Goal: Task Accomplishment & Management: Use online tool/utility

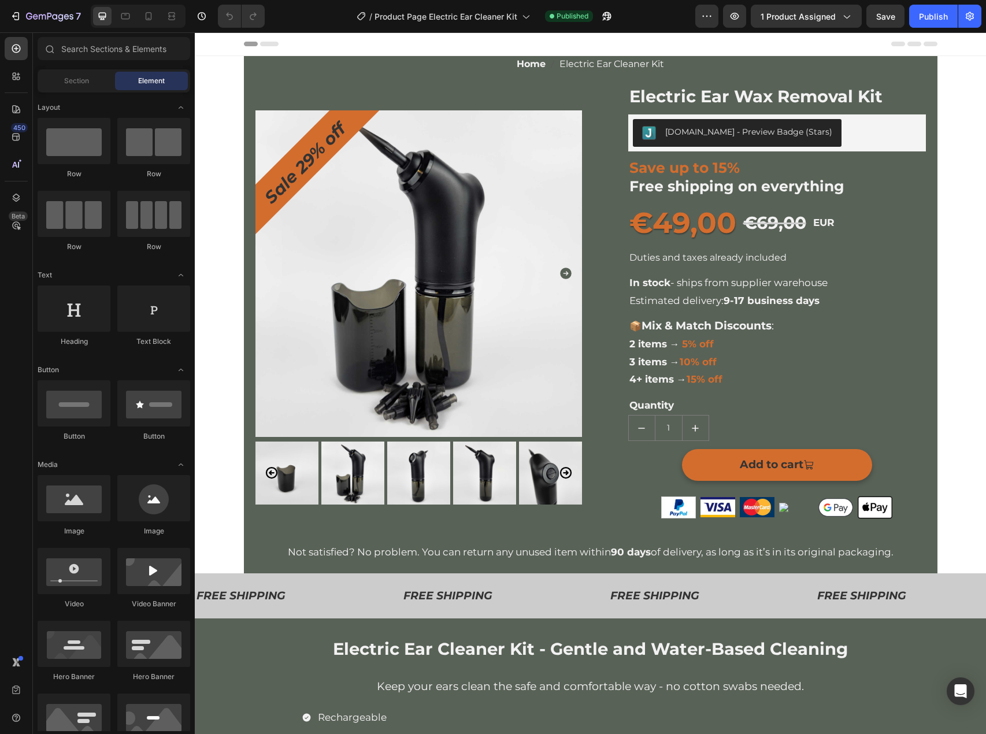
click at [235, 274] on section "Home Electric Ear Cleaner Kit Breadcrumb Sale 29% off Product Badge Product Ima…" at bounding box center [591, 314] width 712 height 517
click at [278, 195] on pre "Sale 29% off" at bounding box center [304, 163] width 109 height 109
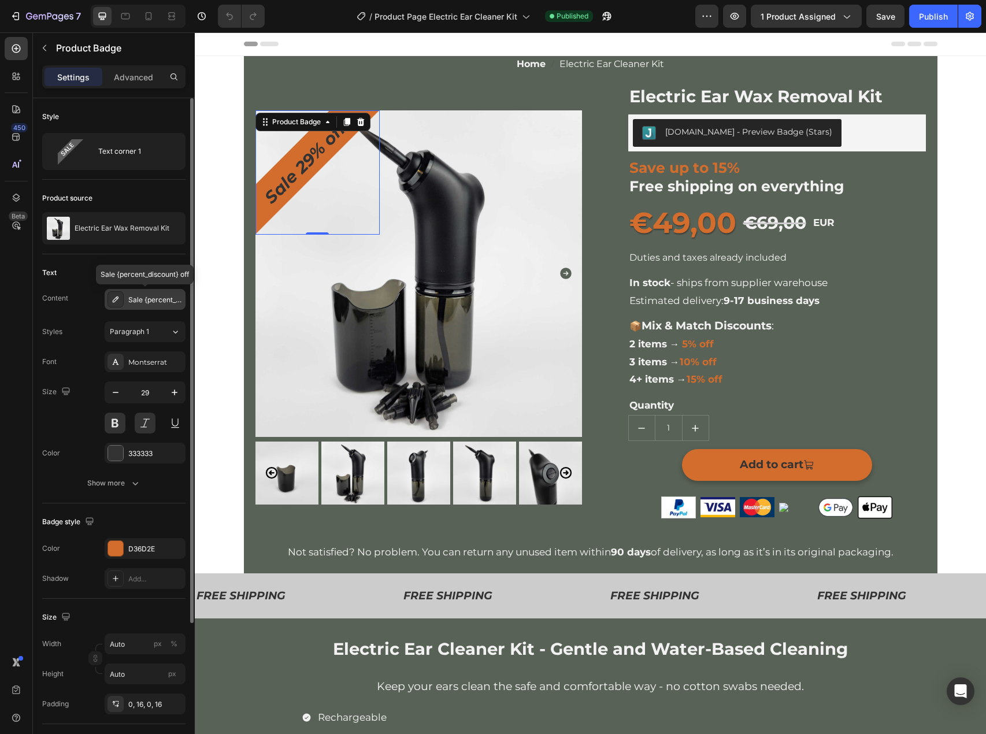
click at [140, 302] on div "Sale {percent_discount} off" at bounding box center [155, 300] width 54 height 10
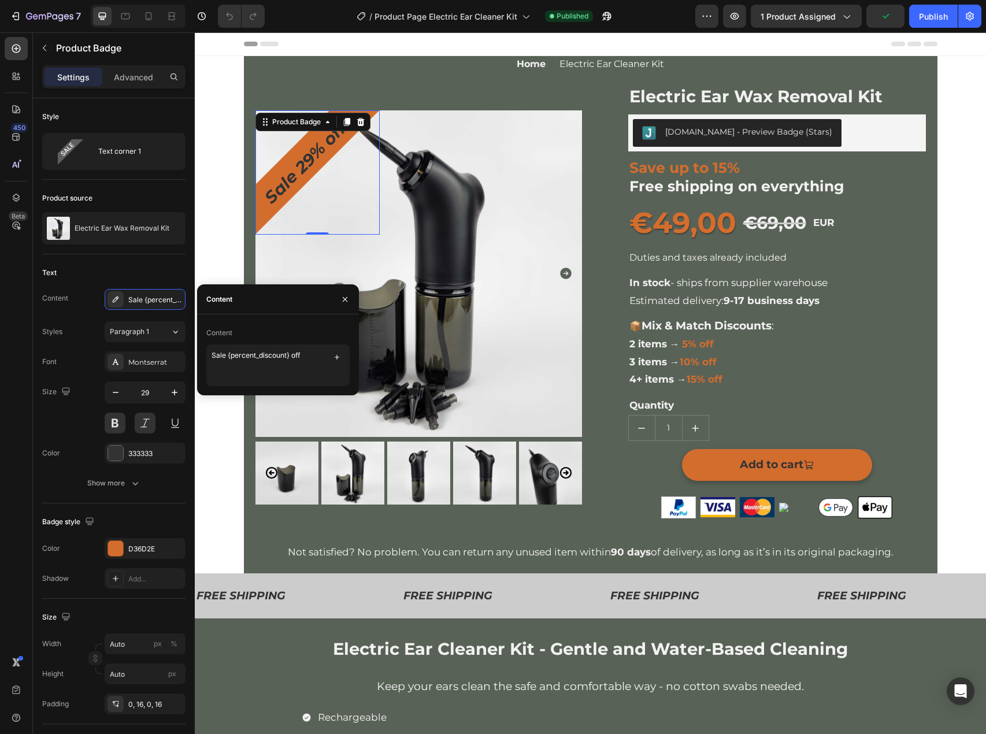
click at [310, 23] on div "/ Product Page Electric Ear Cleaner Kit Published" at bounding box center [484, 16] width 421 height 23
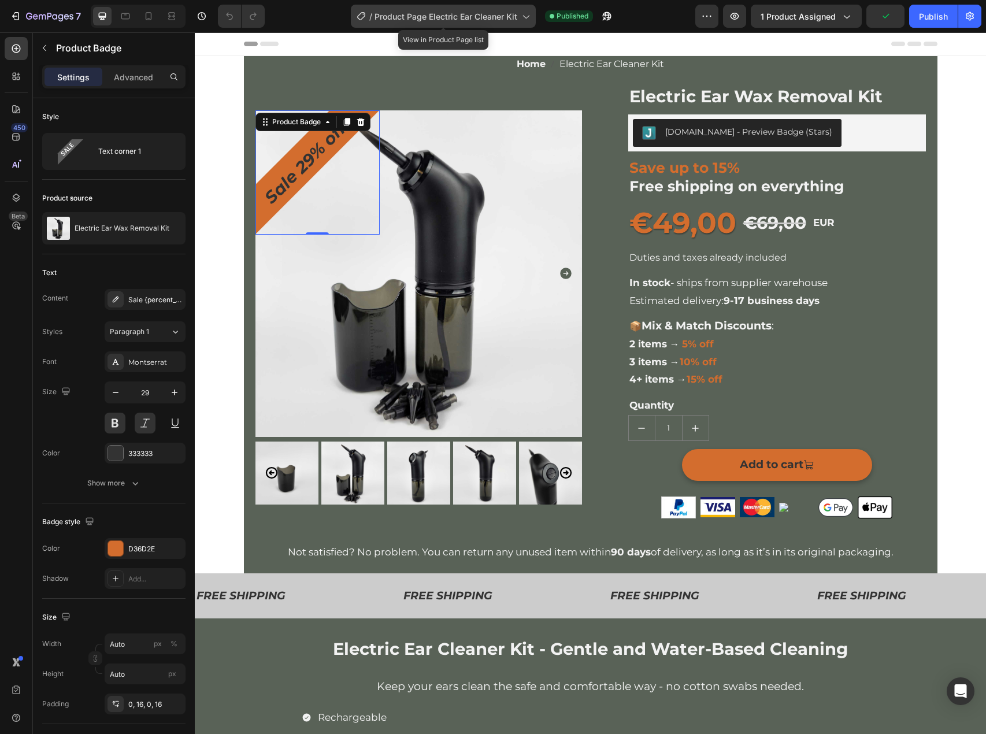
click at [400, 24] on div "/ Product Page Electric Ear Cleaner Kit" at bounding box center [443, 16] width 185 height 23
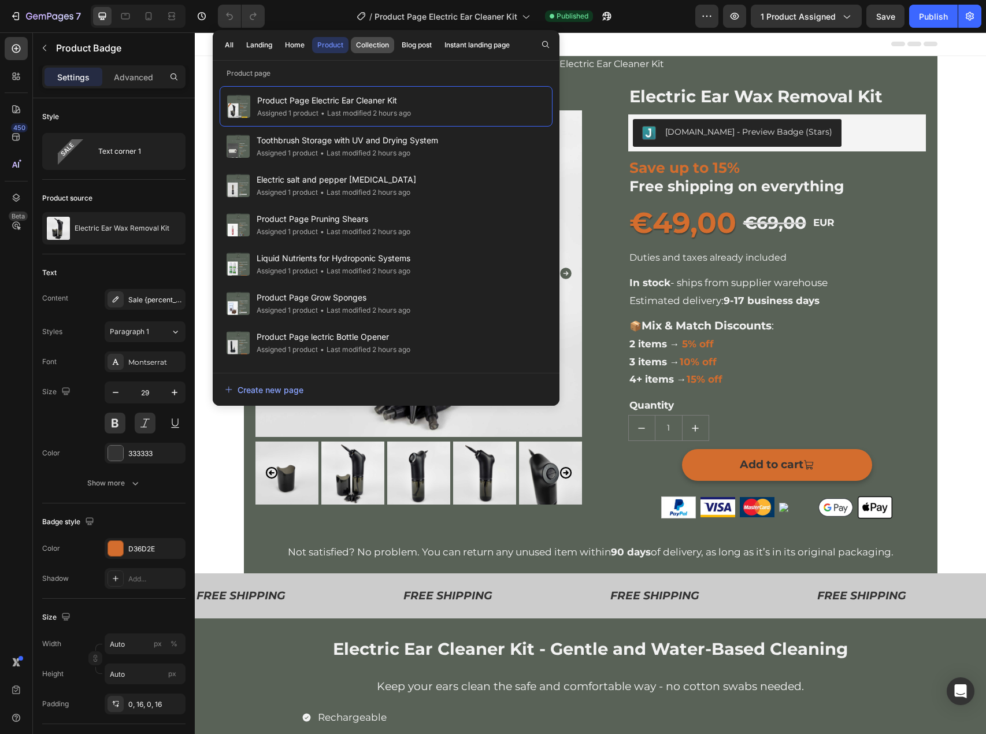
click at [361, 49] on div "Collection" at bounding box center [372, 45] width 33 height 10
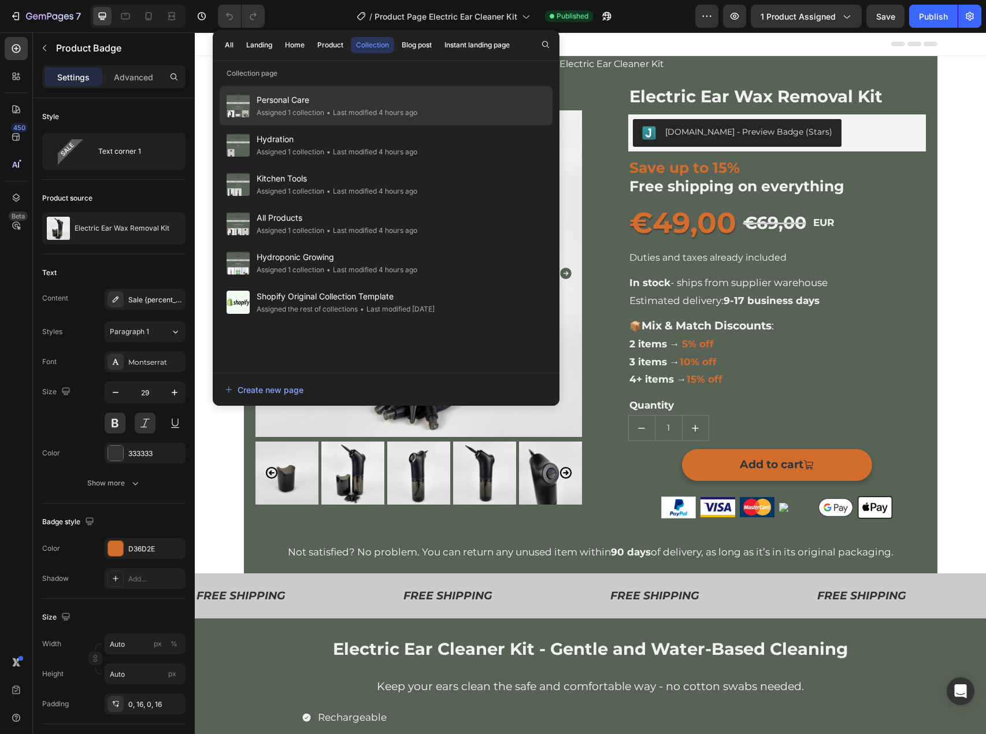
click at [322, 95] on span "Personal Care" at bounding box center [337, 100] width 161 height 14
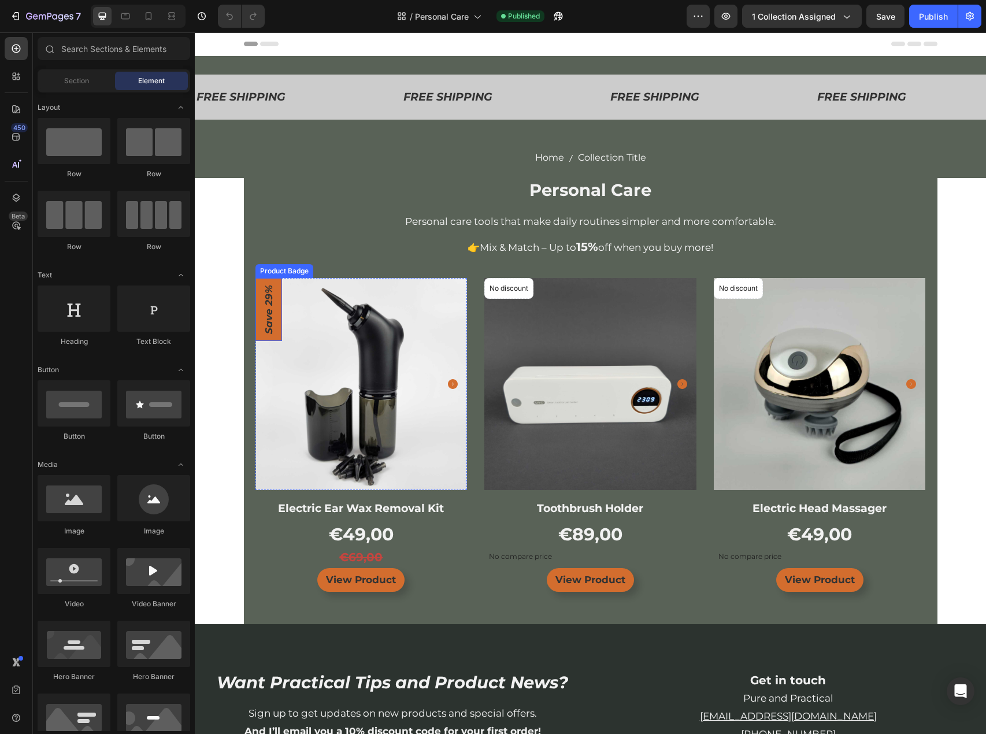
click at [261, 323] on pre "Save 29%" at bounding box center [268, 309] width 27 height 63
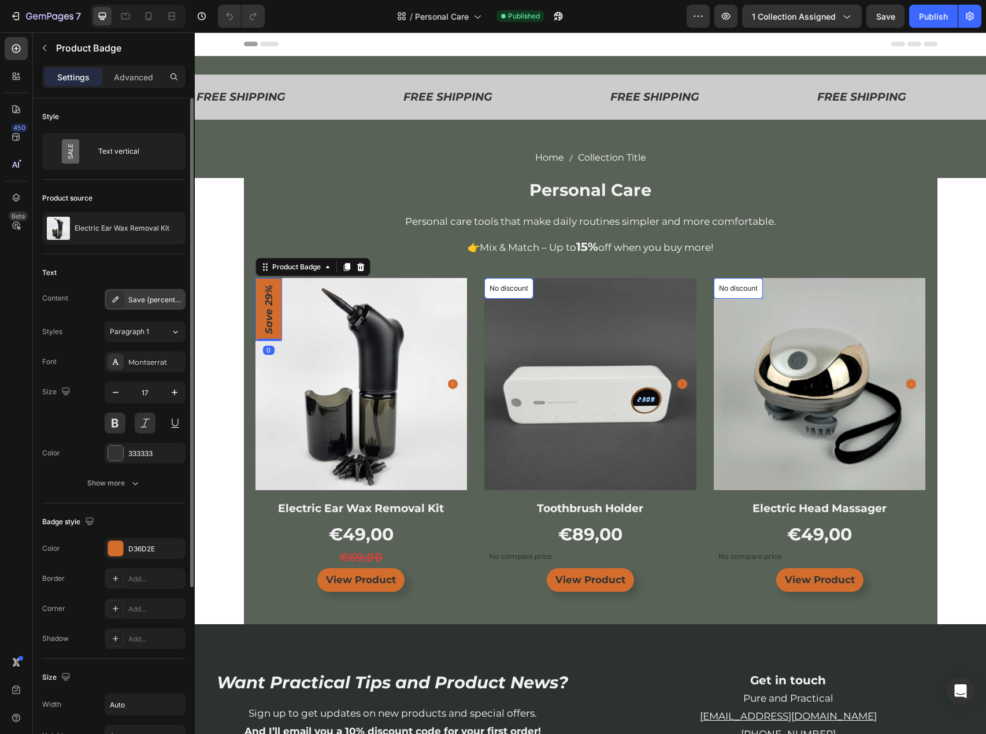
click at [148, 303] on div "Save {percent_discount}" at bounding box center [155, 300] width 54 height 10
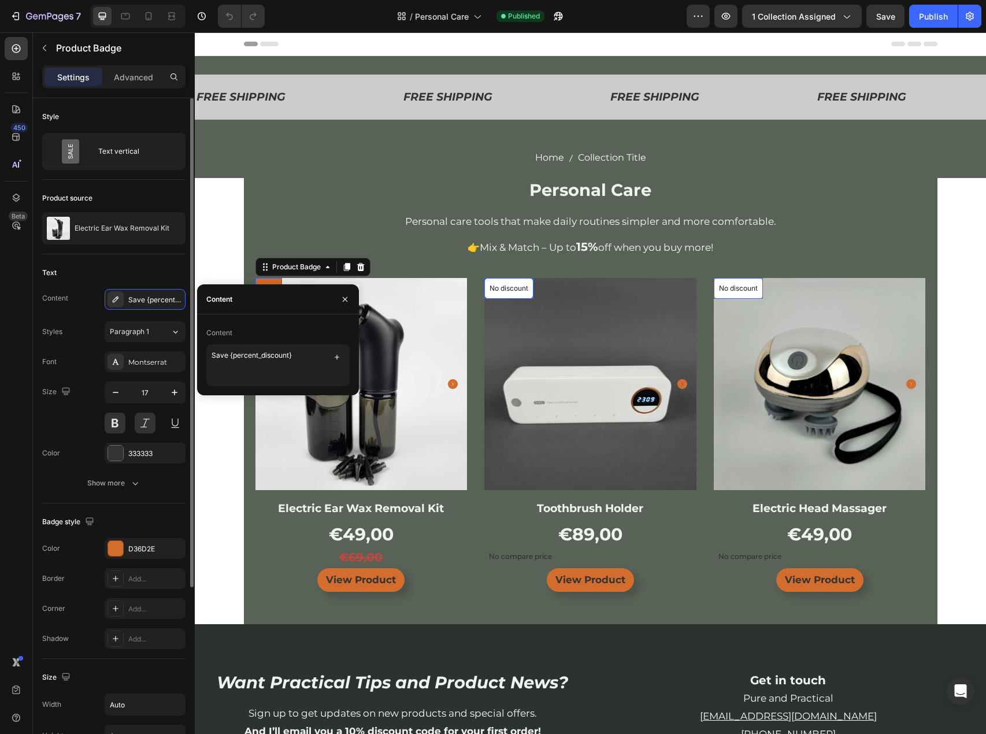
click at [136, 275] on div "Text" at bounding box center [113, 272] width 143 height 18
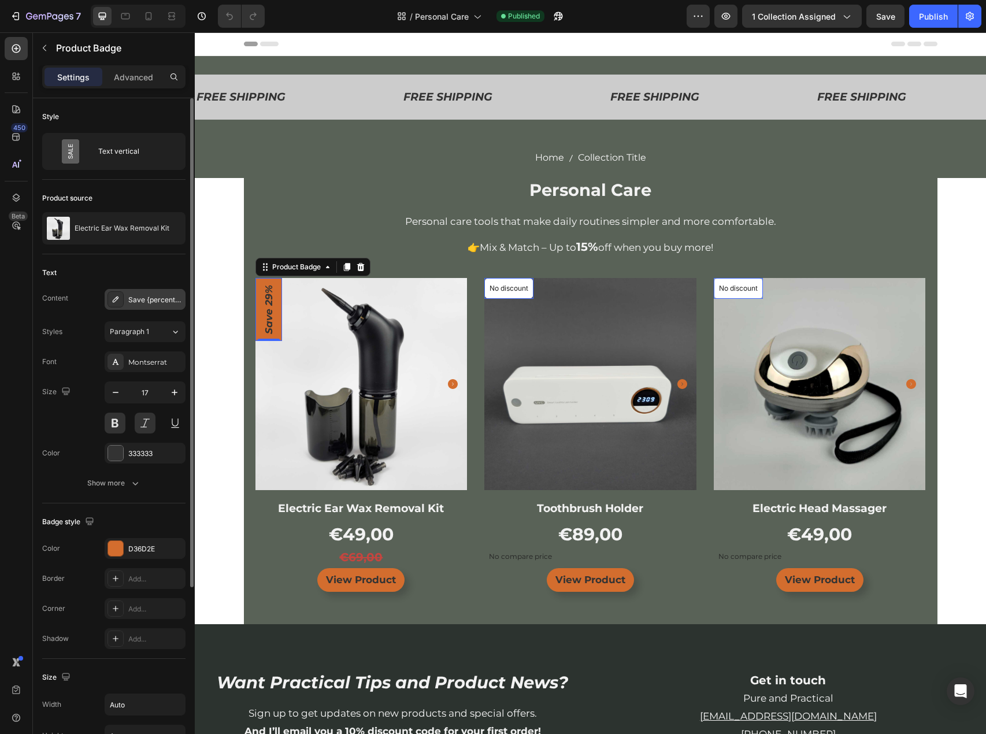
click at [143, 299] on div "Save {percent_discount}" at bounding box center [155, 300] width 54 height 10
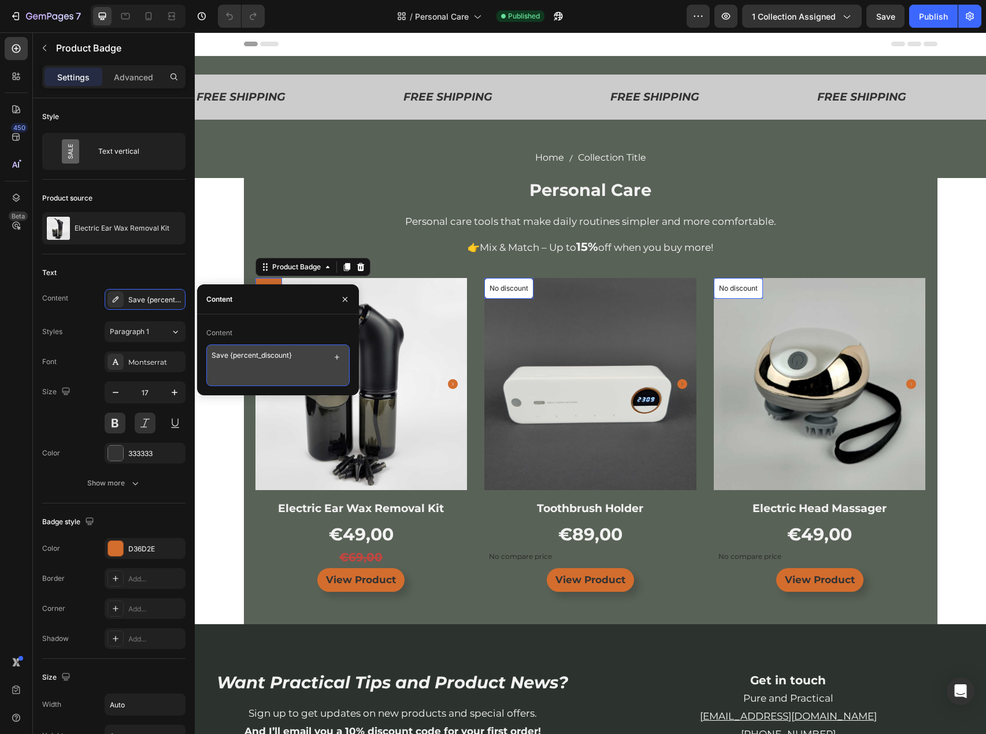
click at [247, 352] on textarea "Save {percent_discount}" at bounding box center [277, 365] width 143 height 42
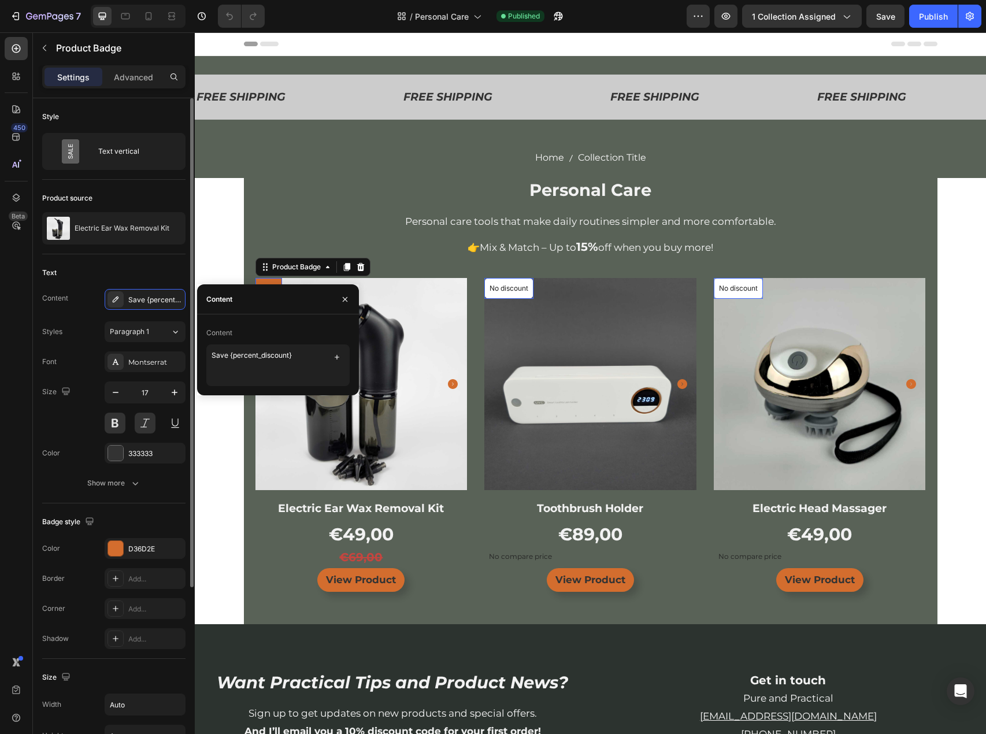
click at [121, 255] on div "Text Content Save {percent_discount} Styles Paragraph 1 Font Montserrat Size 17…" at bounding box center [113, 378] width 143 height 249
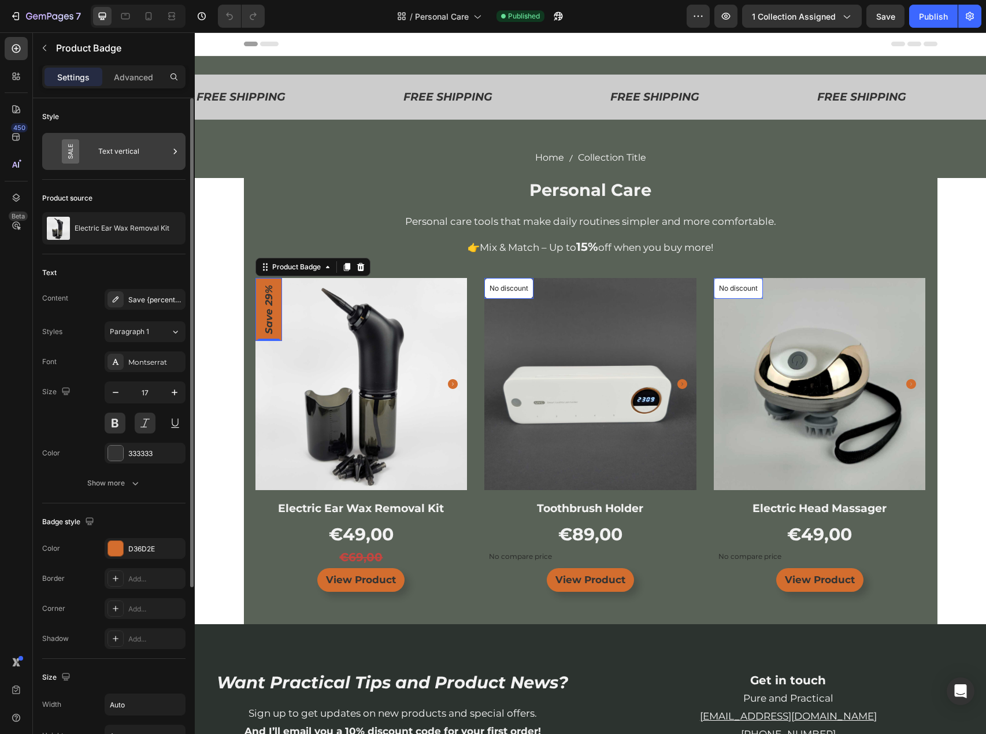
click at [116, 150] on div "Text vertical" at bounding box center [133, 151] width 70 height 27
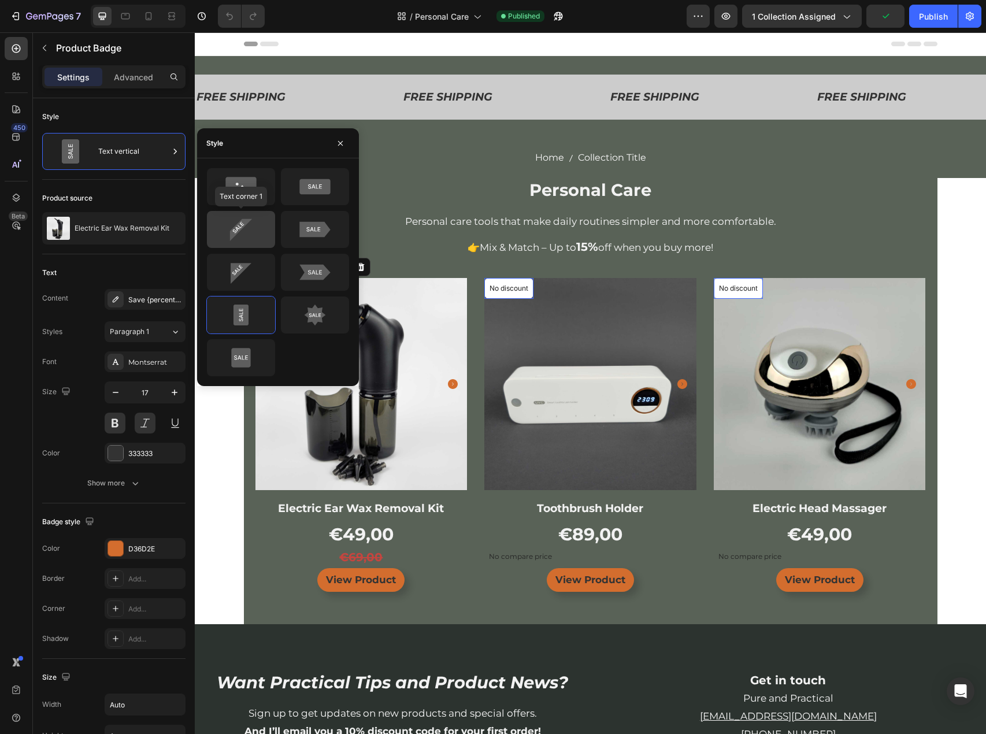
click at [226, 232] on icon at bounding box center [241, 229] width 54 height 23
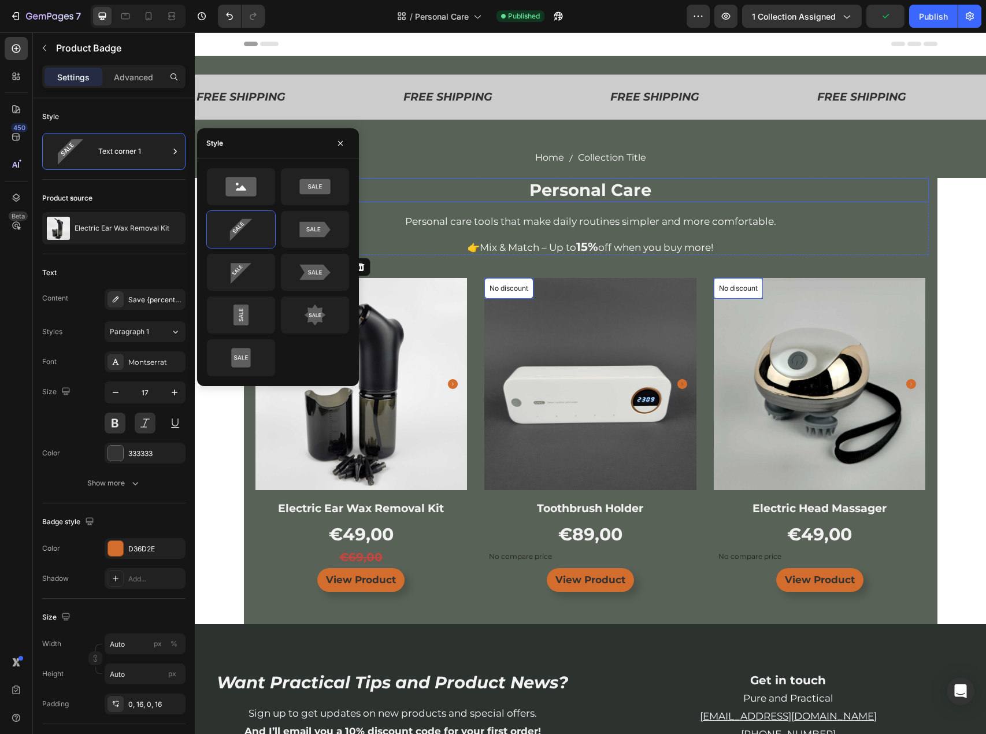
click at [370, 180] on h2 "Personal Care" at bounding box center [590, 190] width 676 height 24
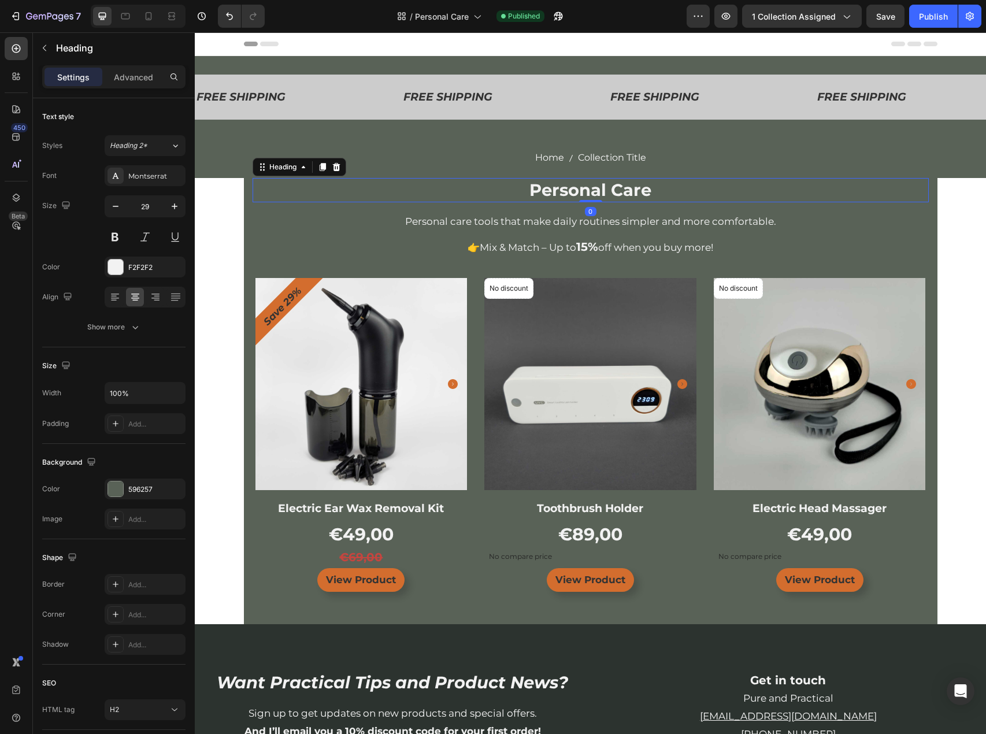
click at [209, 262] on div "FREE SHIPPING Text FREE SHIPPING Text FREE SHIPPING Text FREE SHIPPING Text FRE…" at bounding box center [590, 525] width 791 height 939
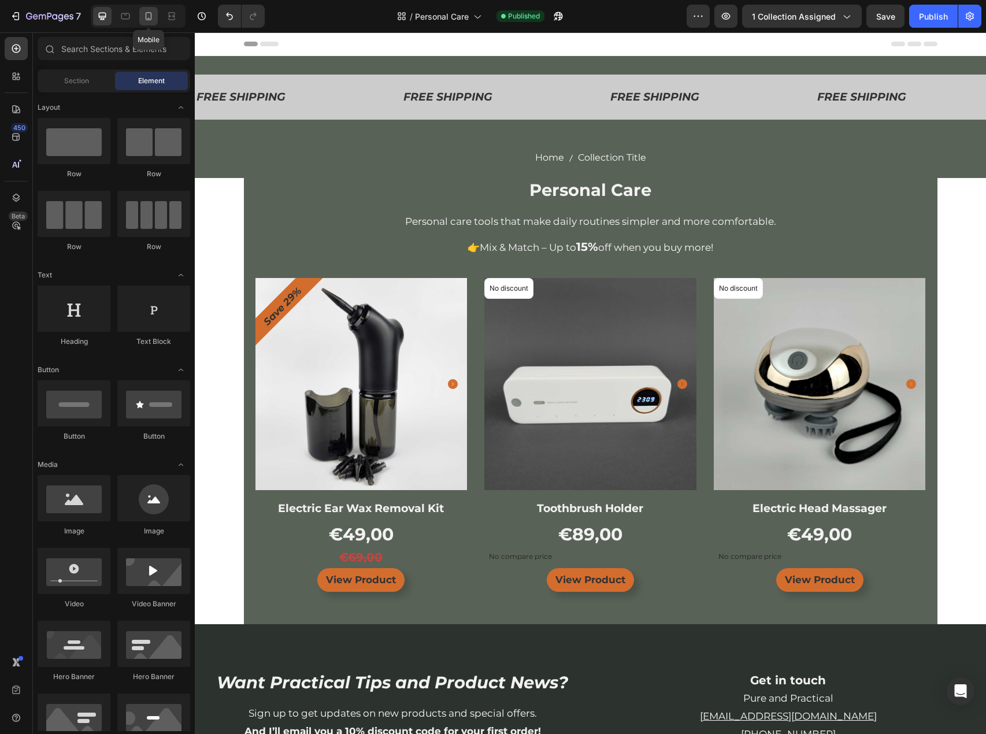
click at [157, 18] on div at bounding box center [148, 16] width 18 height 18
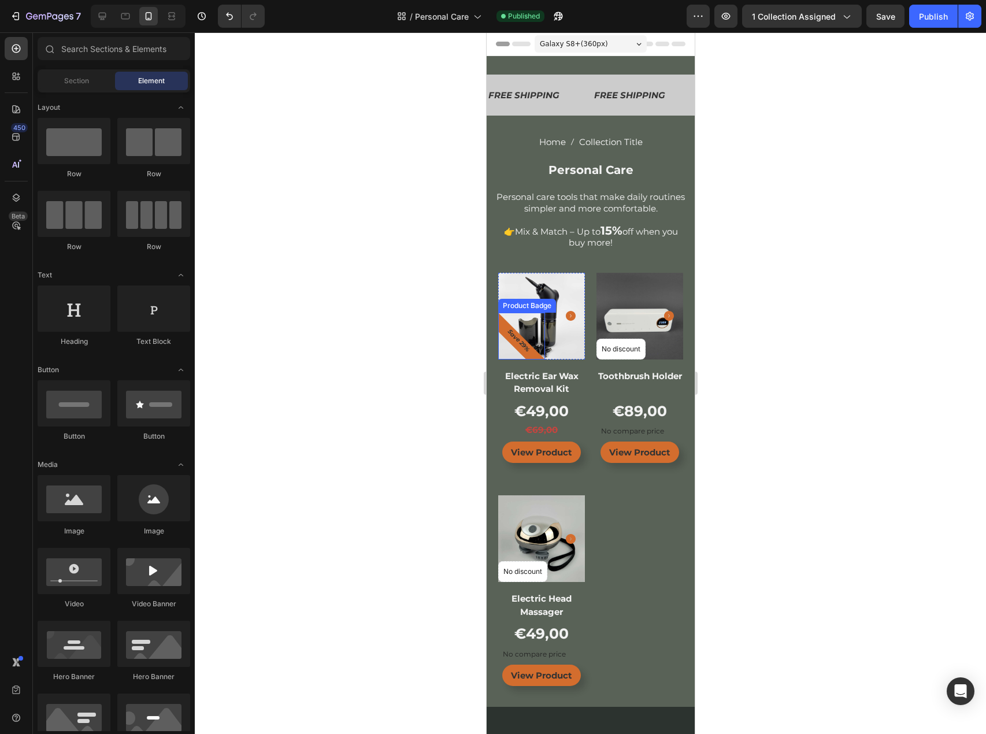
click at [518, 337] on pre "Save 29%" at bounding box center [517, 340] width 40 height 40
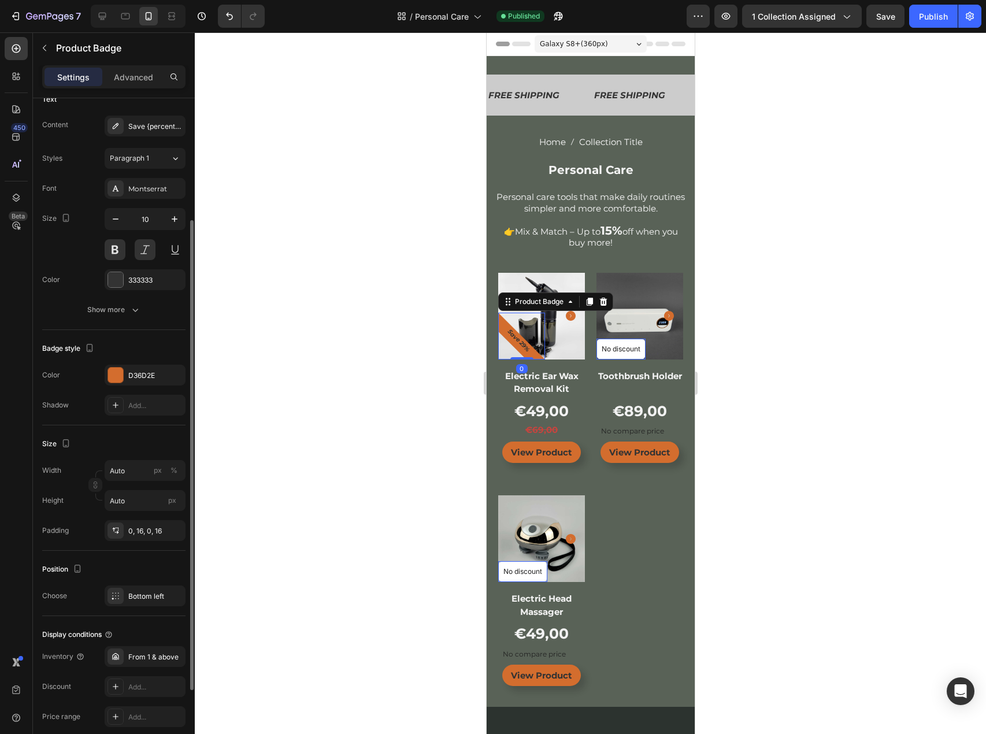
scroll to position [231, 0]
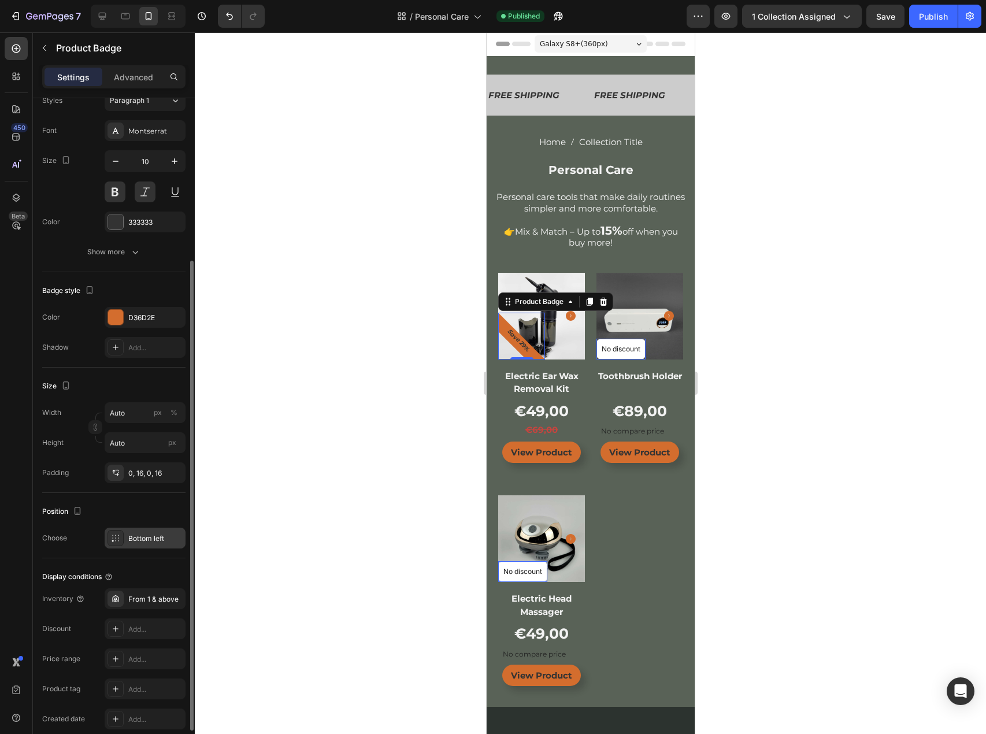
click at [158, 540] on div "Bottom left" at bounding box center [155, 538] width 54 height 10
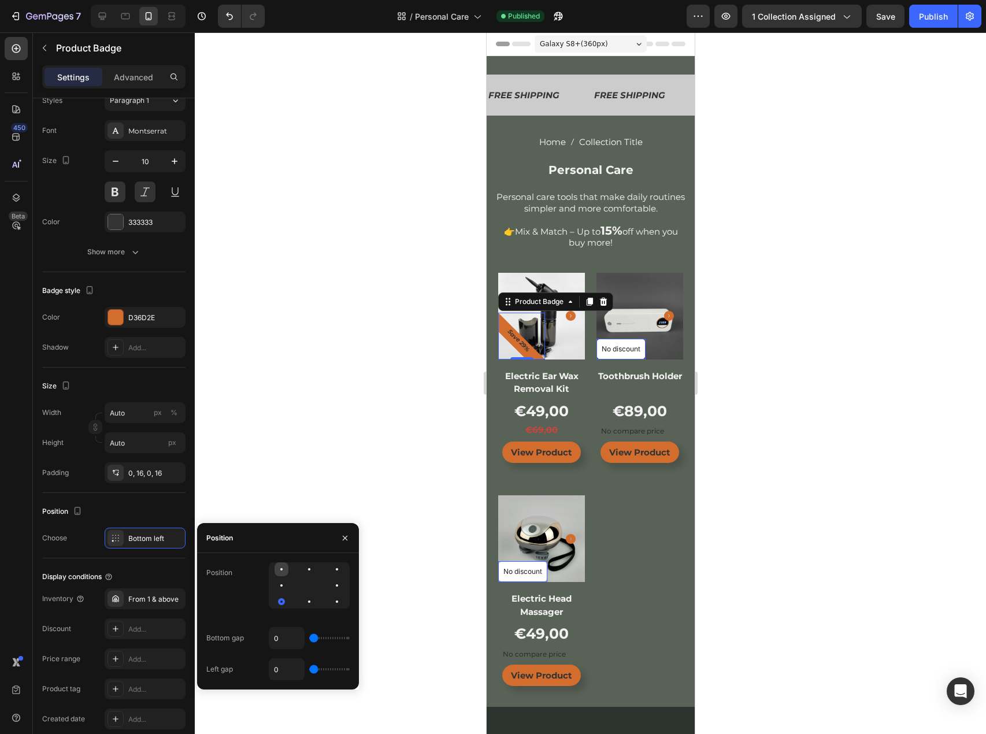
click at [280, 569] on div at bounding box center [281, 569] width 2 height 2
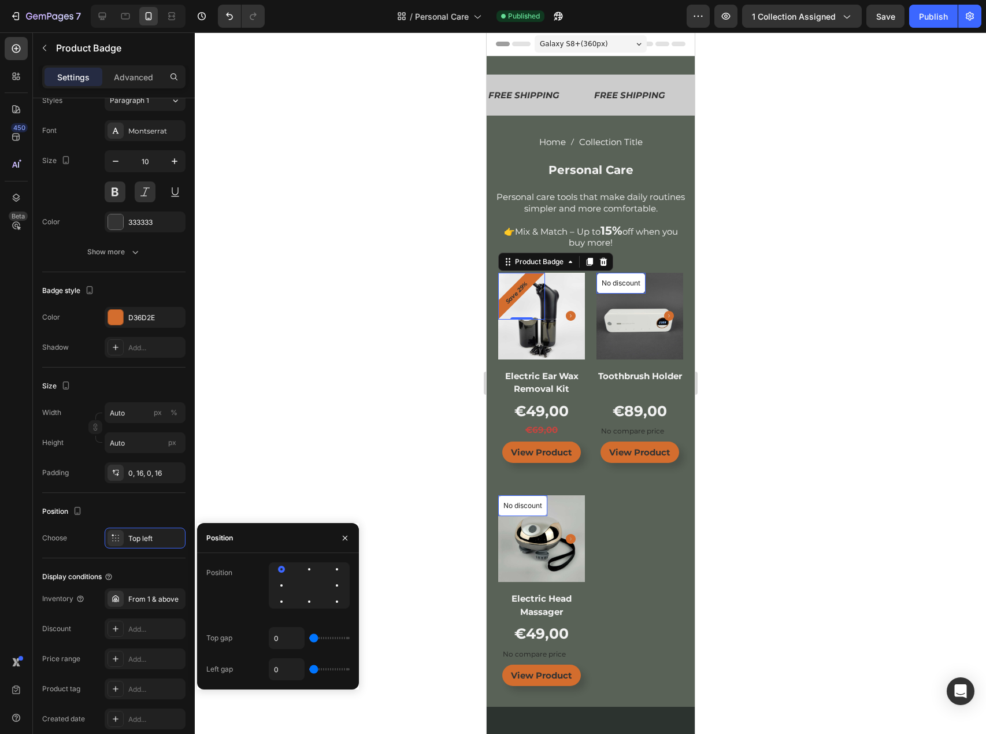
click at [392, 344] on div at bounding box center [590, 382] width 791 height 701
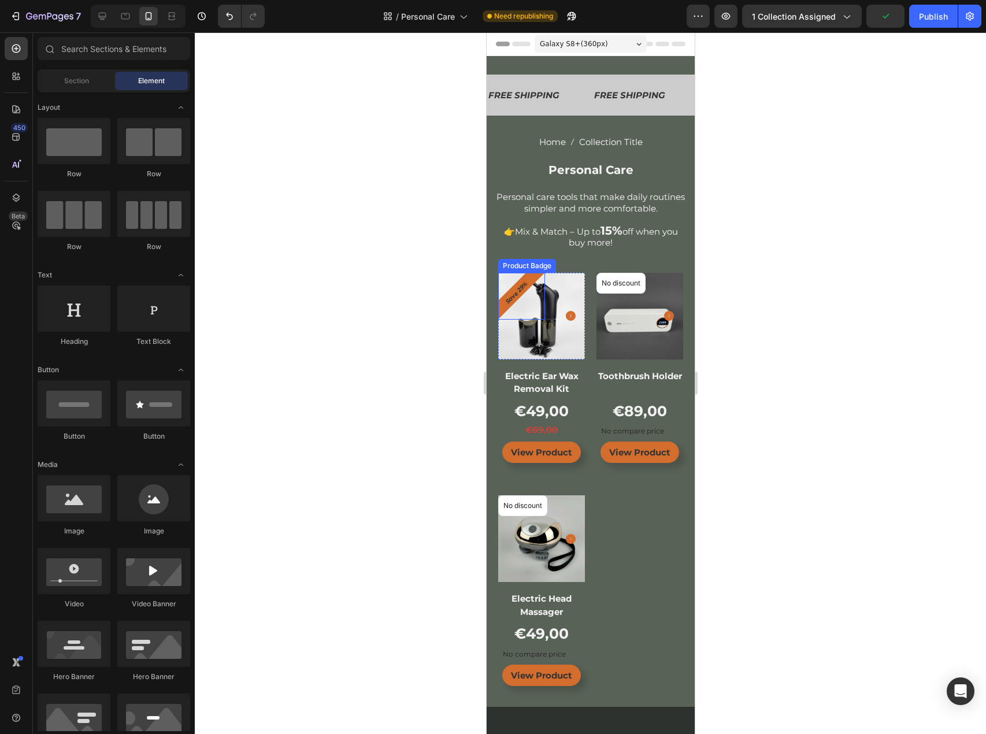
click at [505, 295] on pre "Save 29%" at bounding box center [516, 293] width 40 height 40
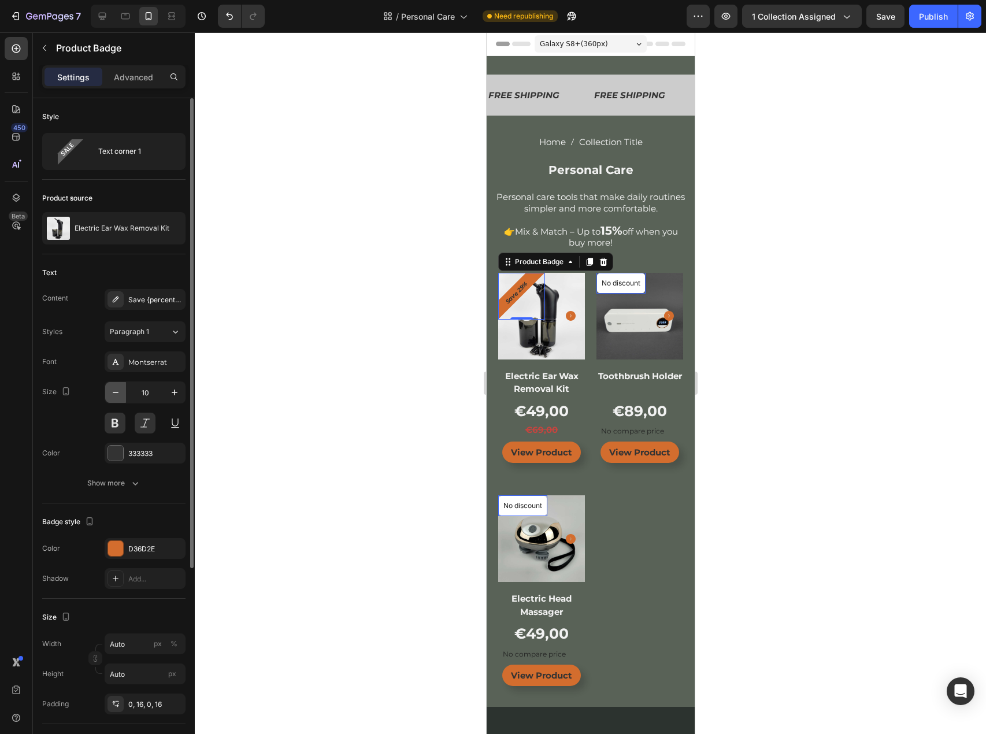
click at [117, 393] on icon "button" at bounding box center [116, 393] width 12 height 12
type input "7"
click at [132, 478] on icon "button" at bounding box center [135, 483] width 12 height 12
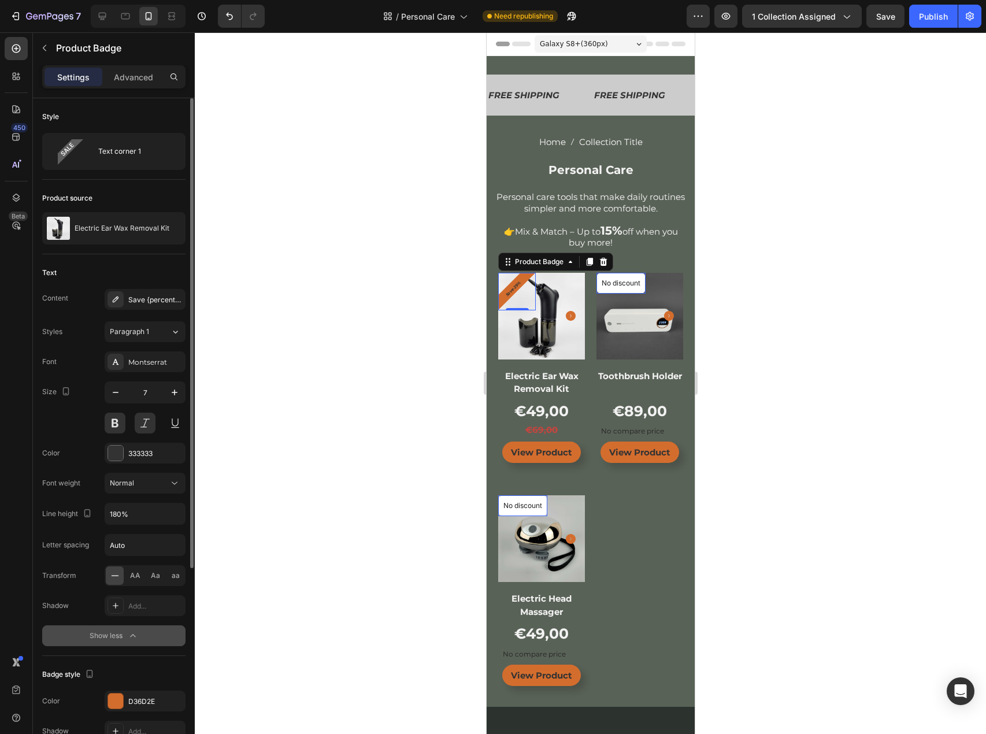
scroll to position [58, 0]
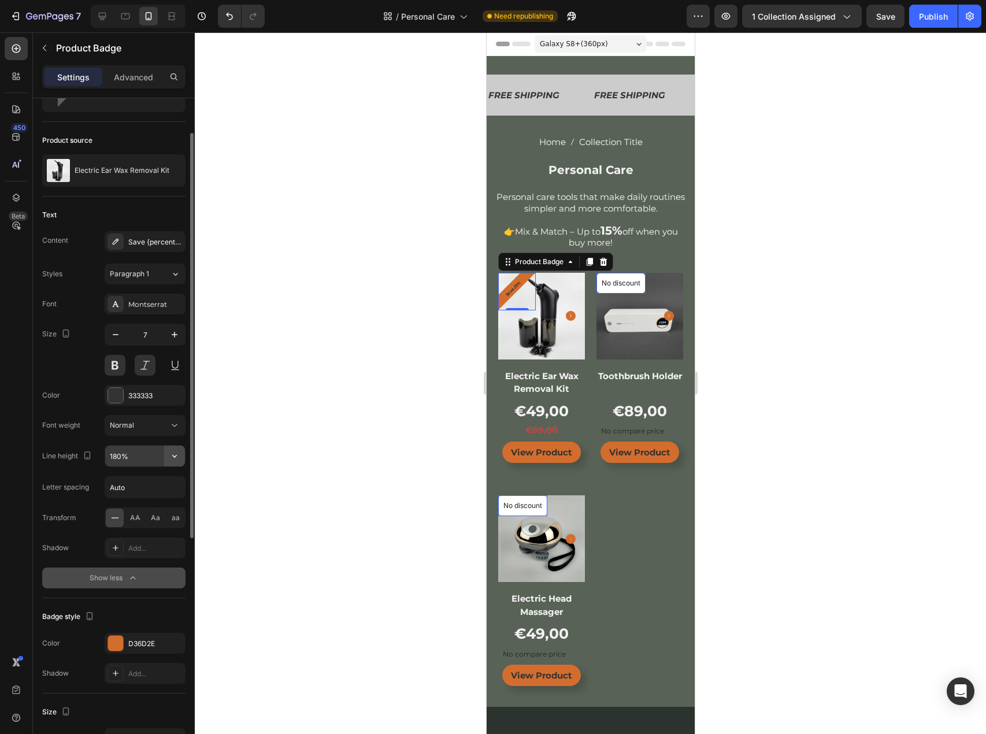
click at [176, 457] on icon "button" at bounding box center [175, 456] width 12 height 12
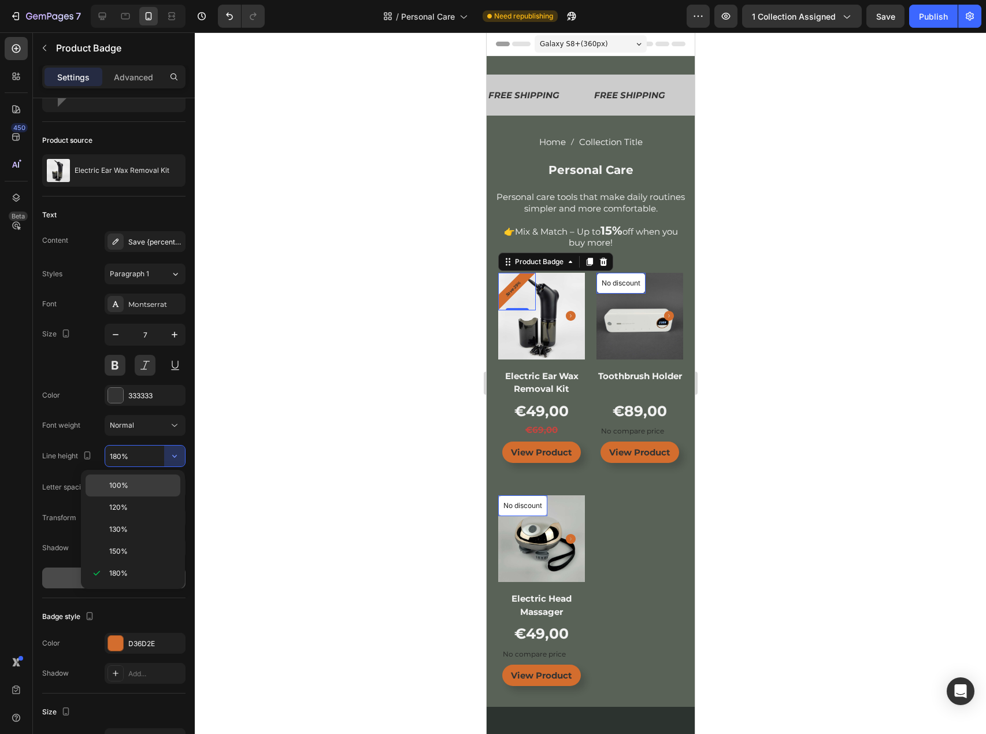
click at [127, 482] on span "100%" at bounding box center [118, 485] width 19 height 10
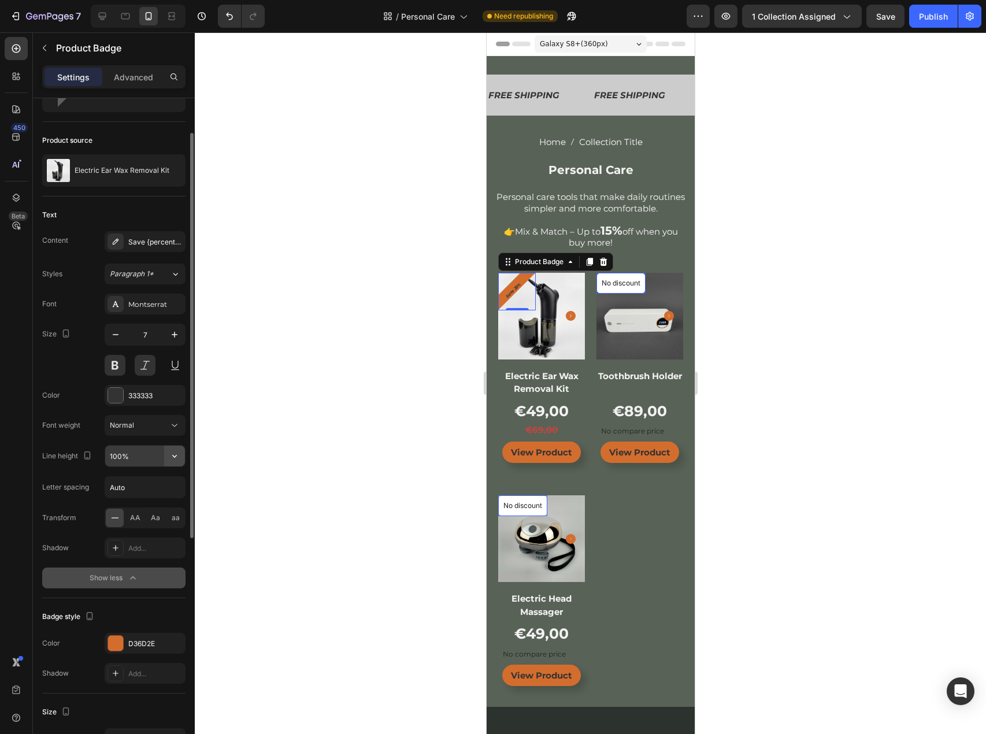
click at [169, 452] on icon "button" at bounding box center [175, 456] width 12 height 12
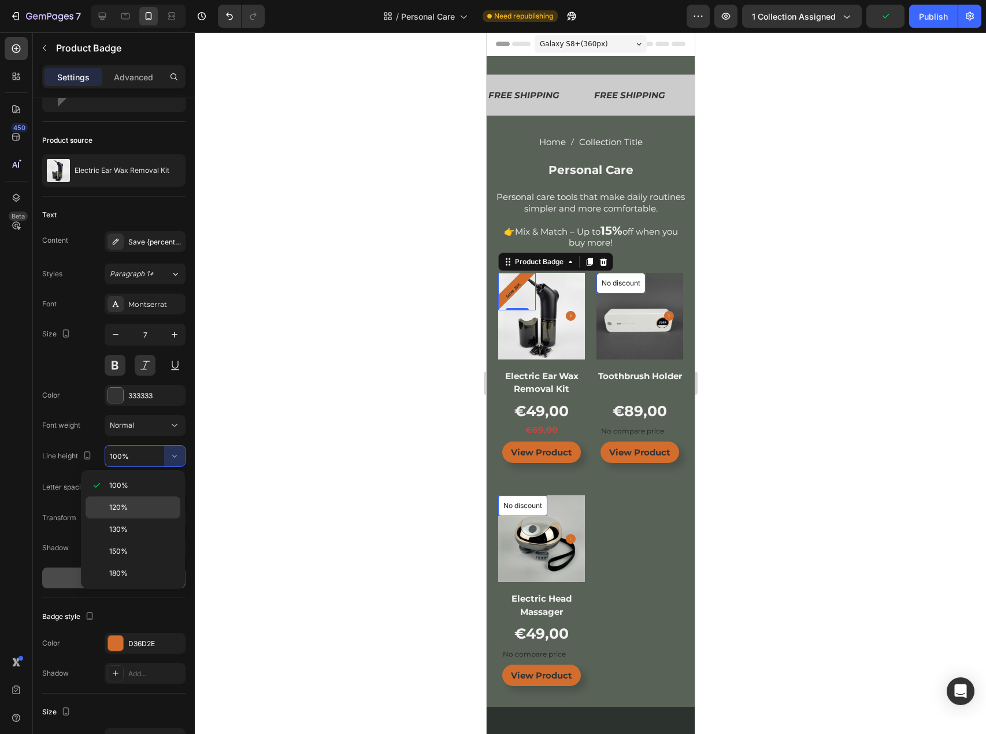
click at [126, 511] on span "120%" at bounding box center [118, 507] width 18 height 10
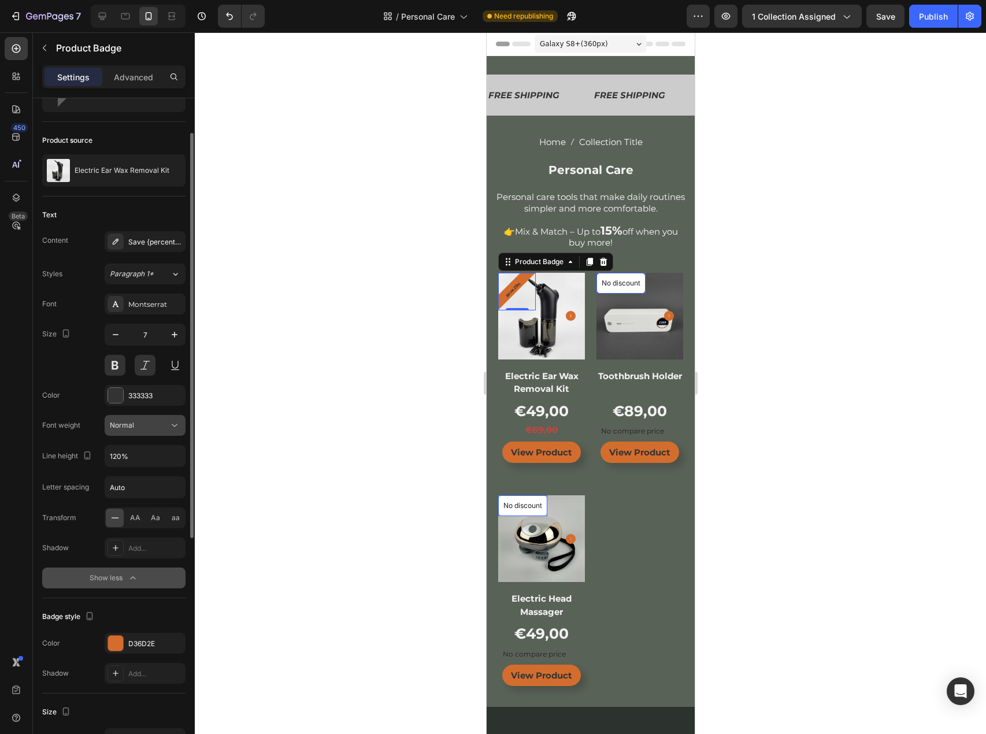
click at [173, 421] on icon at bounding box center [175, 425] width 12 height 12
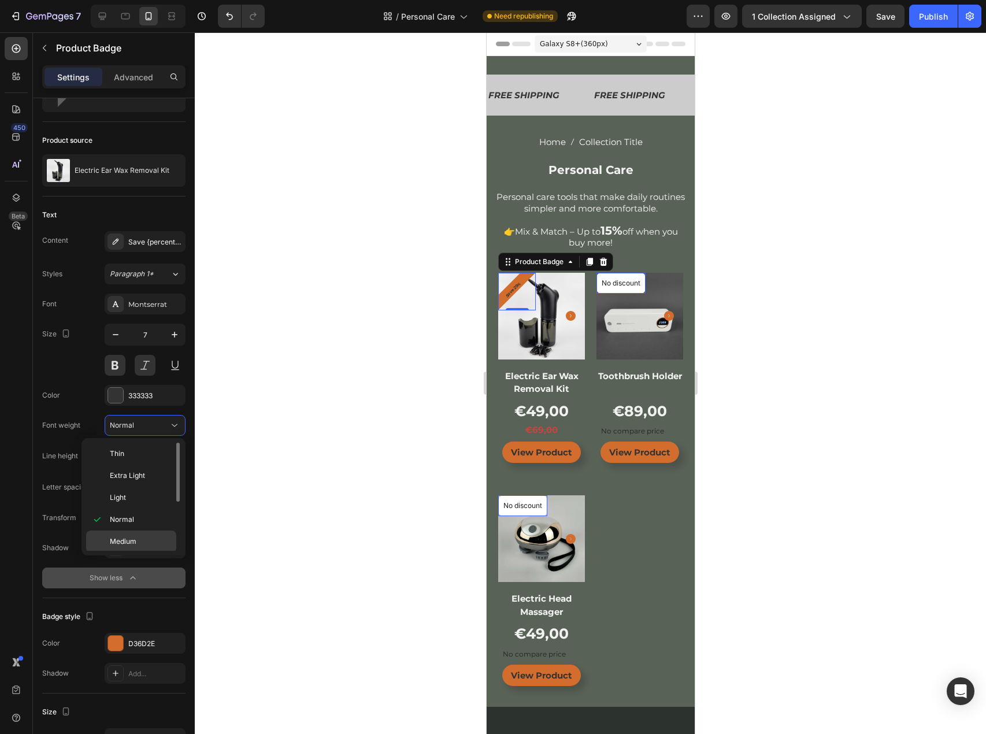
click at [127, 537] on span "Medium" at bounding box center [123, 541] width 27 height 10
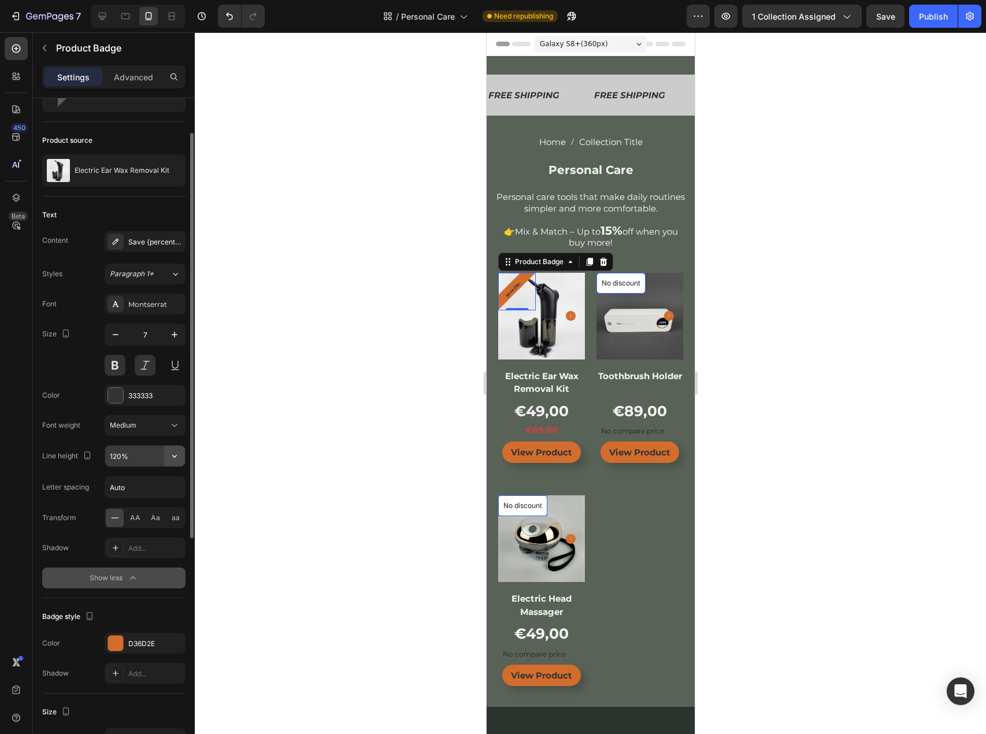
click at [177, 455] on icon "button" at bounding box center [175, 456] width 12 height 12
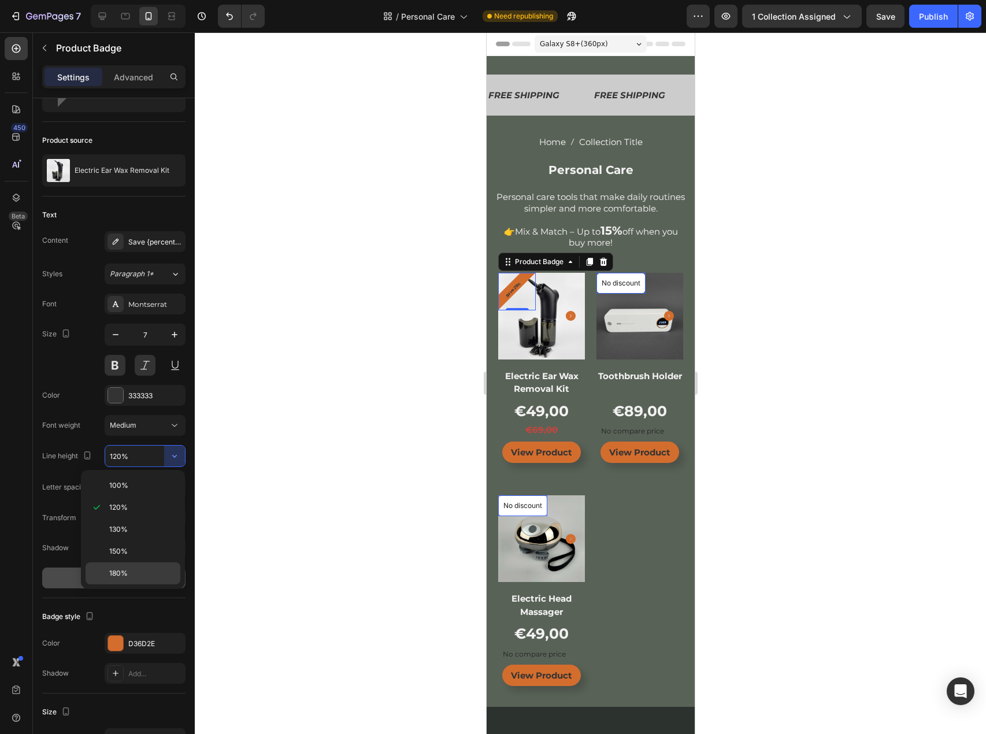
click at [127, 570] on span "180%" at bounding box center [118, 573] width 18 height 10
type input "180%"
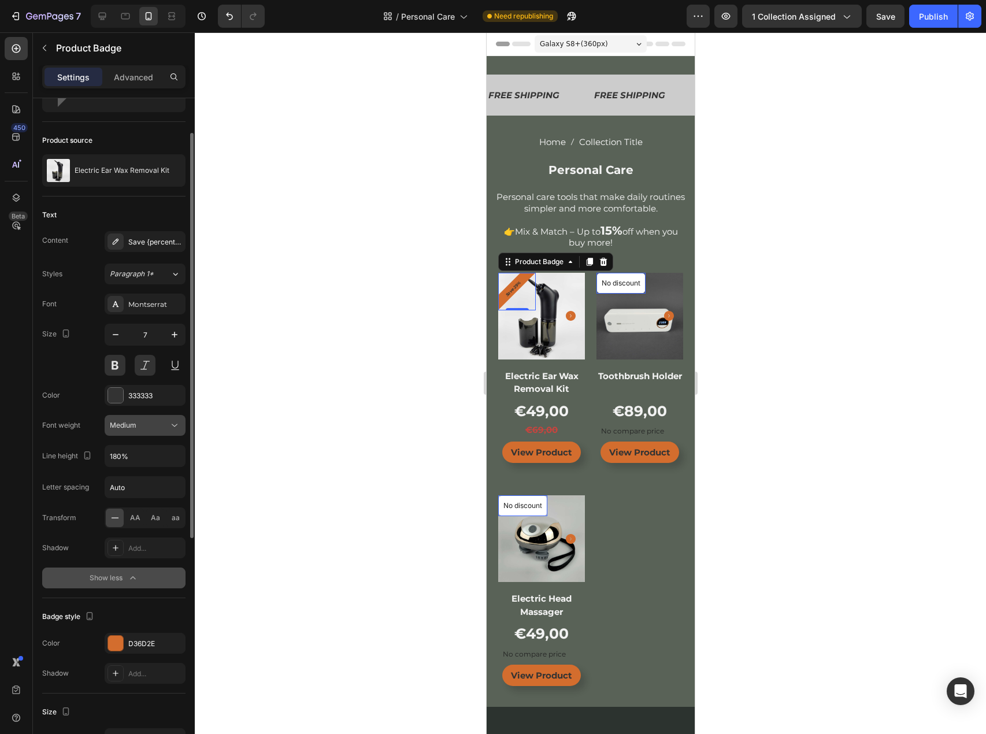
click at [170, 421] on icon at bounding box center [175, 425] width 12 height 12
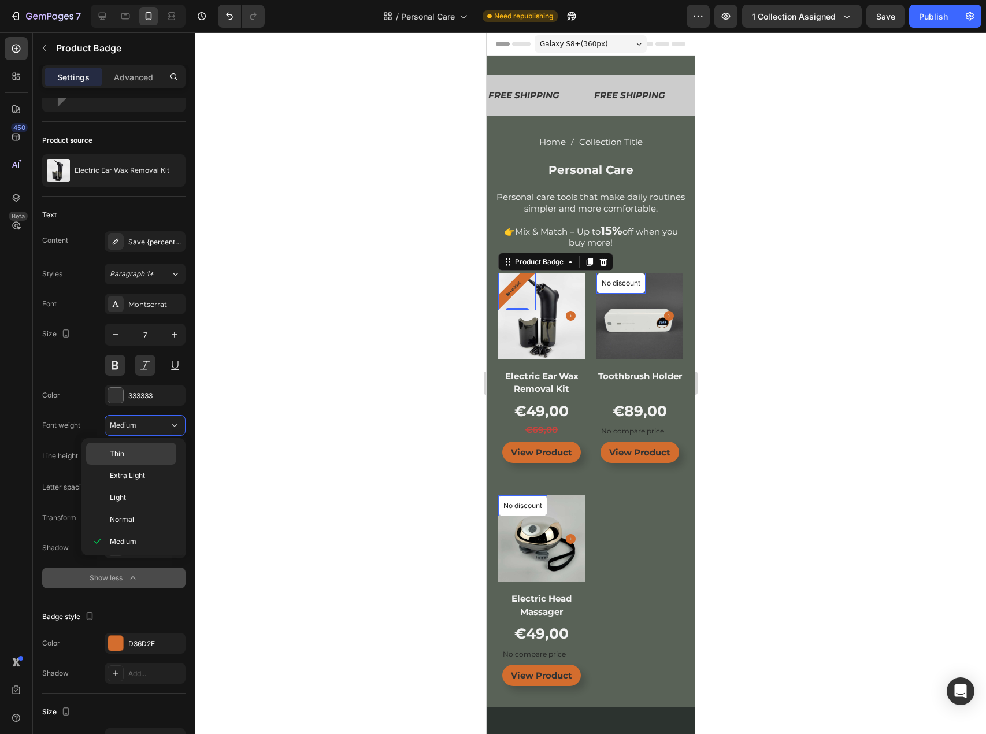
click at [140, 465] on div "Thin" at bounding box center [131, 476] width 90 height 22
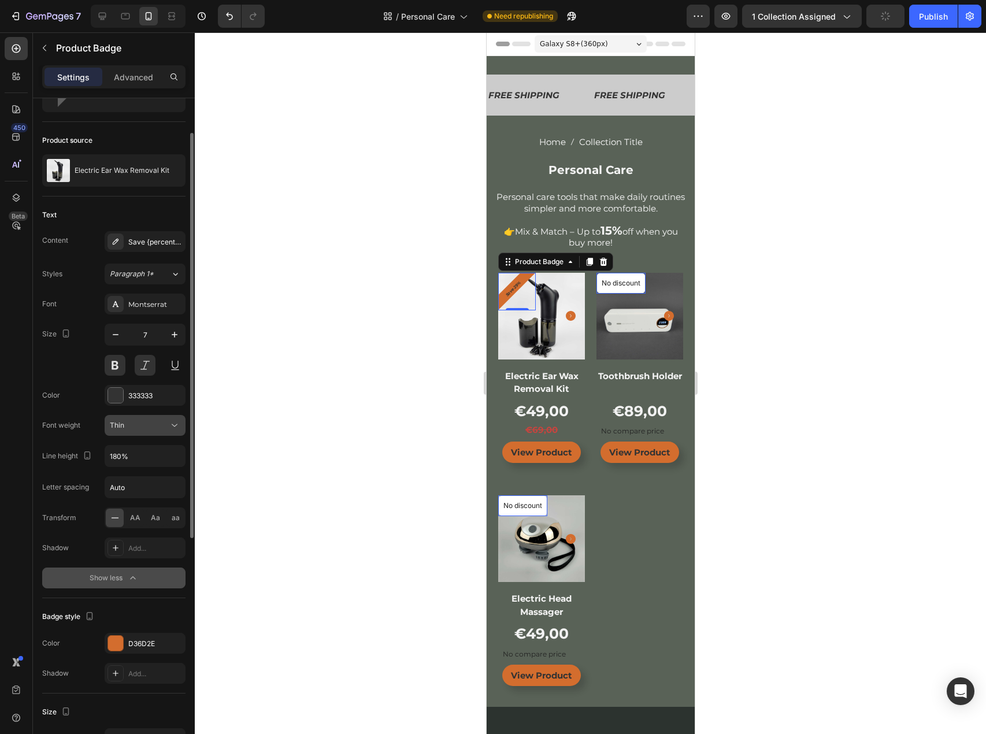
click at [177, 424] on icon at bounding box center [175, 425] width 12 height 12
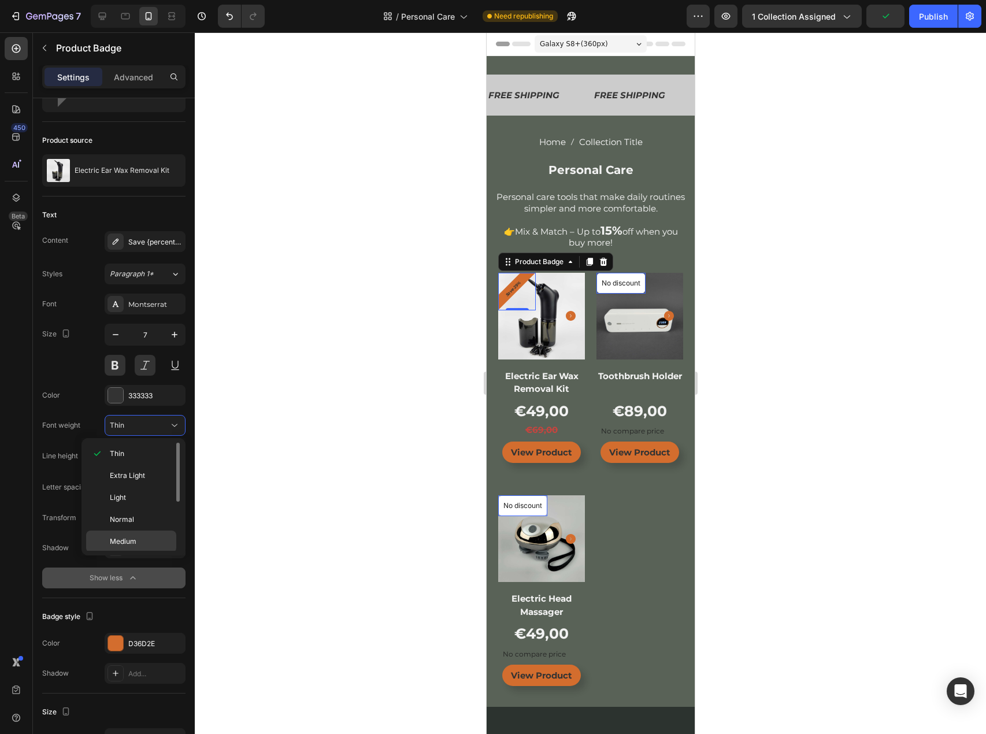
click at [126, 539] on span "Medium" at bounding box center [123, 541] width 27 height 10
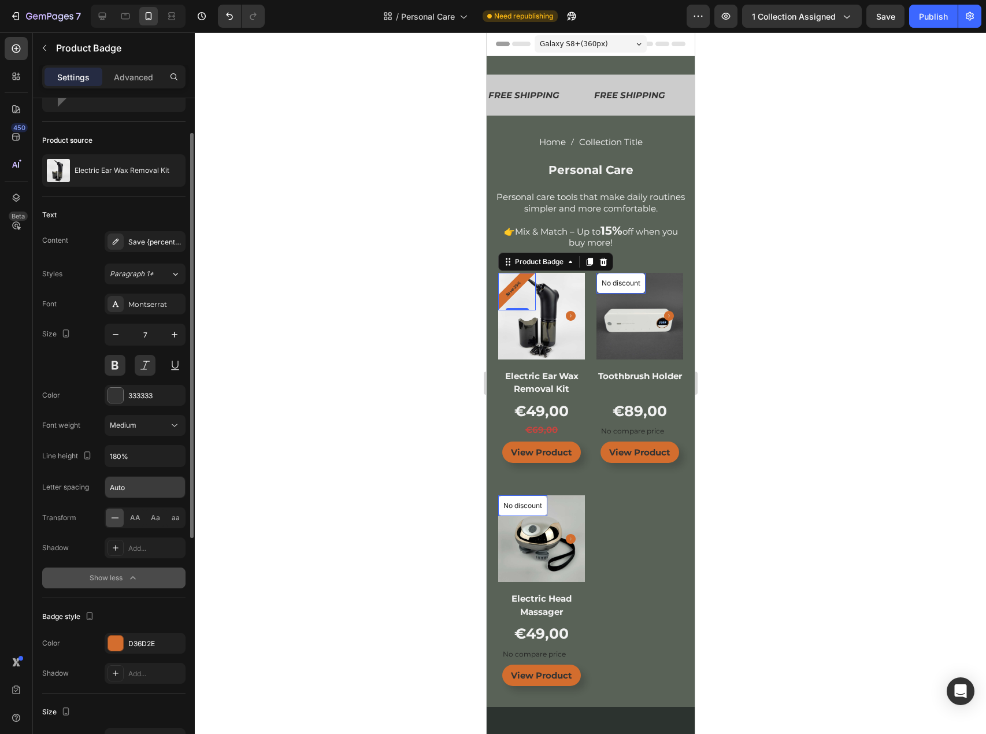
click at [133, 491] on input "Auto" at bounding box center [145, 487] width 80 height 21
click at [135, 491] on input "Auto" at bounding box center [145, 487] width 80 height 21
click at [83, 503] on div "Font Montserrat Size 7 Color 333333 Font weight Medium Line height 180% Letter …" at bounding box center [113, 441] width 143 height 295
click at [129, 574] on icon "button" at bounding box center [133, 578] width 12 height 12
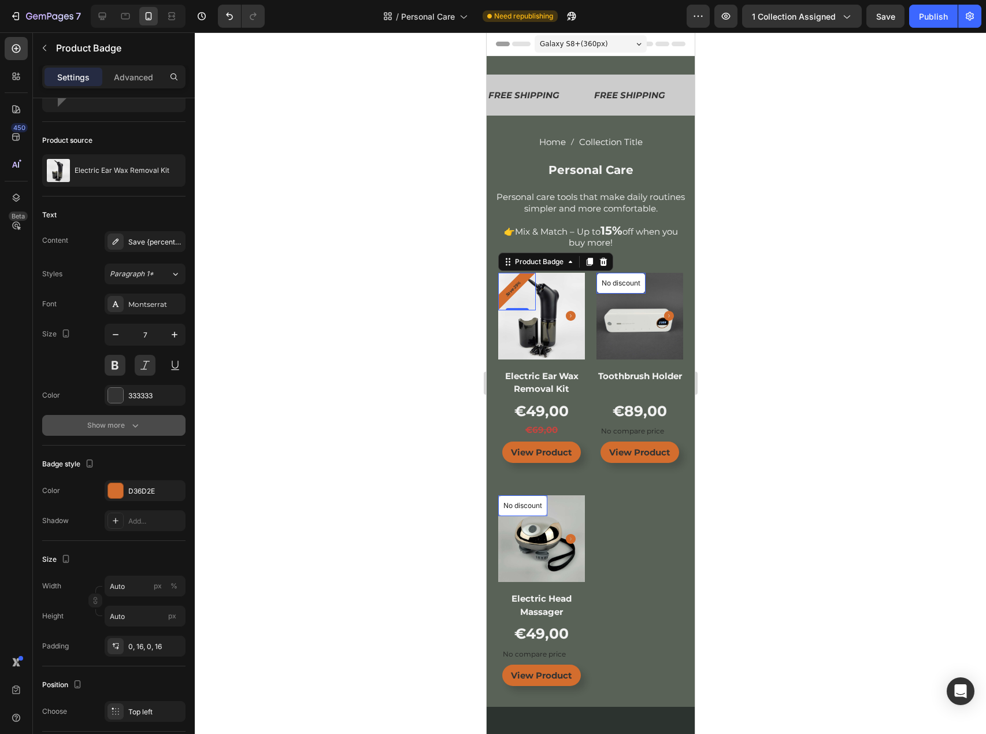
click at [112, 422] on div "Show more" at bounding box center [114, 425] width 54 height 12
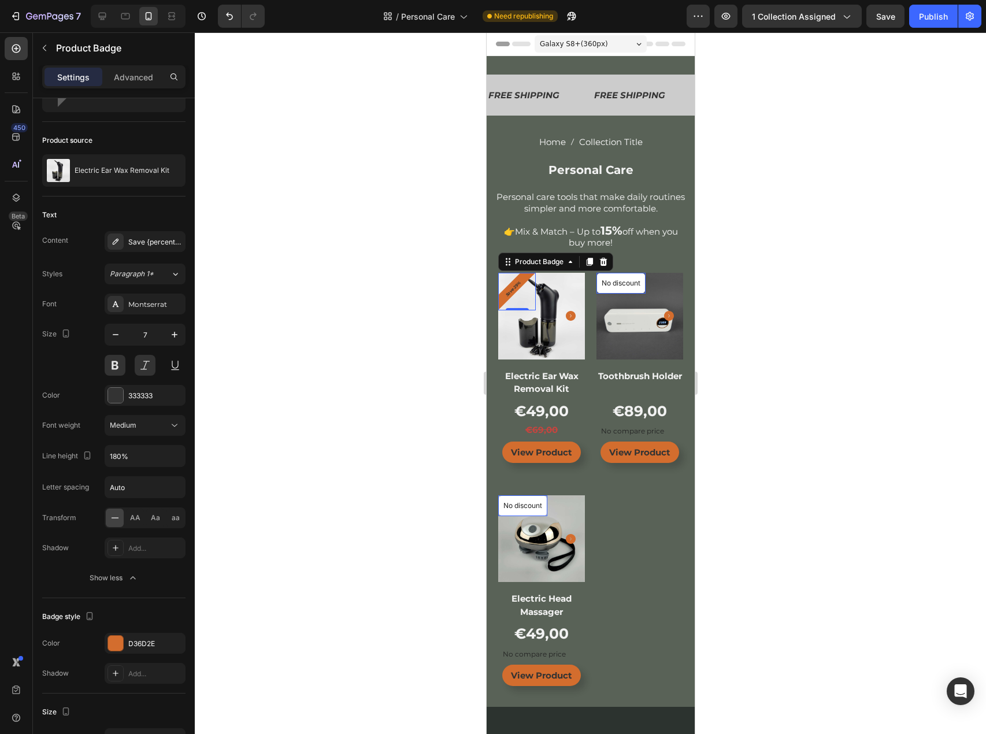
scroll to position [0, 0]
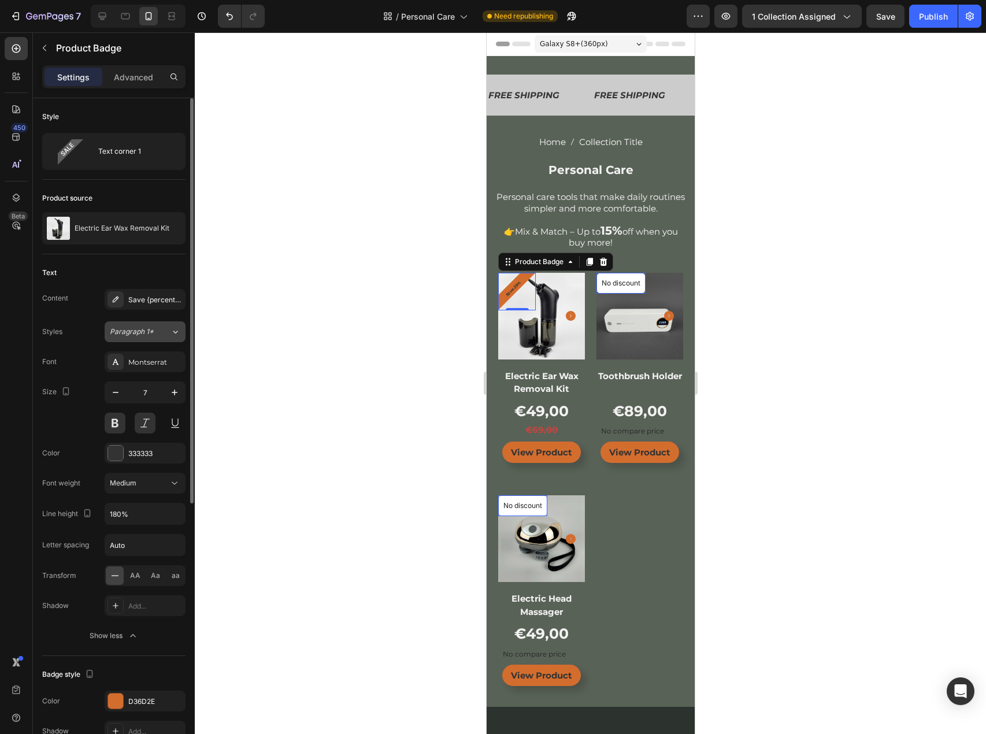
click at [153, 336] on div "Paragraph 1*" at bounding box center [133, 331] width 47 height 10
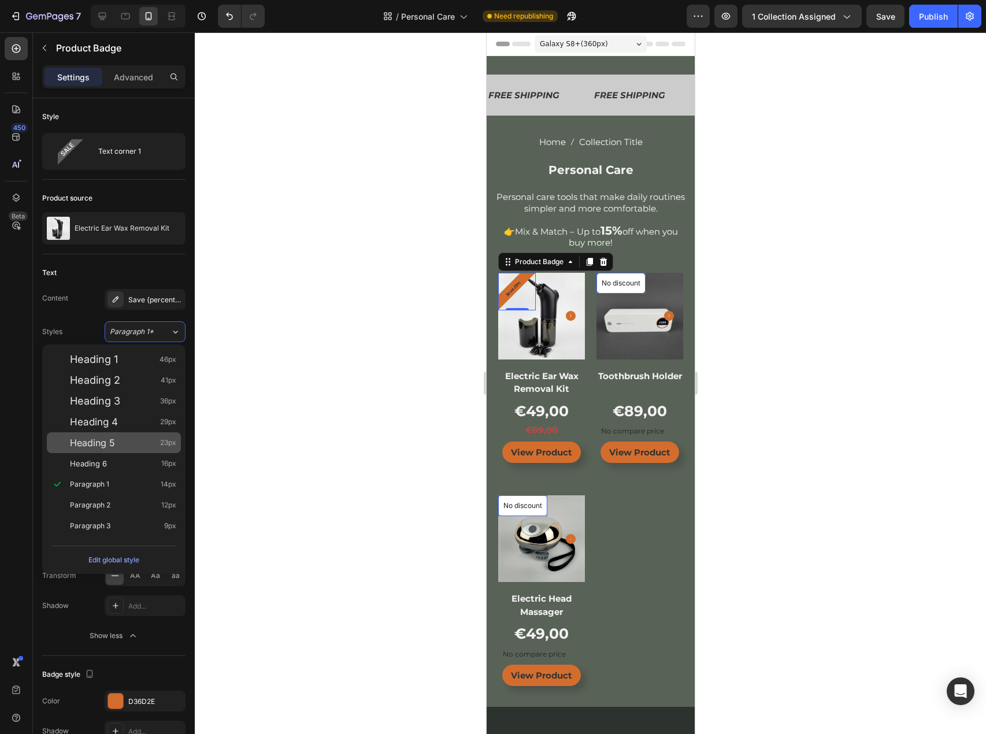
click at [98, 448] on div "Heading 5 23px" at bounding box center [114, 442] width 134 height 21
type input "23"
type input "130%"
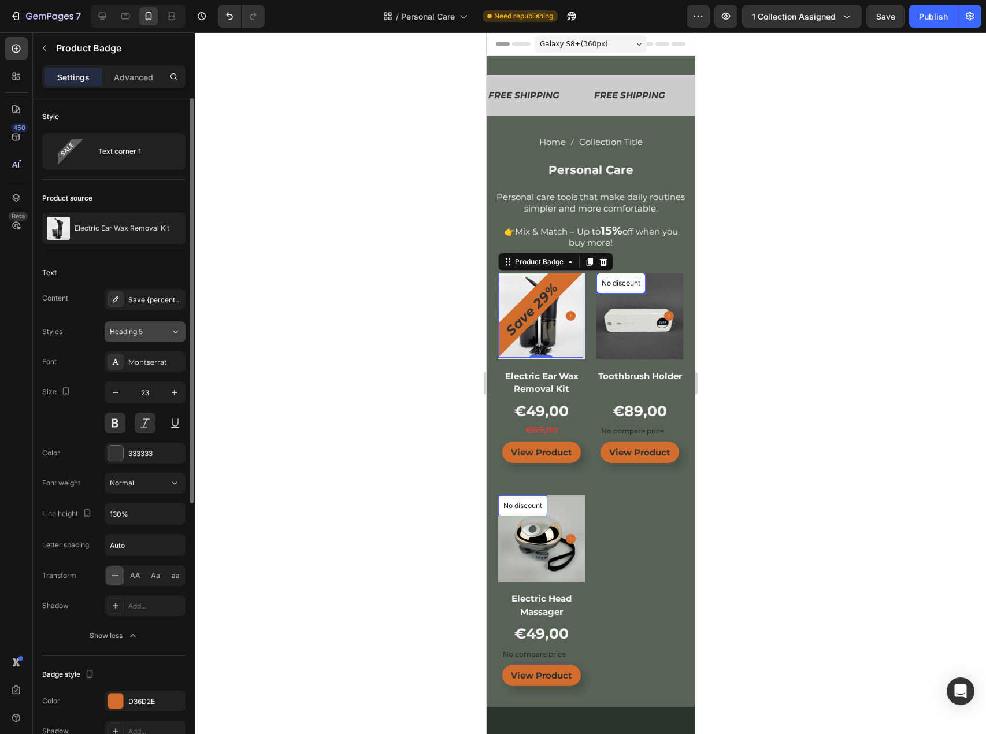
click at [172, 333] on icon at bounding box center [175, 332] width 10 height 12
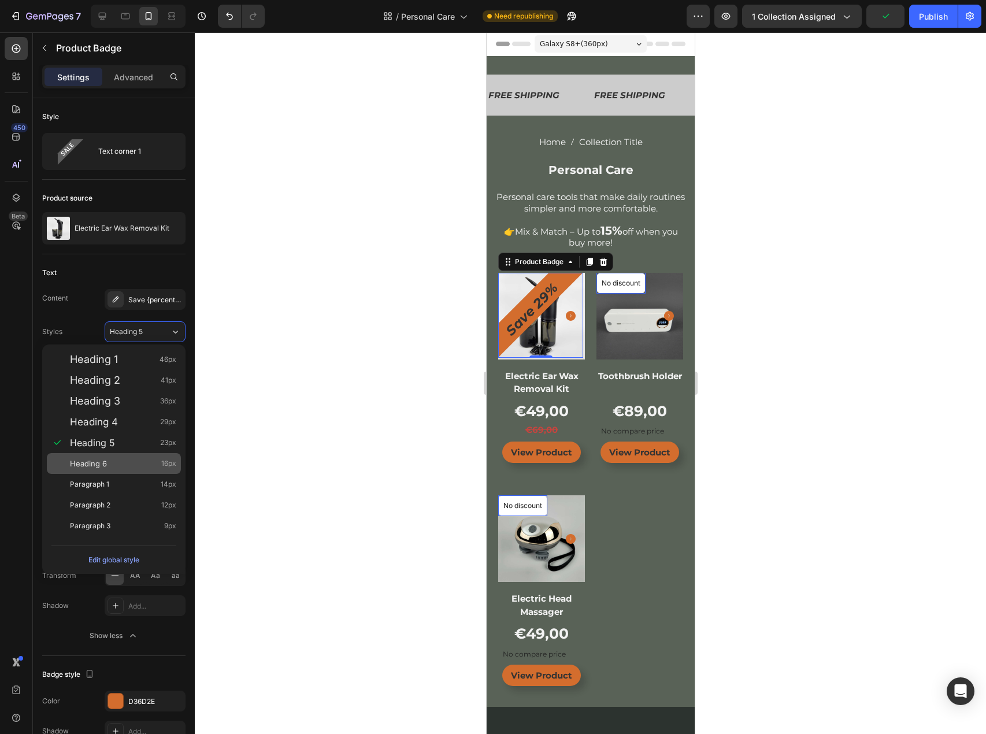
click at [107, 466] on div "Heading 6 16px" at bounding box center [123, 464] width 106 height 12
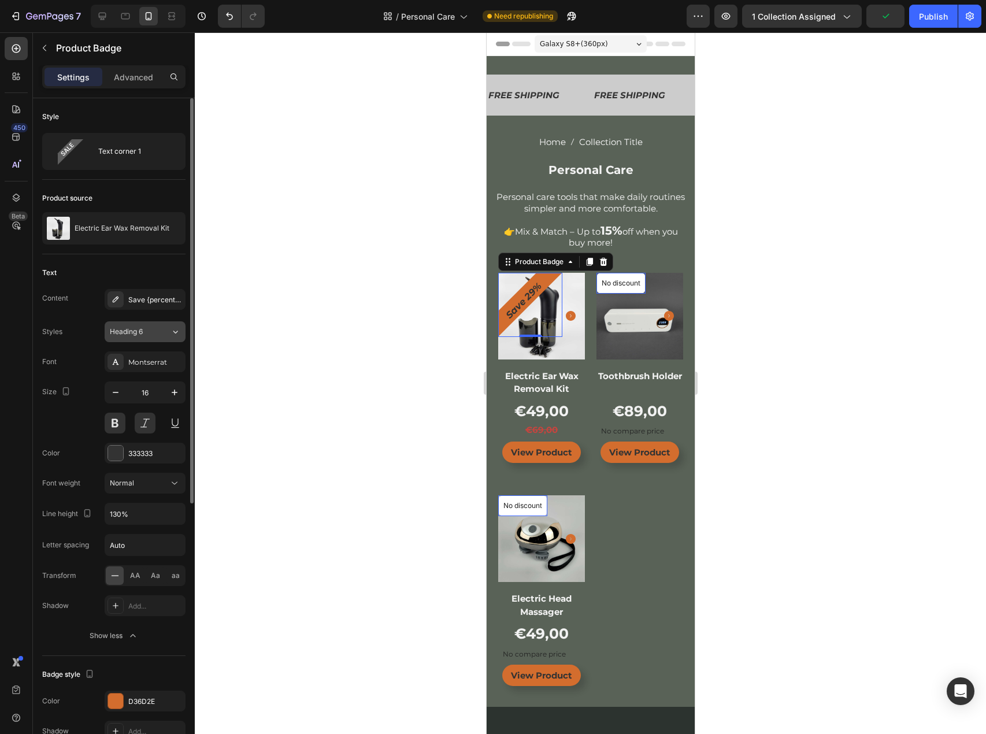
click at [165, 340] on button "Heading 6" at bounding box center [145, 331] width 81 height 21
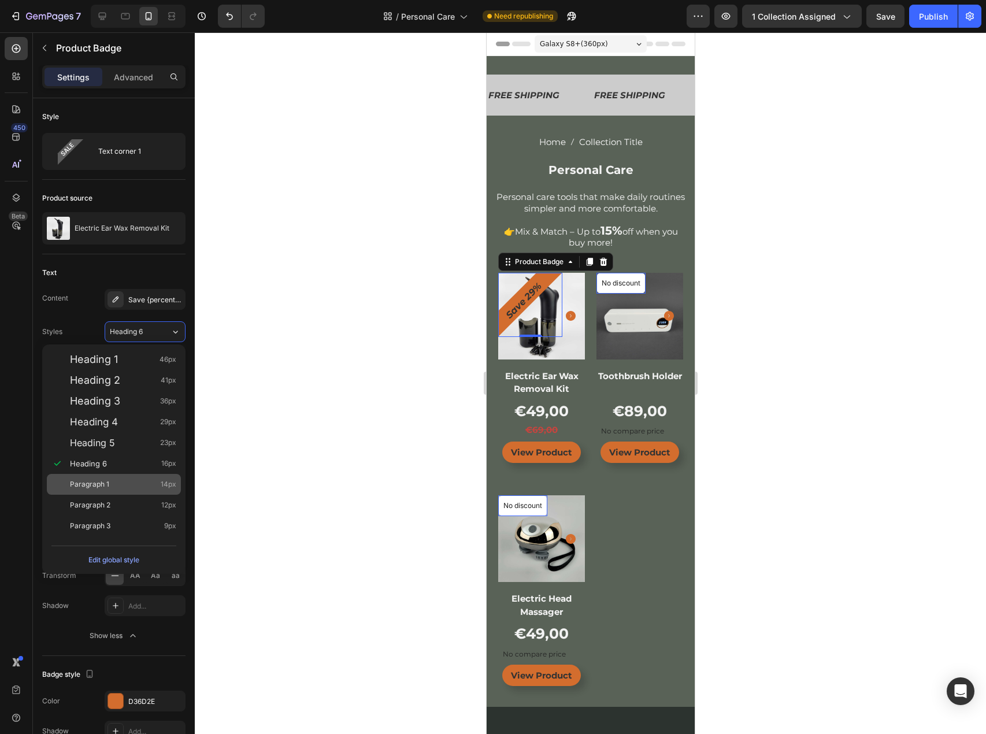
click at [101, 489] on span "Paragraph 1" at bounding box center [89, 484] width 39 height 12
type input "14"
type input "180%"
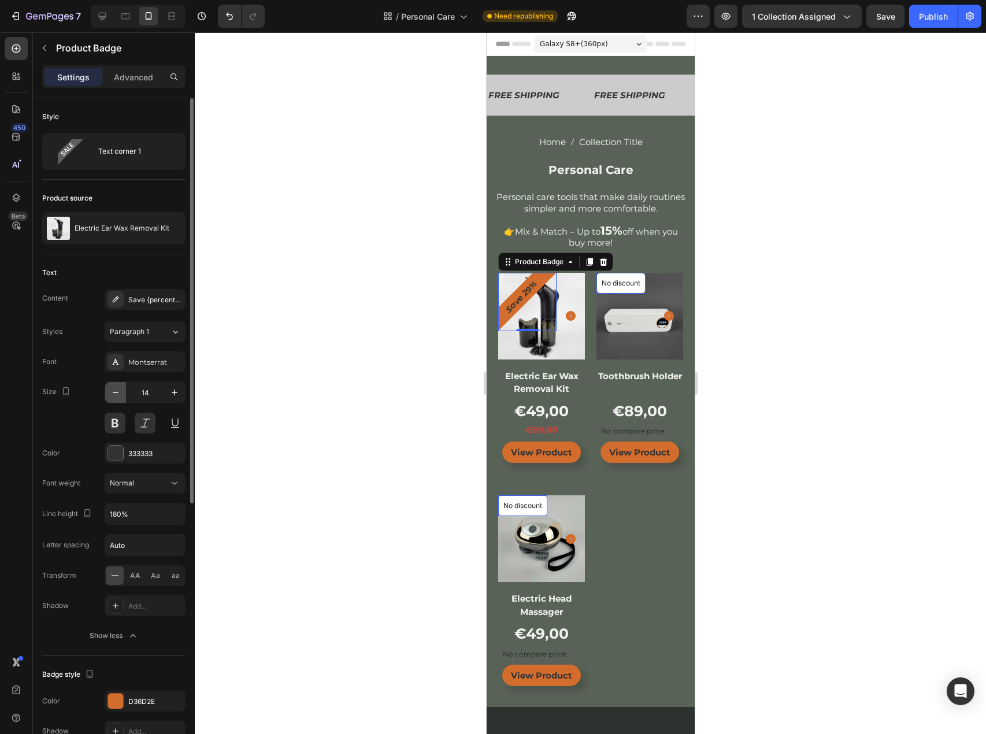
click at [120, 389] on icon "button" at bounding box center [116, 393] width 12 height 12
click at [146, 335] on span "Paragraph 1" at bounding box center [129, 331] width 39 height 10
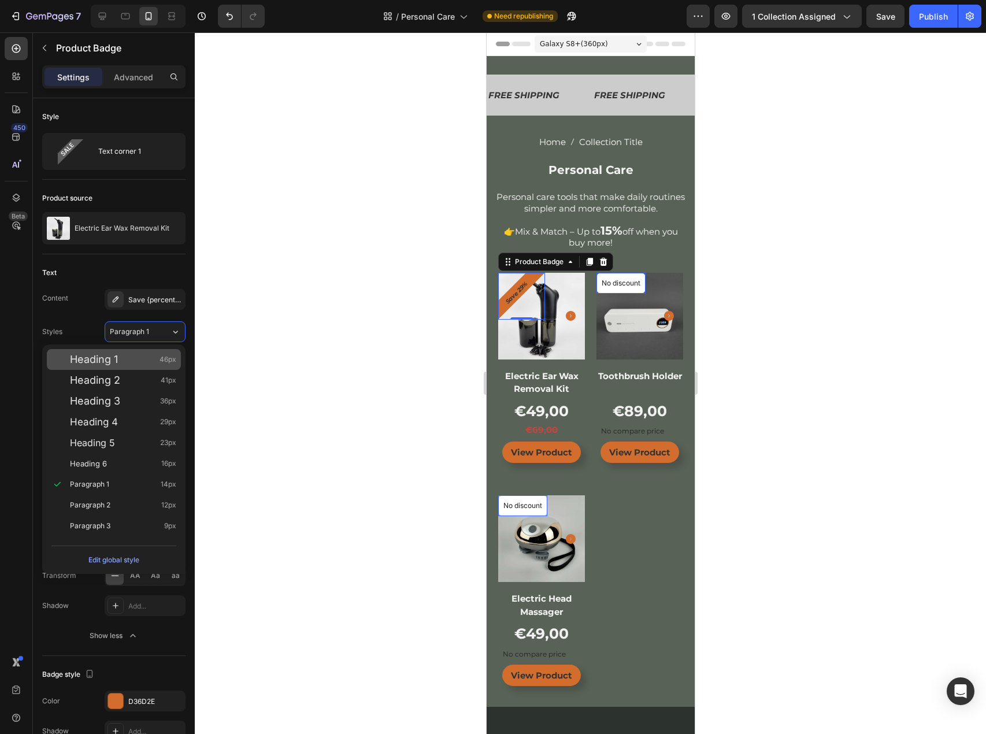
click at [106, 356] on span "Heading 1" at bounding box center [94, 360] width 48 height 12
type input "46"
type input "130%"
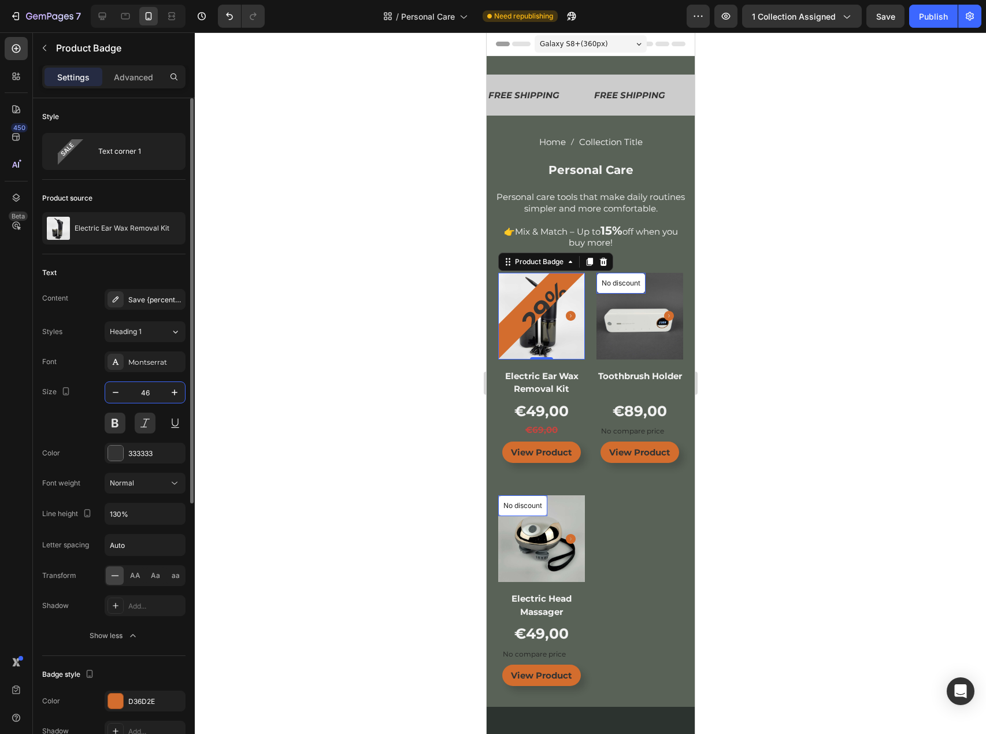
click at [143, 393] on input "46" at bounding box center [145, 392] width 38 height 21
type input "10"
click at [222, 384] on div at bounding box center [590, 382] width 791 height 701
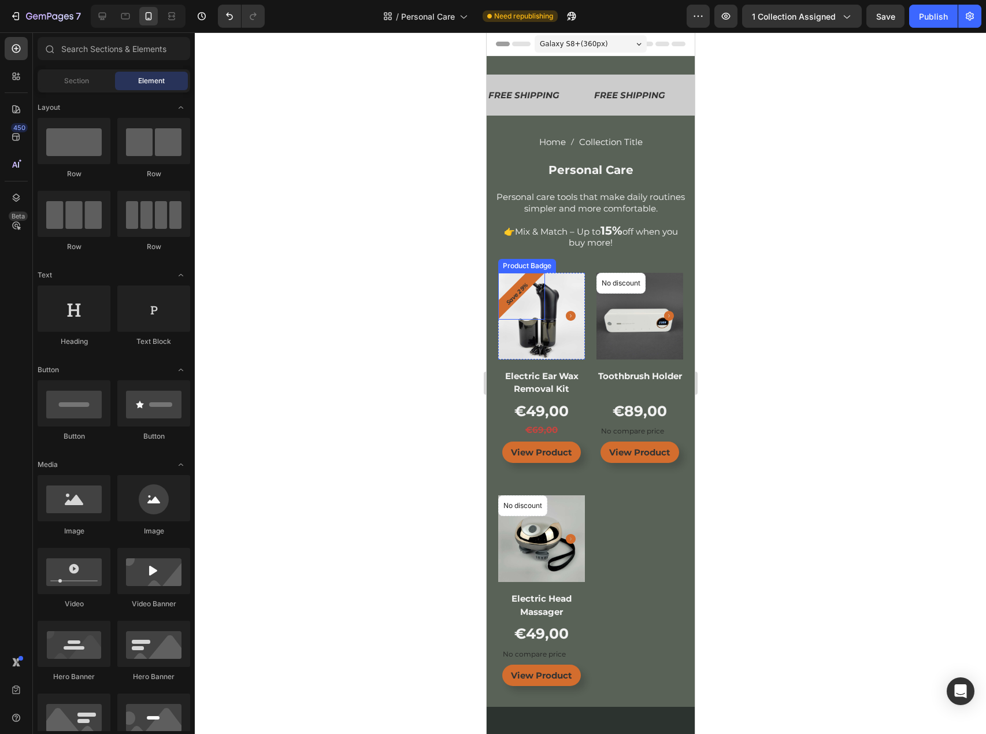
click at [518, 315] on div "Save 29%" at bounding box center [520, 296] width 47 height 47
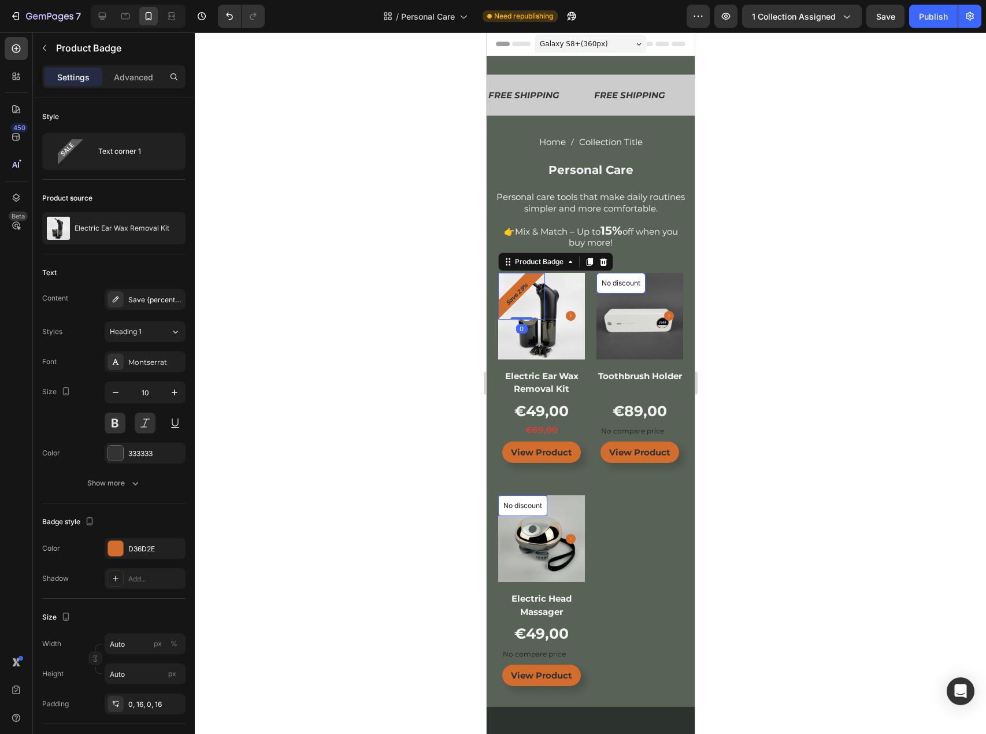
click at [512, 303] on div "Save 29%" at bounding box center [520, 296] width 47 height 47
click at [158, 336] on div "Heading 1" at bounding box center [140, 331] width 61 height 10
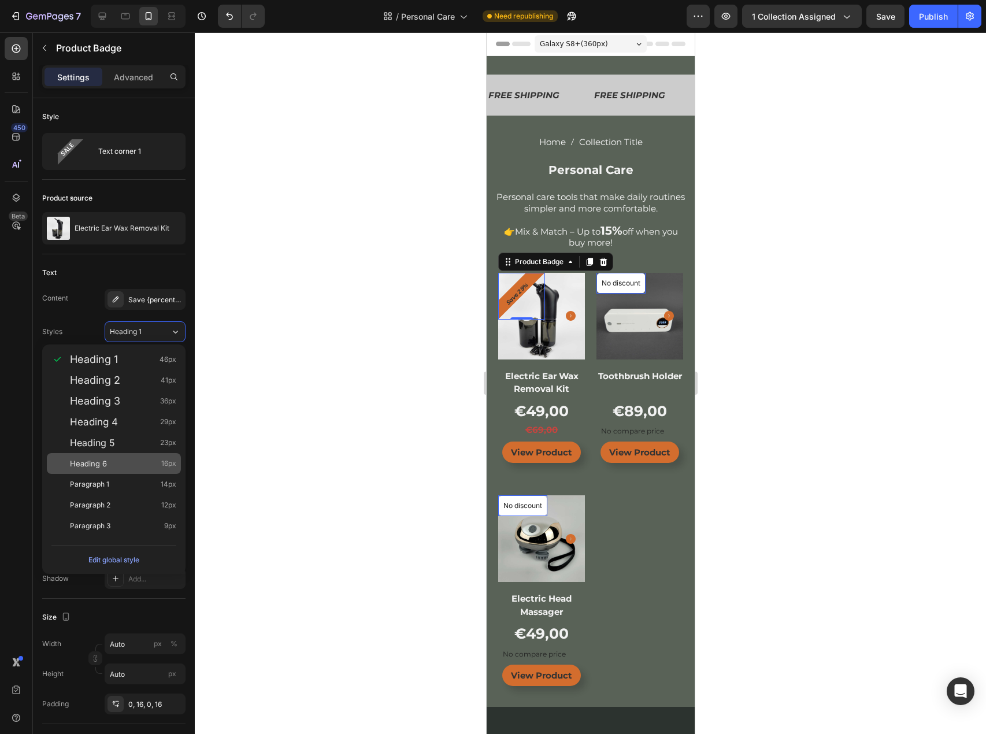
click at [114, 462] on div "Heading 6 16px" at bounding box center [123, 464] width 106 height 12
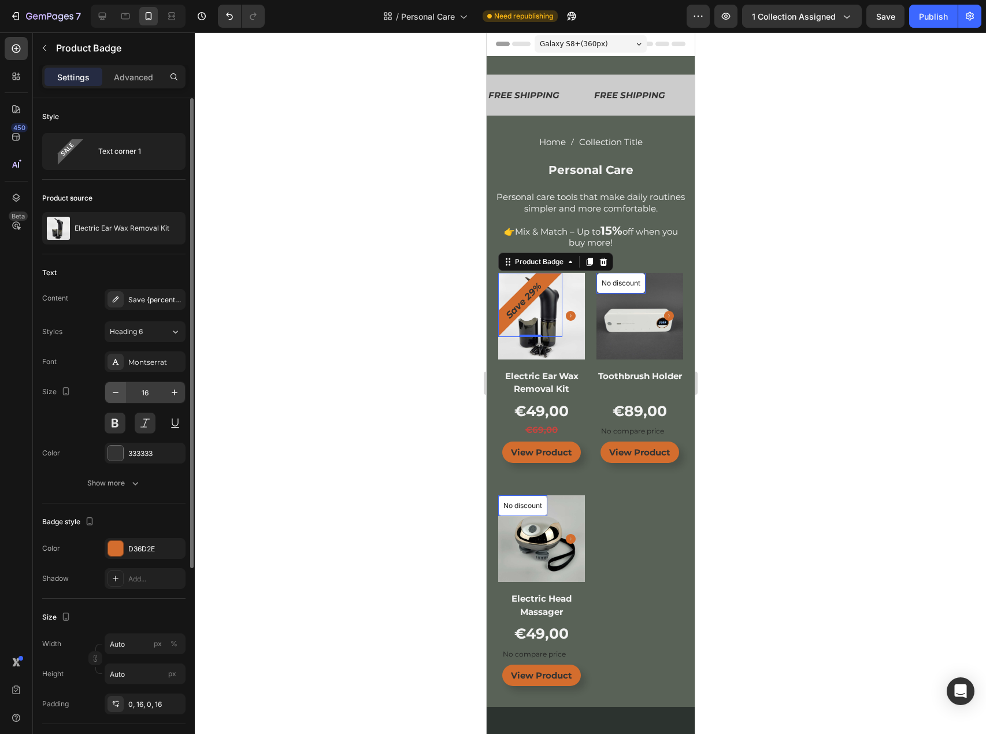
click at [116, 394] on icon "button" at bounding box center [116, 393] width 12 height 12
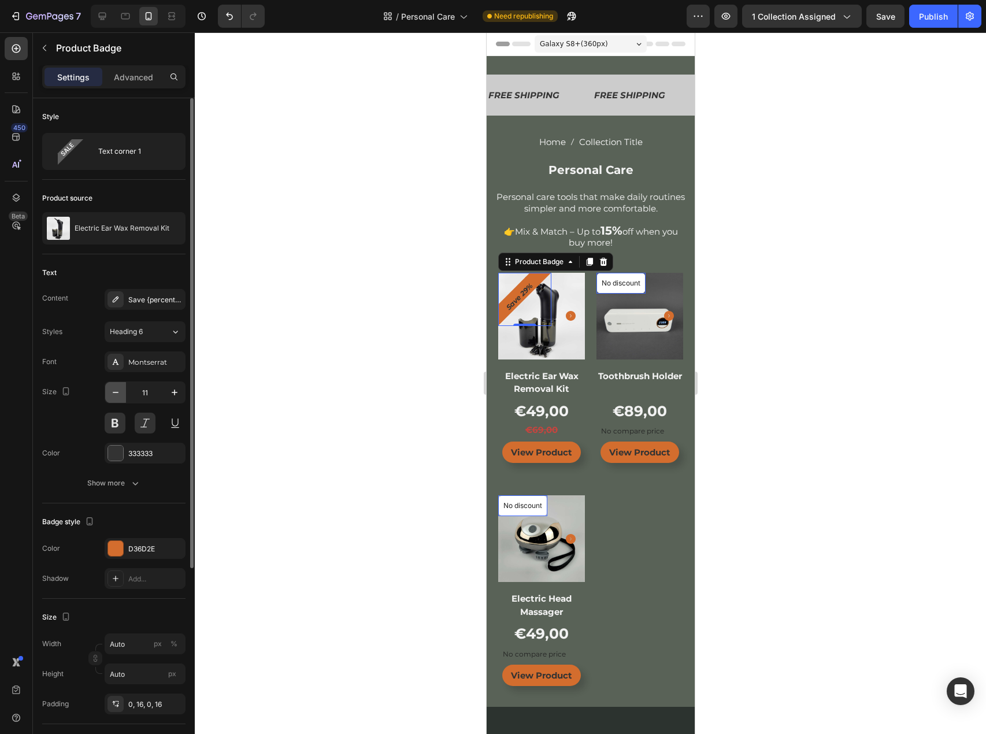
click at [116, 394] on icon "button" at bounding box center [116, 393] width 12 height 12
type input "10"
click at [363, 354] on div at bounding box center [590, 382] width 791 height 701
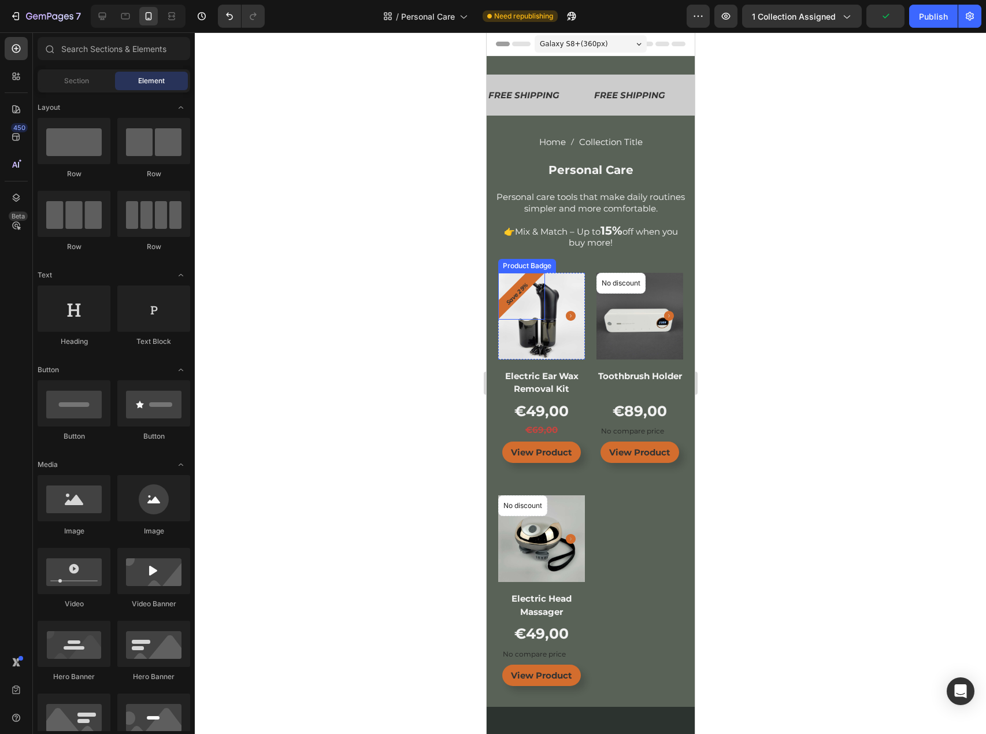
click at [517, 287] on pre "Save 29%" at bounding box center [516, 293] width 38 height 38
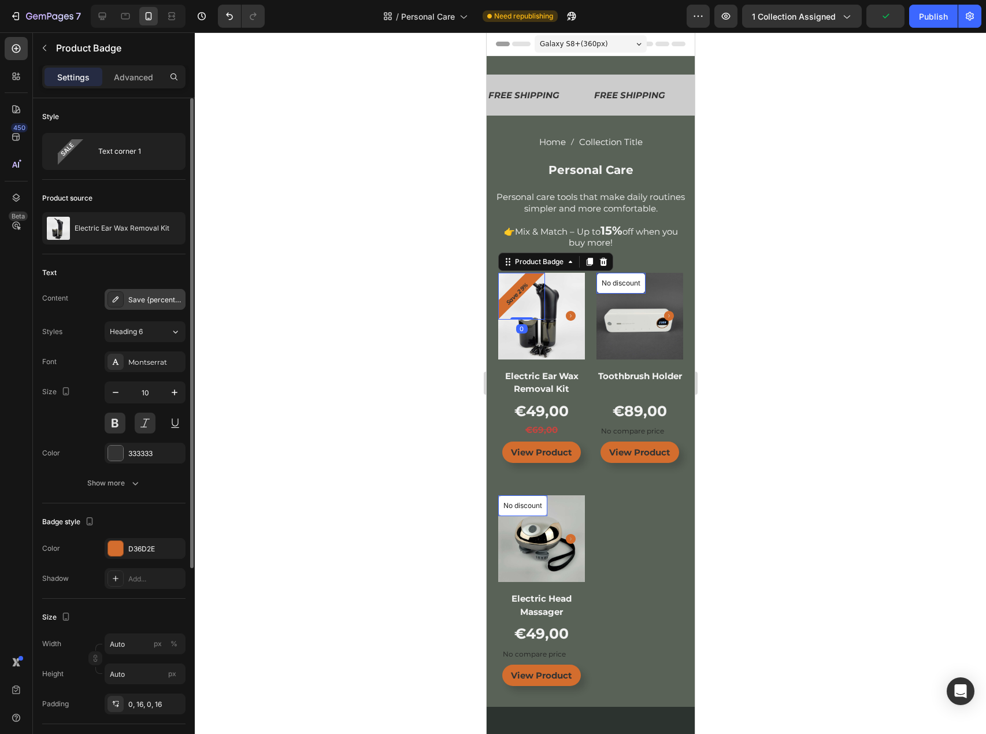
click at [152, 306] on div "Save {percent_discount}" at bounding box center [145, 299] width 81 height 21
click at [88, 315] on div "Content Save {percent_discount} Styles Heading 6 Font Montserrat Size 10 Color …" at bounding box center [113, 391] width 143 height 205
click at [80, 326] on div "Styles Heading 6" at bounding box center [113, 331] width 143 height 21
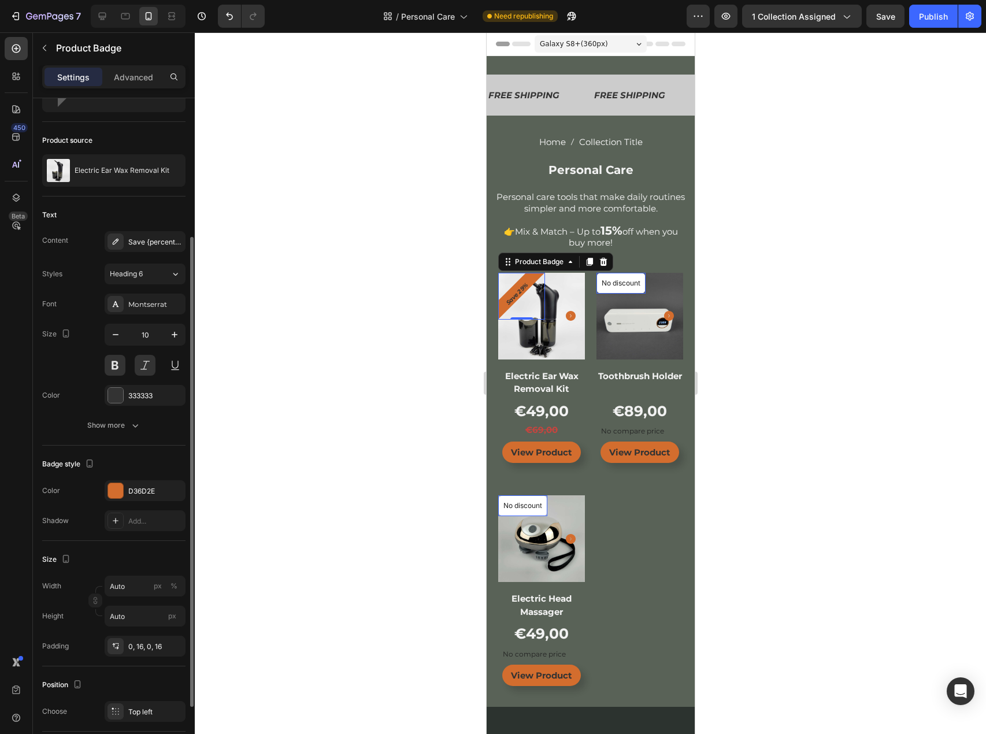
scroll to position [116, 0]
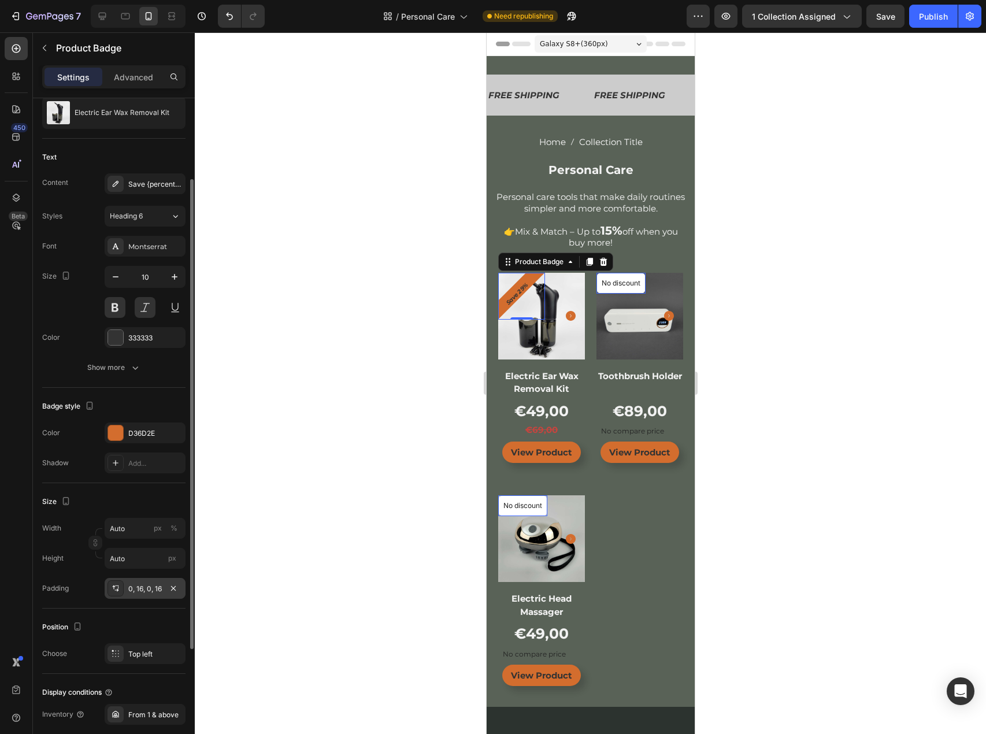
click at [151, 587] on div "0, 16, 0, 16" at bounding box center [145, 589] width 34 height 10
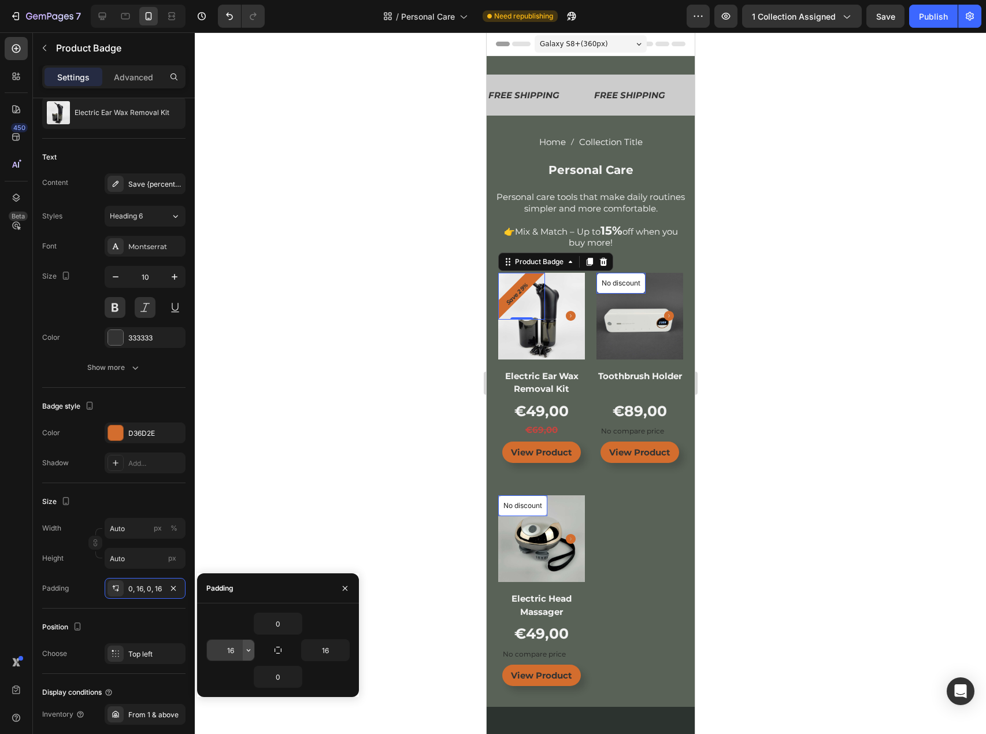
click at [243, 642] on button "button" at bounding box center [249, 650] width 12 height 21
click at [235, 647] on input "16" at bounding box center [230, 650] width 47 height 21
type input "10"
click at [384, 552] on div at bounding box center [590, 382] width 791 height 701
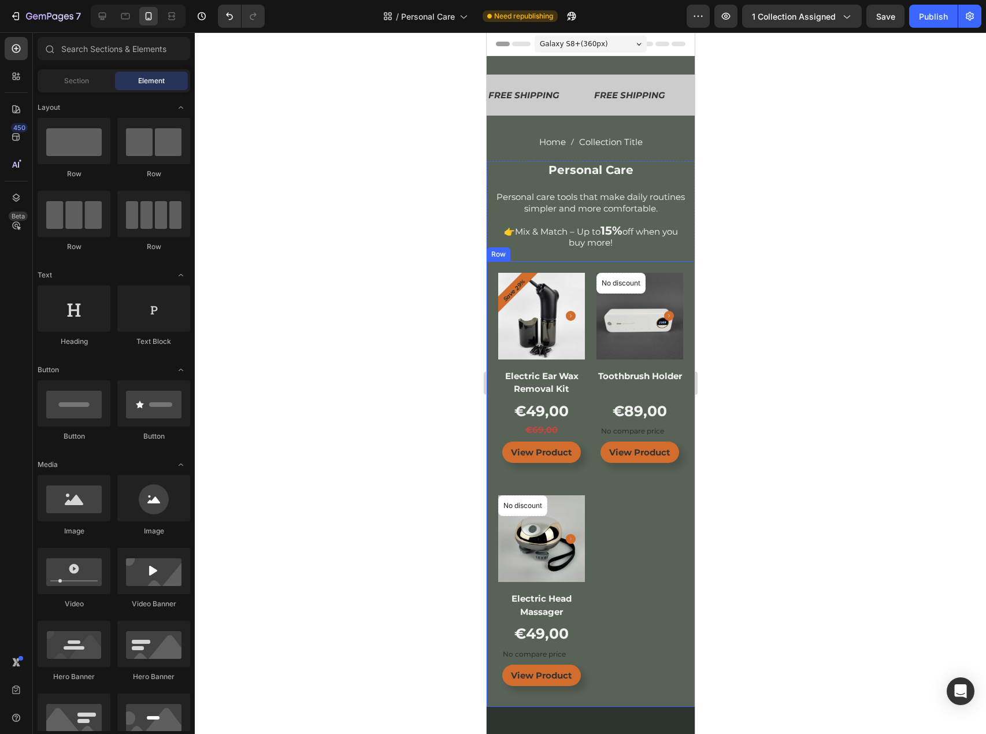
click at [504, 299] on pre "Save 29%" at bounding box center [514, 290] width 34 height 34
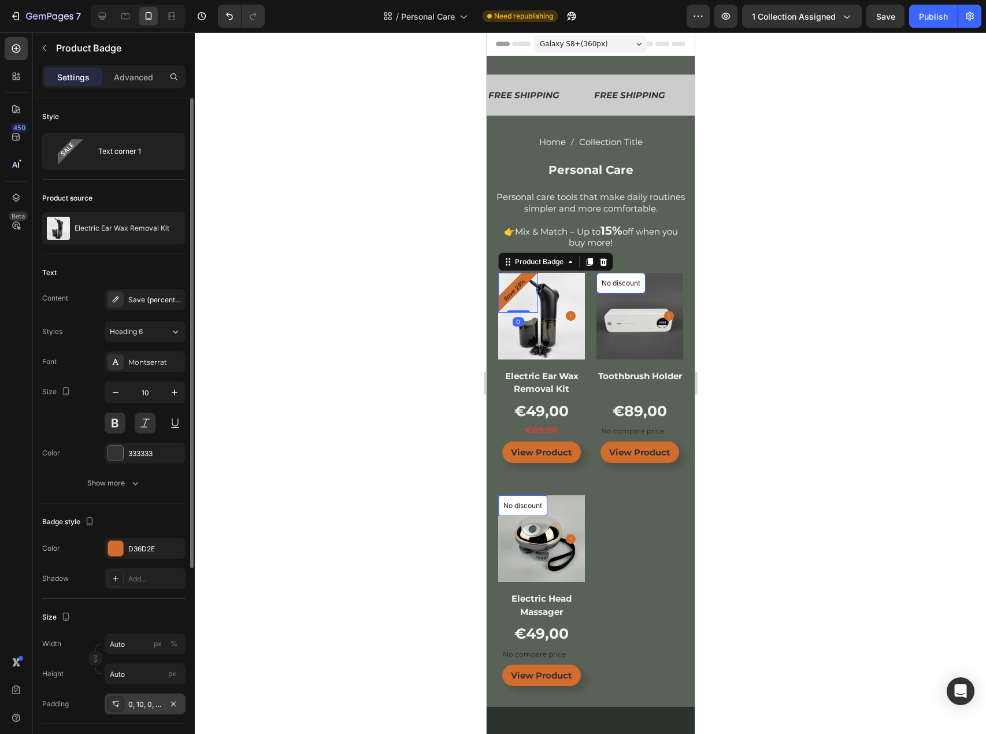
scroll to position [58, 0]
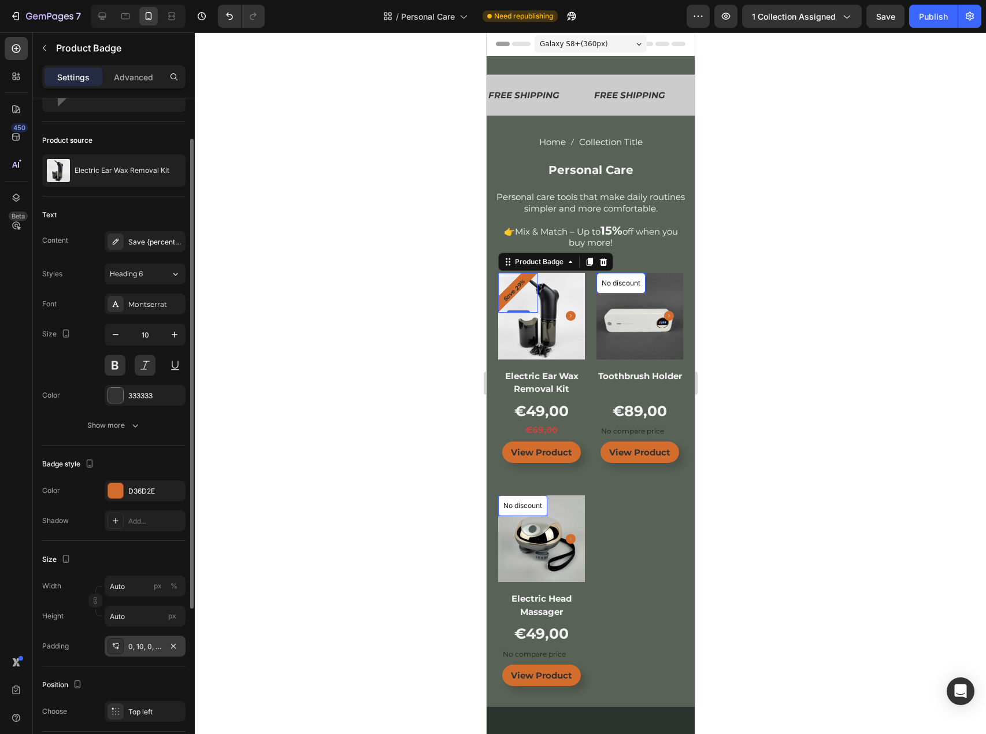
click at [142, 646] on div "0, 10, 0, 10" at bounding box center [145, 646] width 34 height 10
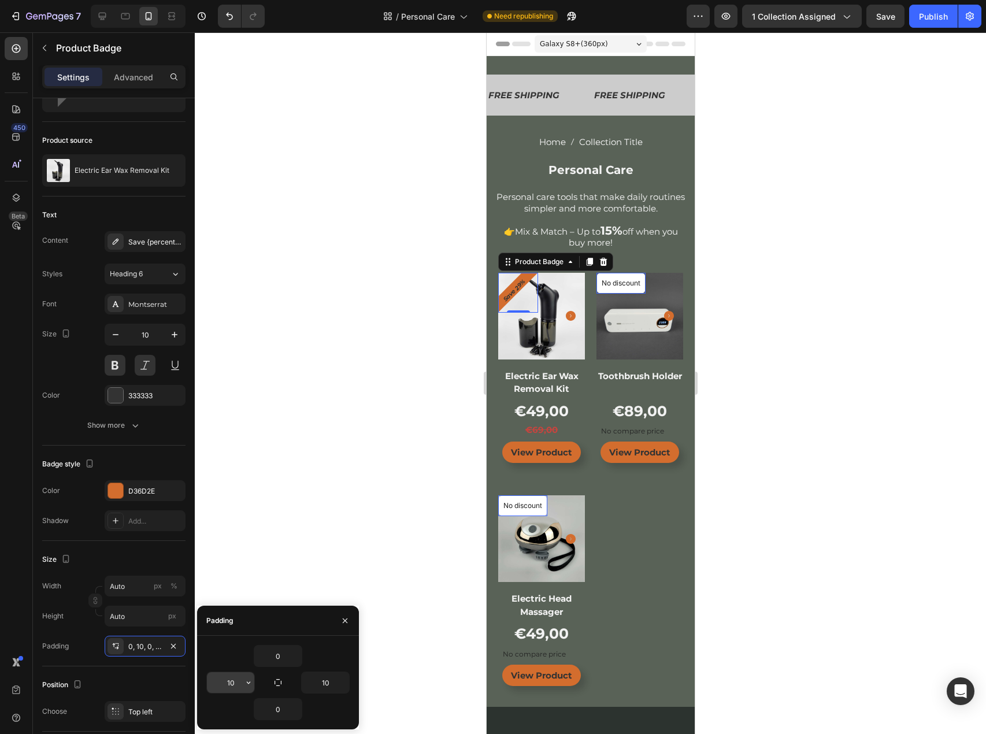
click at [236, 679] on input "10" at bounding box center [230, 682] width 47 height 21
type input "5"
click at [326, 685] on input "10" at bounding box center [325, 682] width 47 height 21
type input "5"
click at [283, 656] on input "0" at bounding box center [277, 655] width 47 height 21
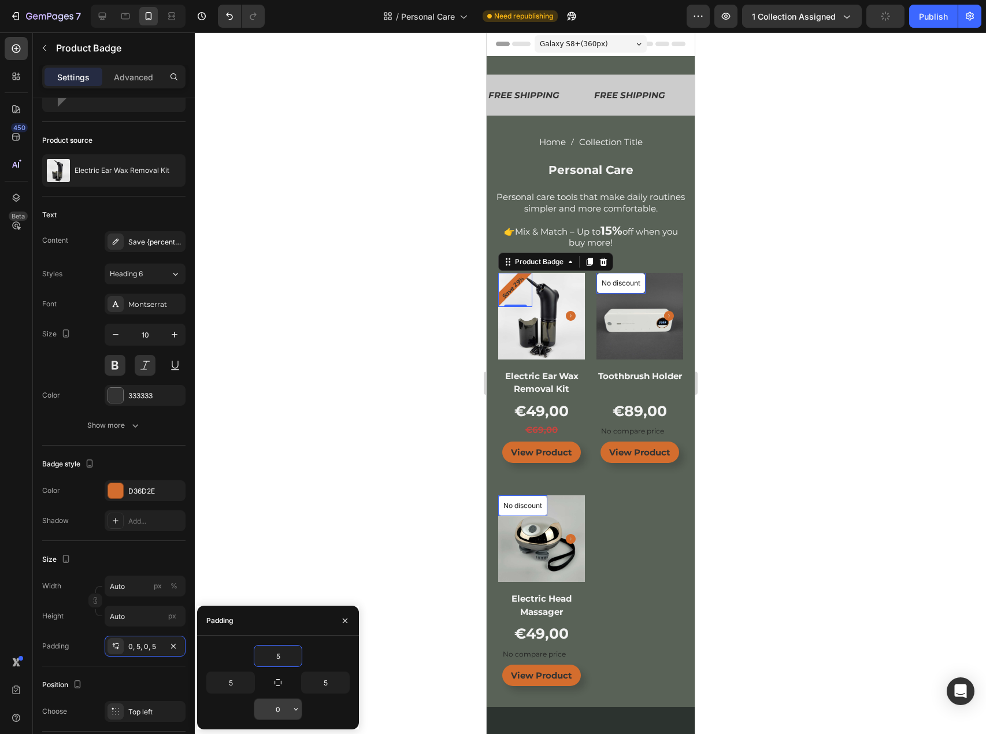
type input "5"
click at [278, 707] on input "0" at bounding box center [277, 709] width 47 height 21
type input "5"
click at [303, 503] on div at bounding box center [590, 382] width 791 height 701
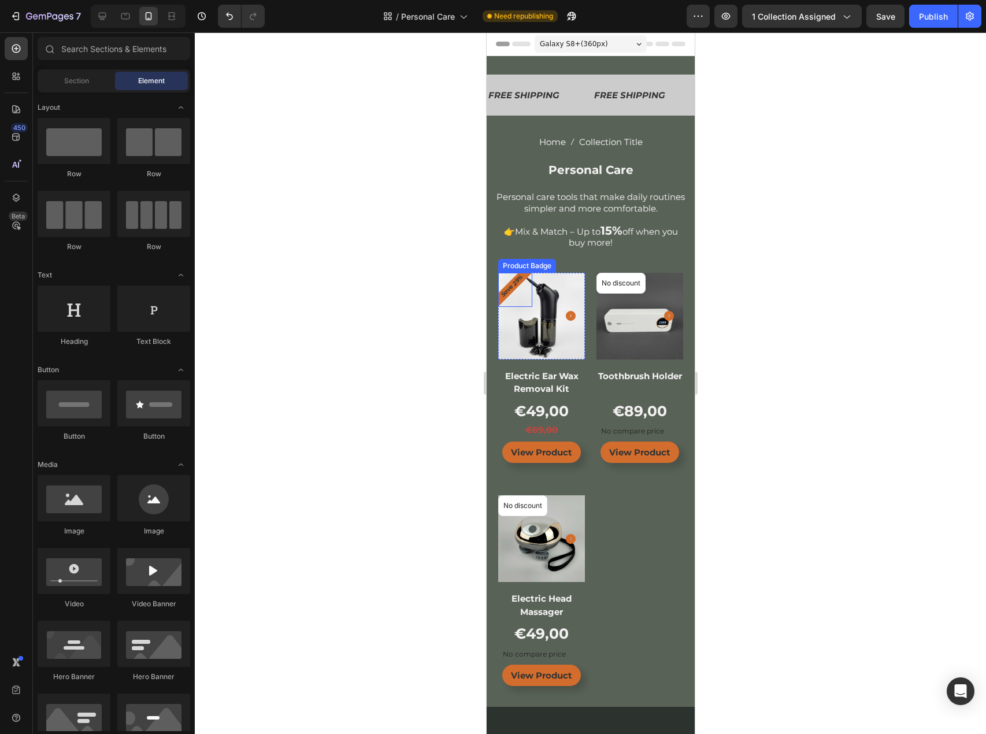
click at [507, 286] on pre "Save 29%" at bounding box center [512, 286] width 34 height 34
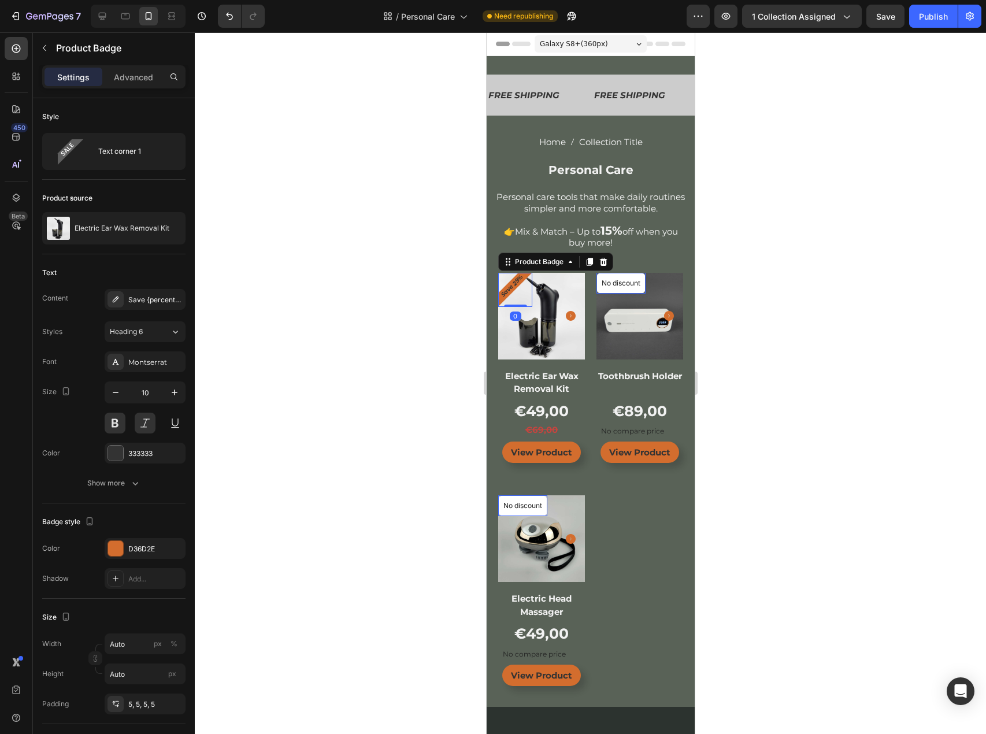
click at [243, 429] on div at bounding box center [590, 382] width 791 height 701
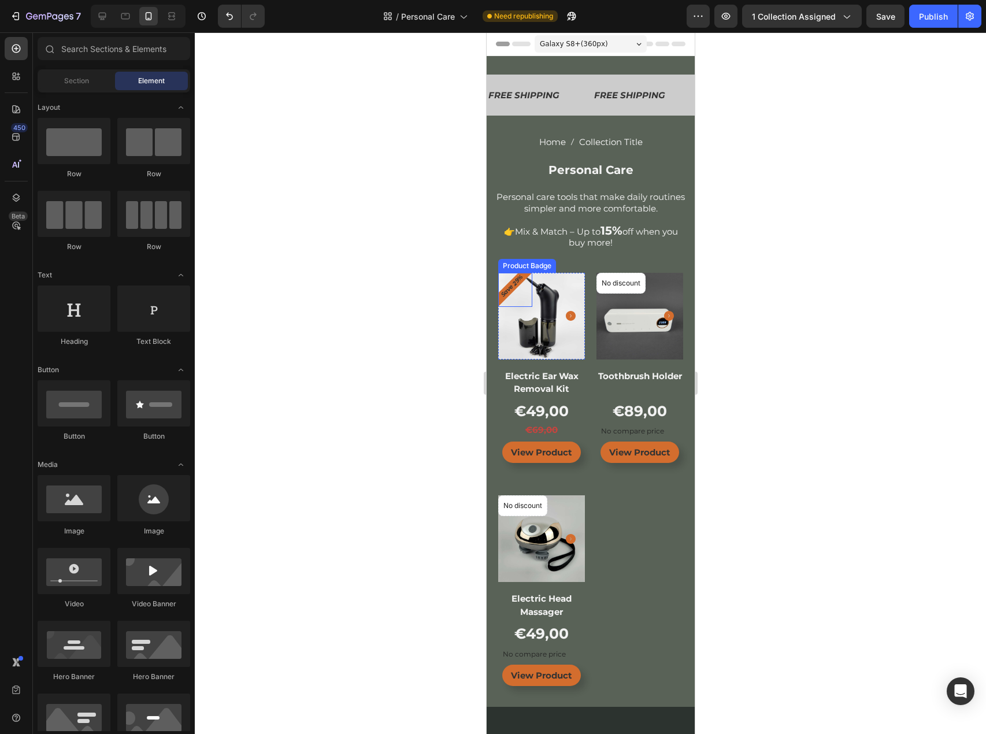
click at [510, 295] on div "Save 29%" at bounding box center [514, 290] width 34 height 34
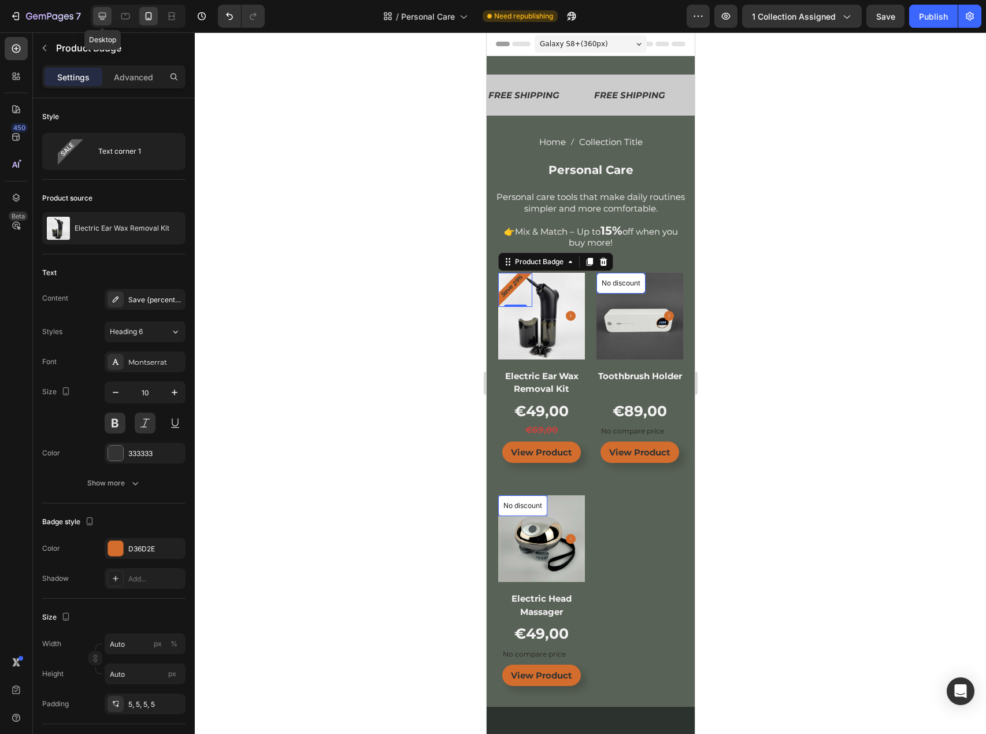
click at [97, 11] on icon at bounding box center [102, 16] width 12 height 12
type input "18"
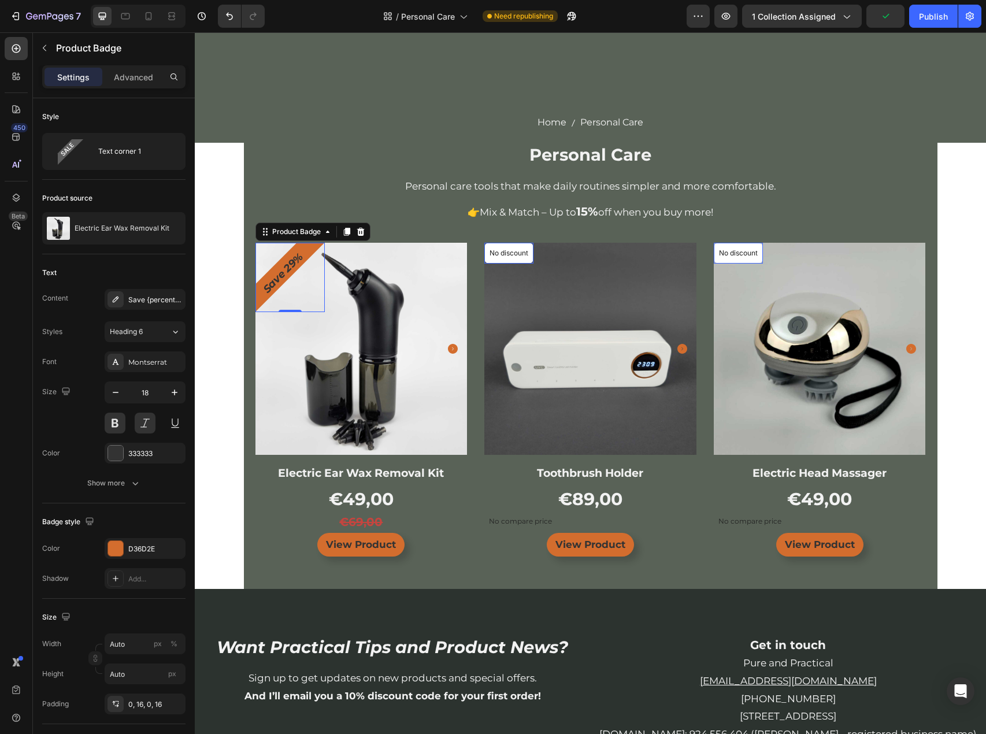
scroll to position [32, 0]
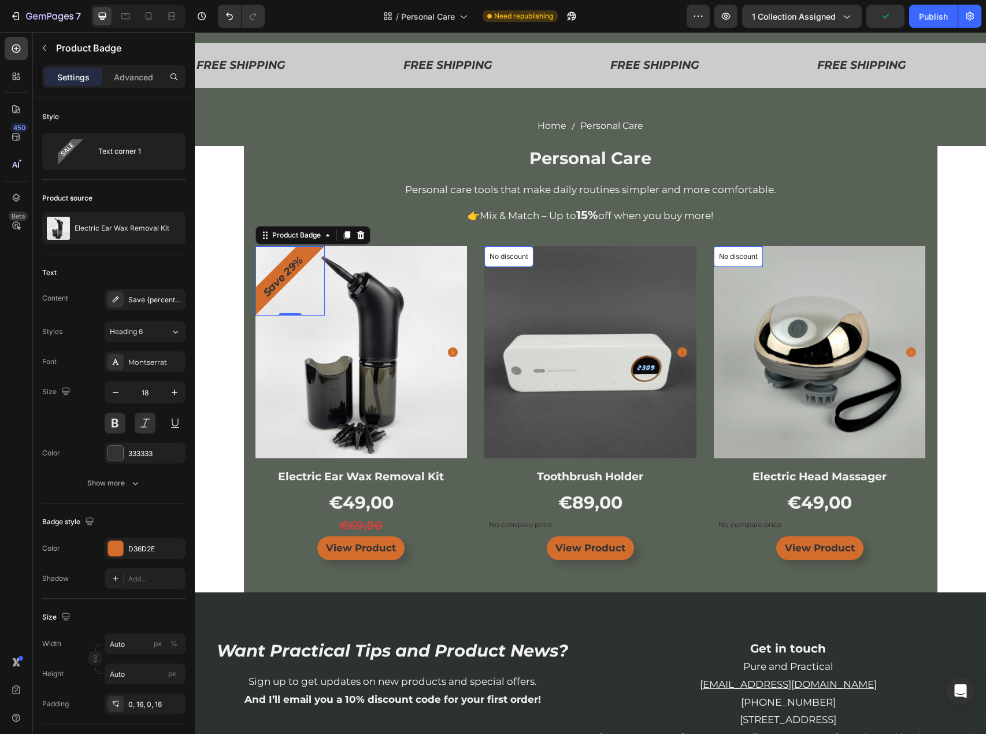
click at [220, 276] on div "FREE SHIPPING Text FREE SHIPPING Text FREE SHIPPING Text FREE SHIPPING Text Mar…" at bounding box center [590, 491] width 791 height 935
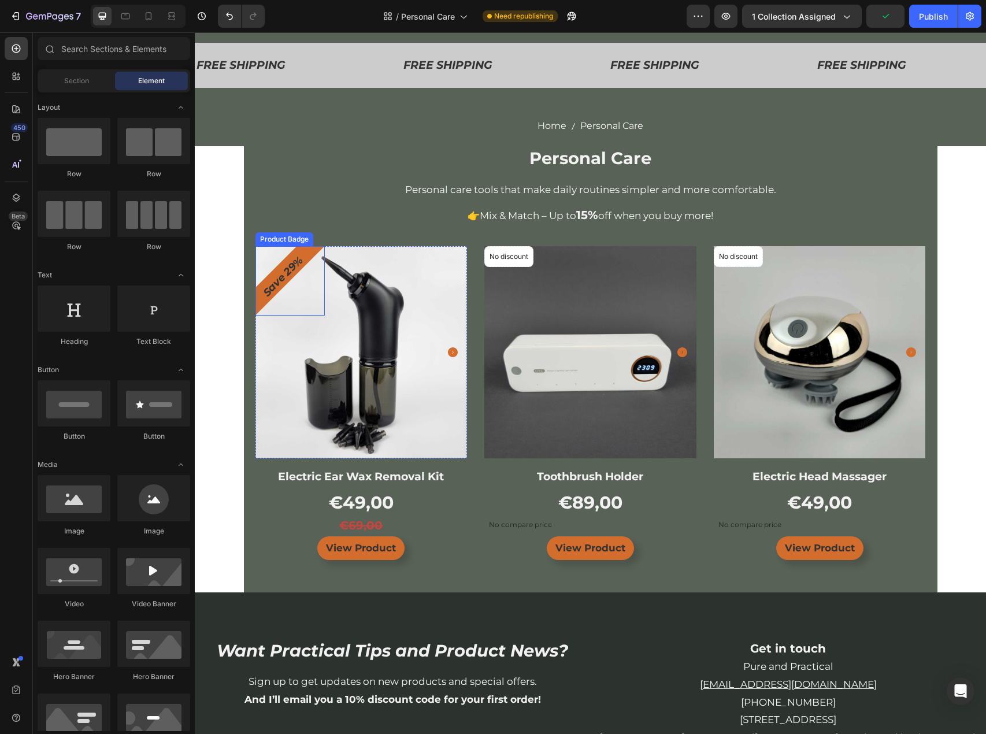
click at [273, 271] on div "Save 29%" at bounding box center [289, 280] width 69 height 69
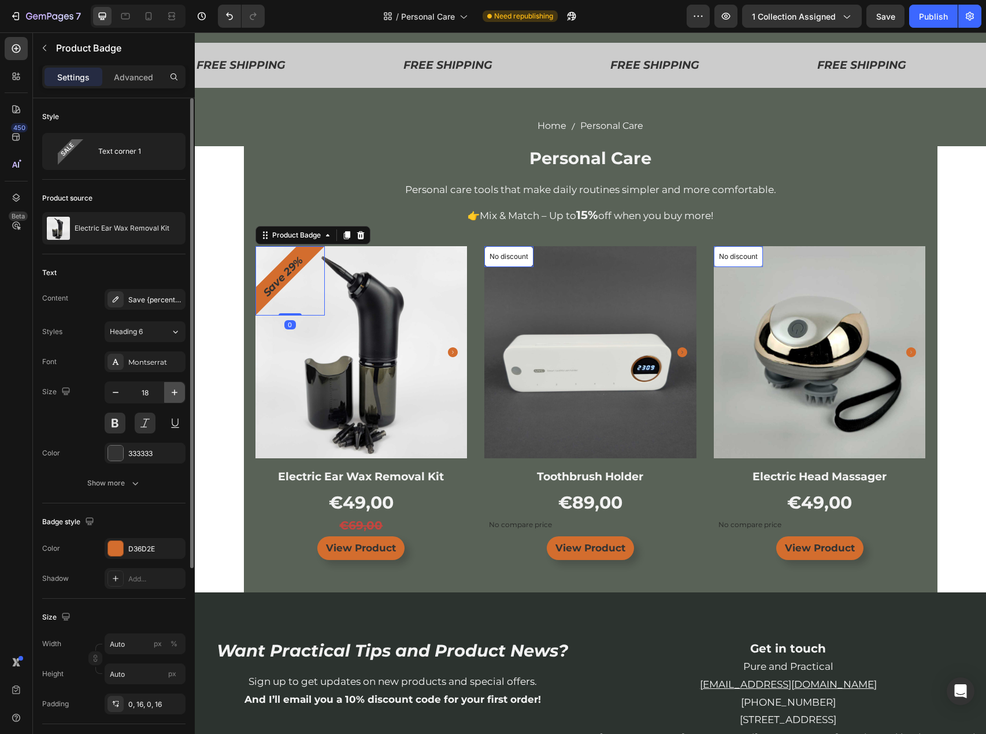
click at [171, 391] on icon "button" at bounding box center [175, 393] width 12 height 12
type input "20"
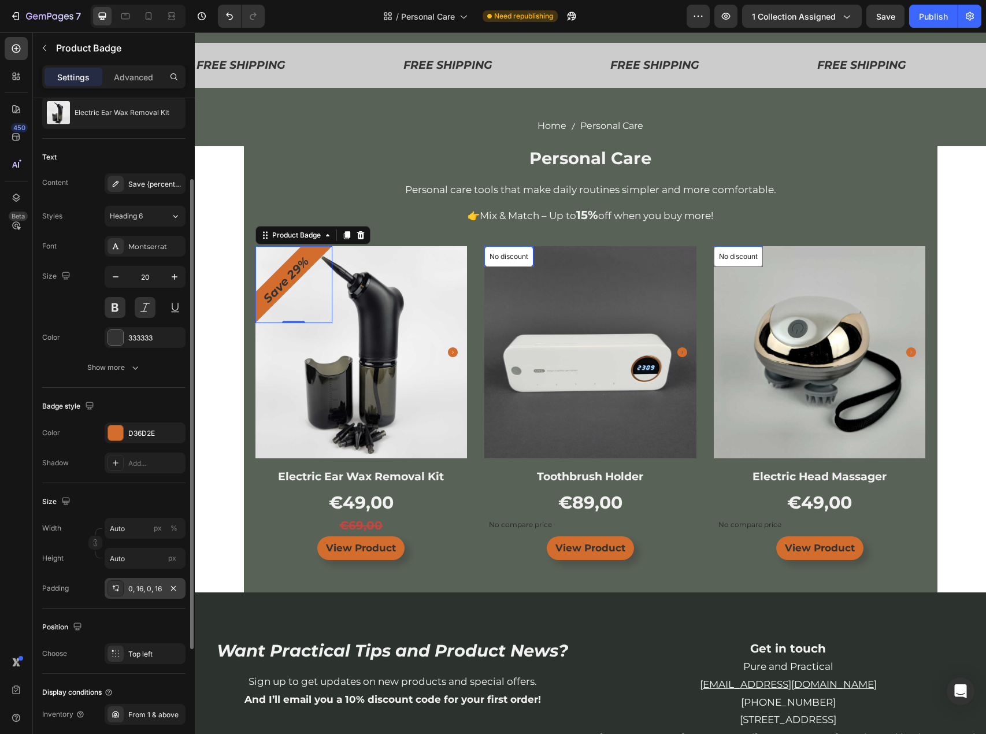
click at [145, 585] on div "0, 16, 0, 16" at bounding box center [145, 589] width 34 height 10
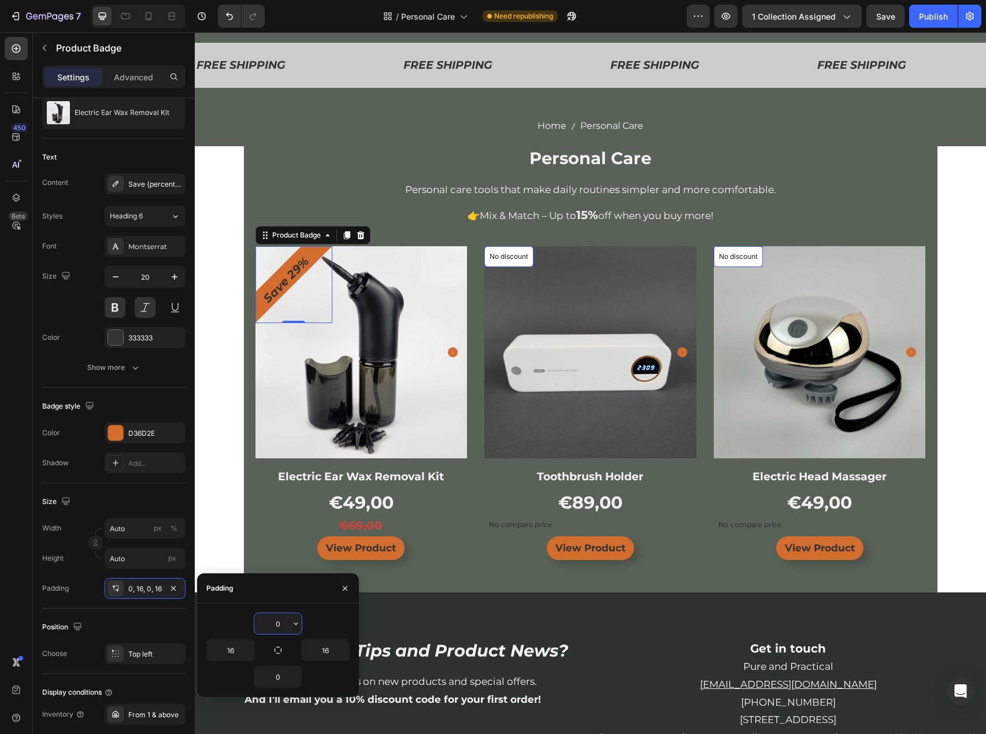
click at [282, 619] on input "0" at bounding box center [277, 623] width 47 height 21
type input "5"
click at [274, 672] on input "0" at bounding box center [277, 676] width 47 height 21
type input "5"
click at [326, 650] on input "16" at bounding box center [325, 650] width 47 height 21
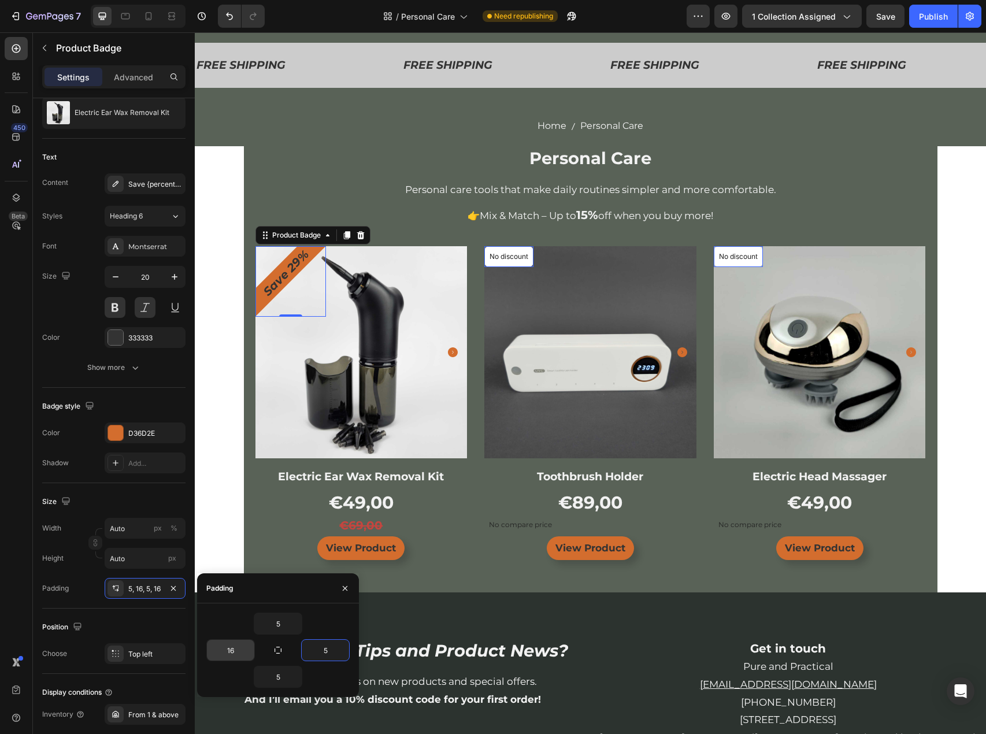
type input "5"
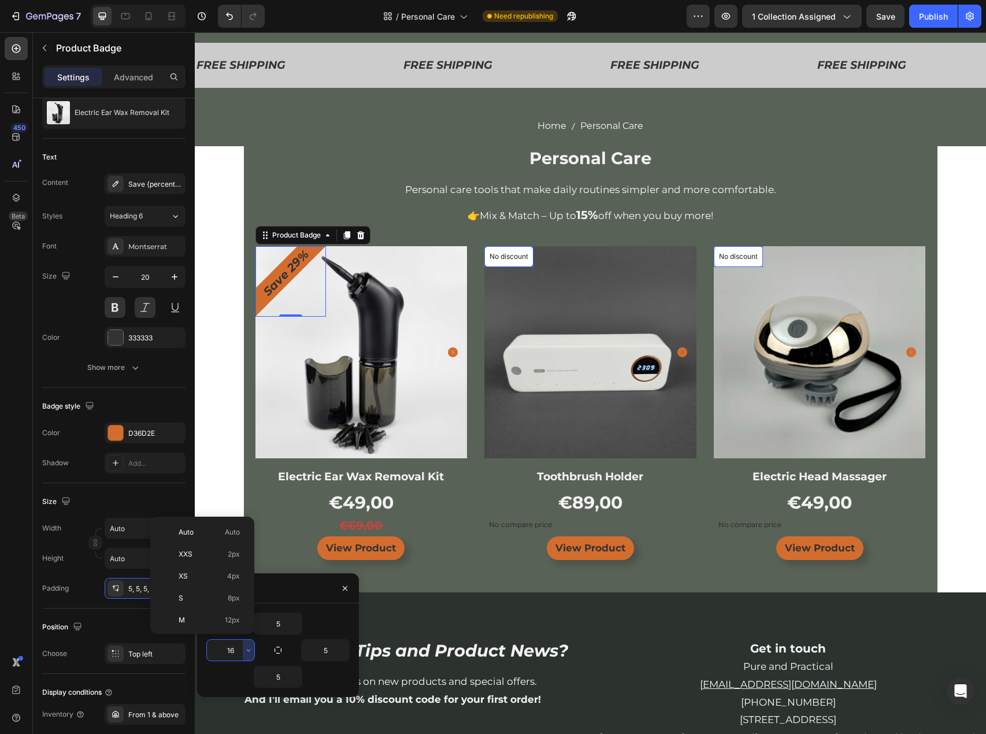
click at [240, 651] on input "16" at bounding box center [230, 650] width 47 height 21
type input "5"
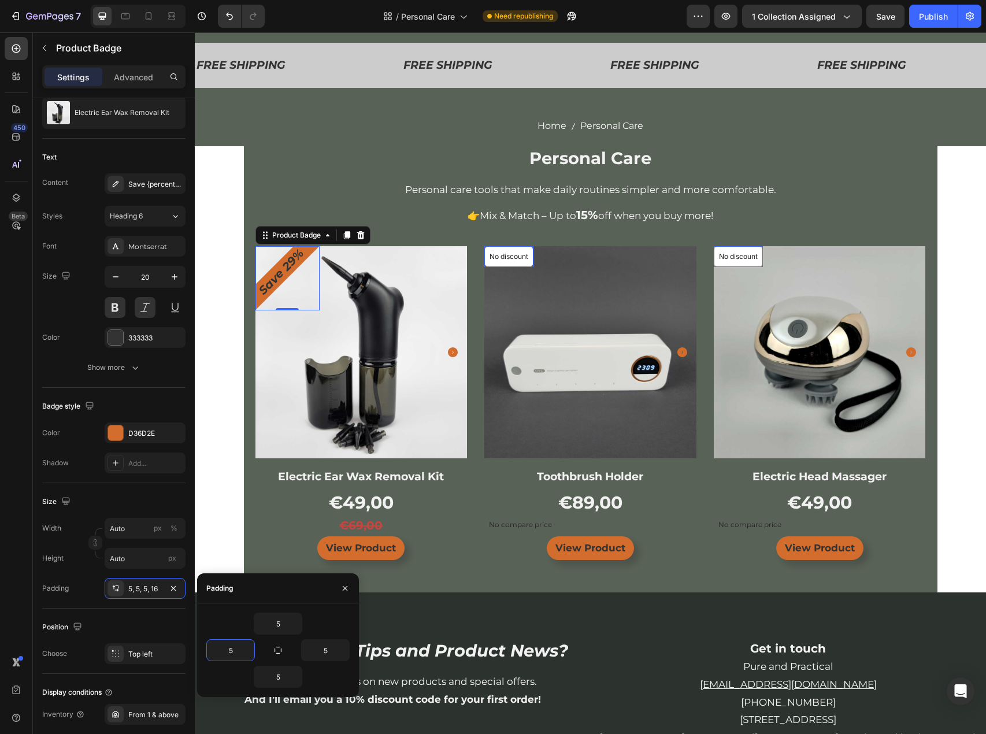
click at [228, 404] on div "FREE SHIPPING Text FREE SHIPPING Text FREE SHIPPING Text FREE SHIPPING Text FRE…" at bounding box center [590, 491] width 791 height 935
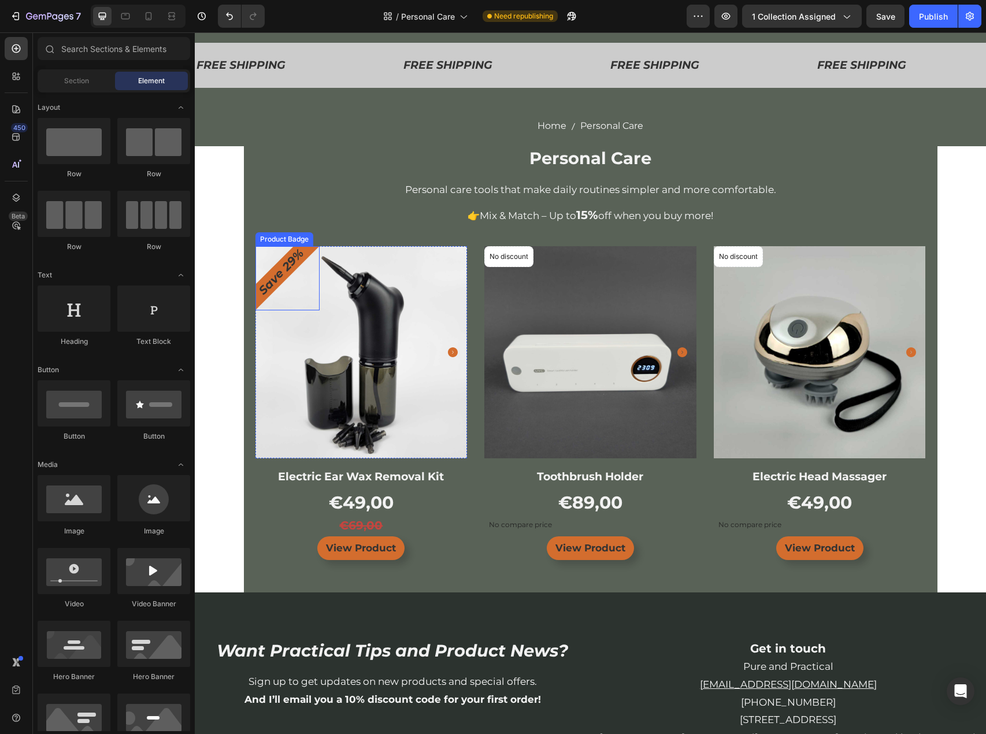
click at [259, 285] on pre "Save 29%" at bounding box center [281, 272] width 60 height 60
click at [229, 456] on div "FREE SHIPPING Text FREE SHIPPING Text FREE SHIPPING Text FREE SHIPPING Text FRE…" at bounding box center [590, 491] width 791 height 935
click at [127, 18] on icon at bounding box center [125, 16] width 9 height 6
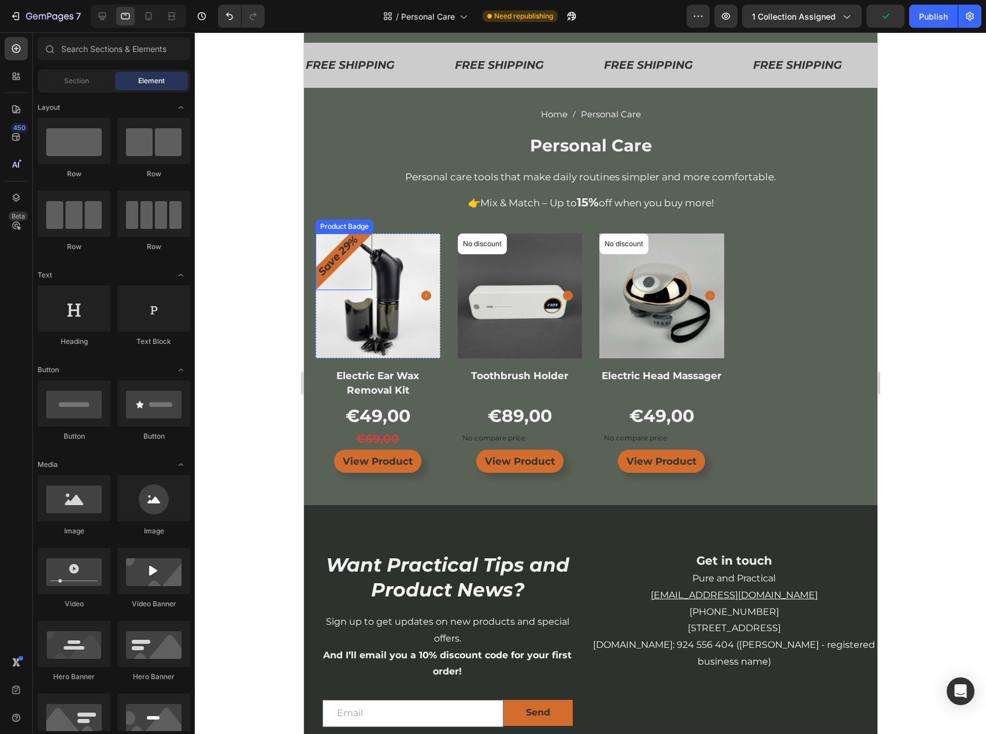
click at [338, 265] on pre "Save 29%" at bounding box center [338, 256] width 54 height 54
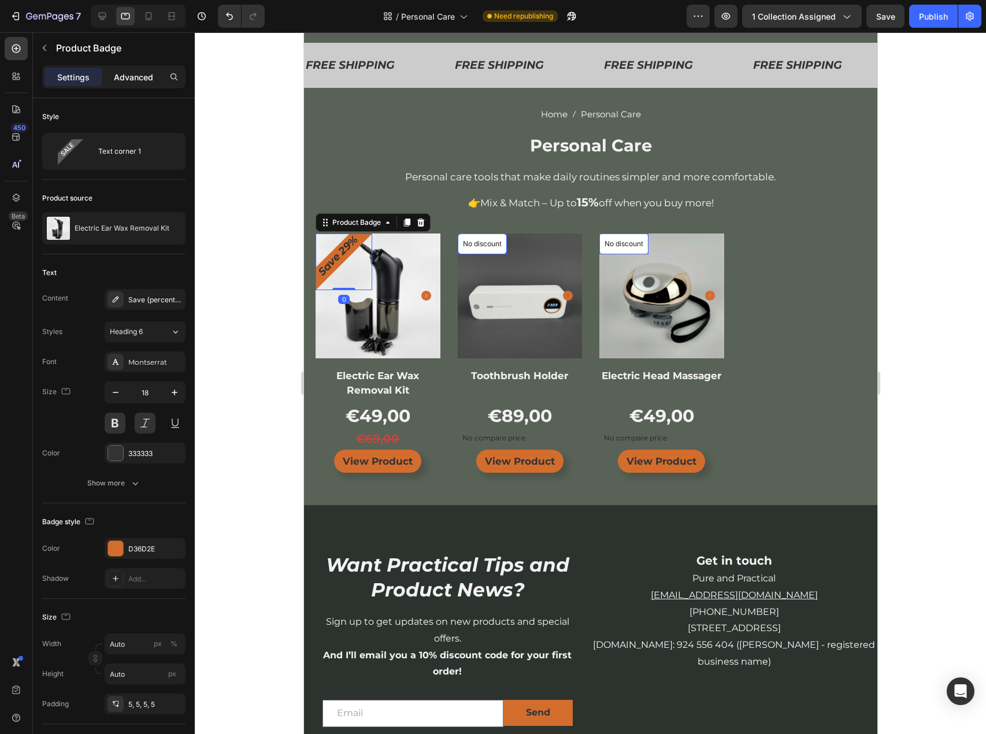
click at [132, 79] on p "Advanced" at bounding box center [133, 77] width 39 height 12
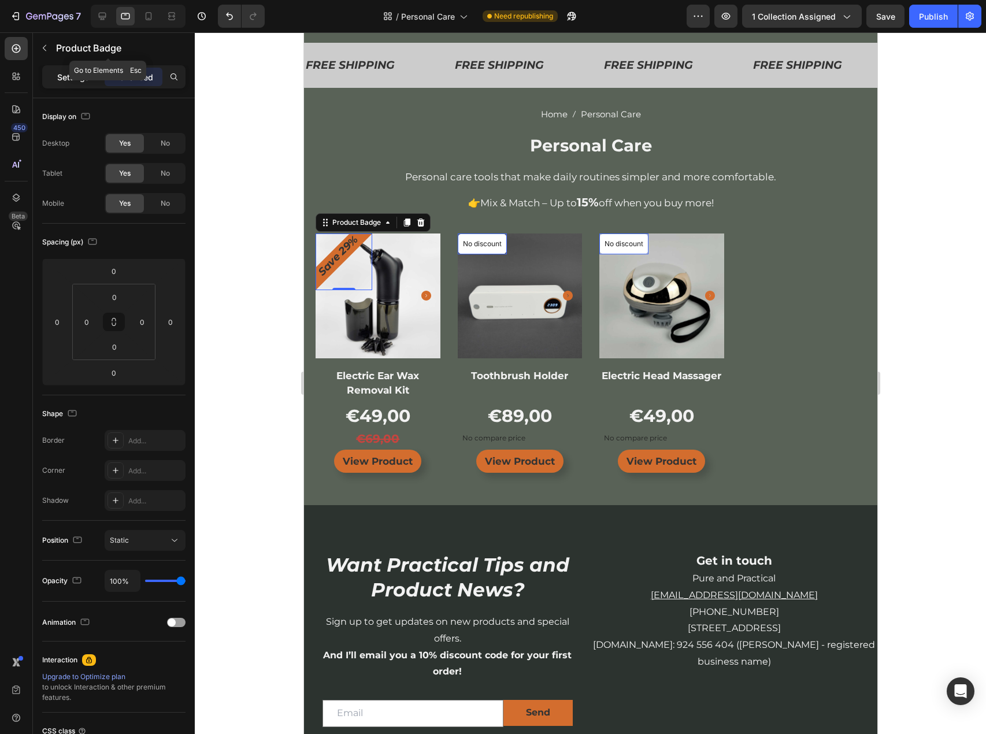
click at [91, 80] on div "Settings" at bounding box center [73, 77] width 58 height 18
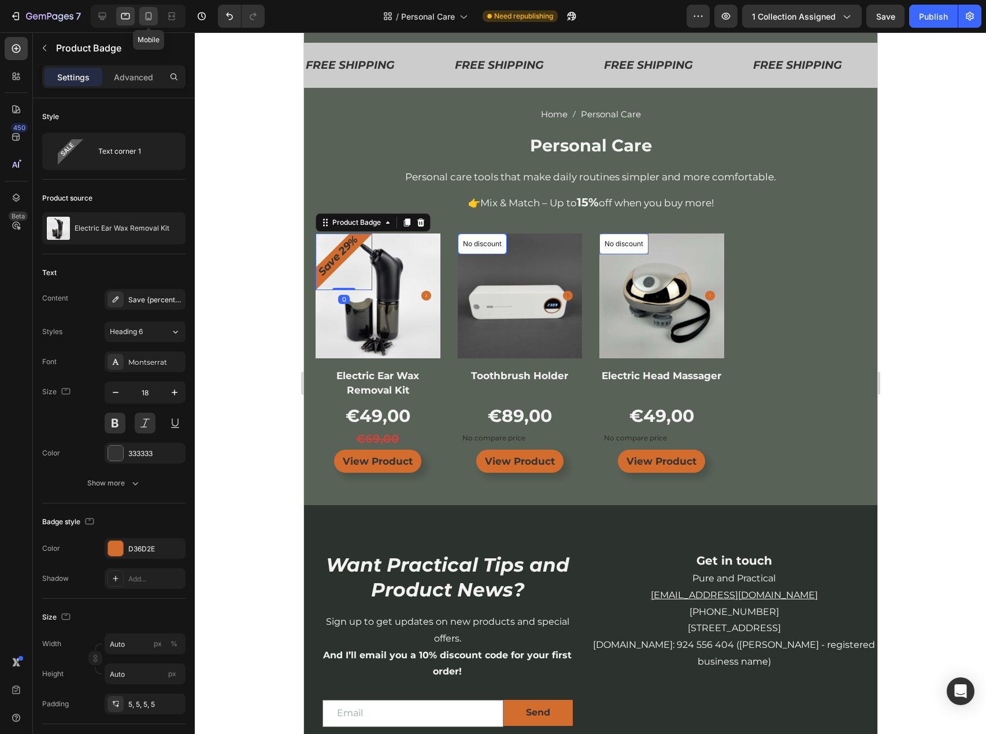
click at [148, 13] on icon at bounding box center [149, 16] width 6 height 8
type input "10"
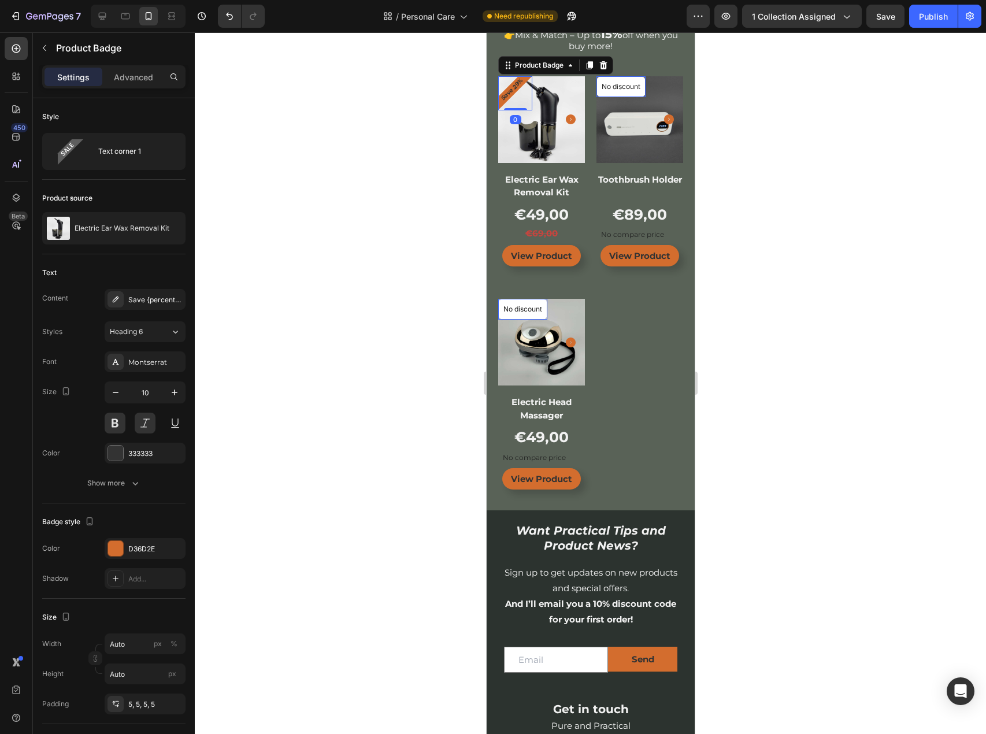
scroll to position [200, 0]
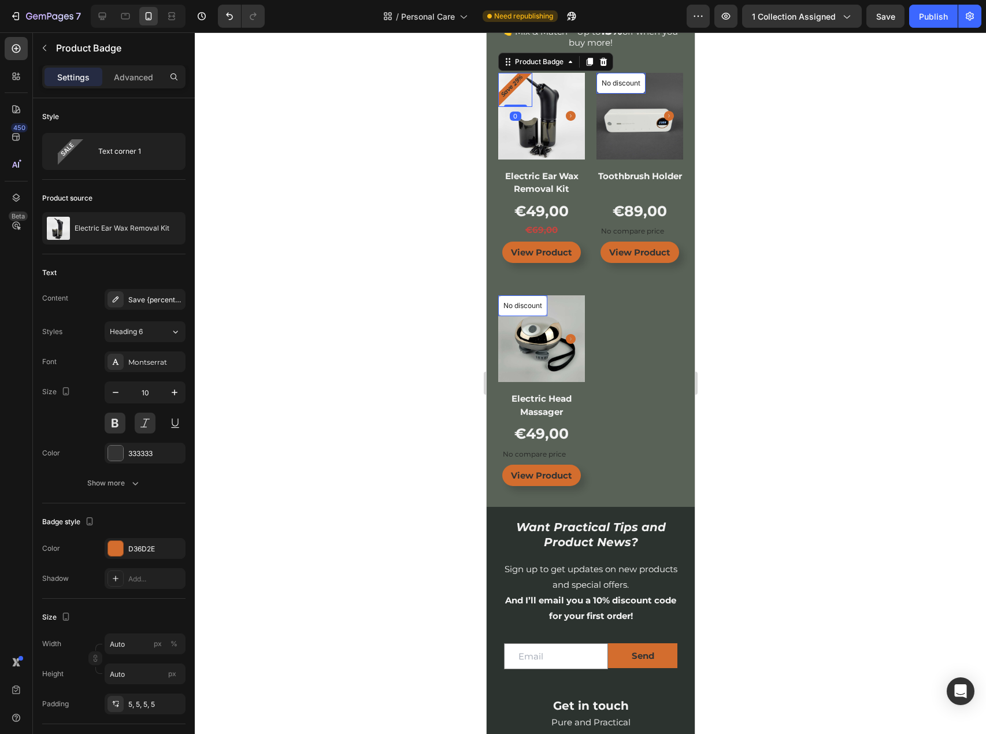
click at [371, 228] on div at bounding box center [590, 382] width 791 height 701
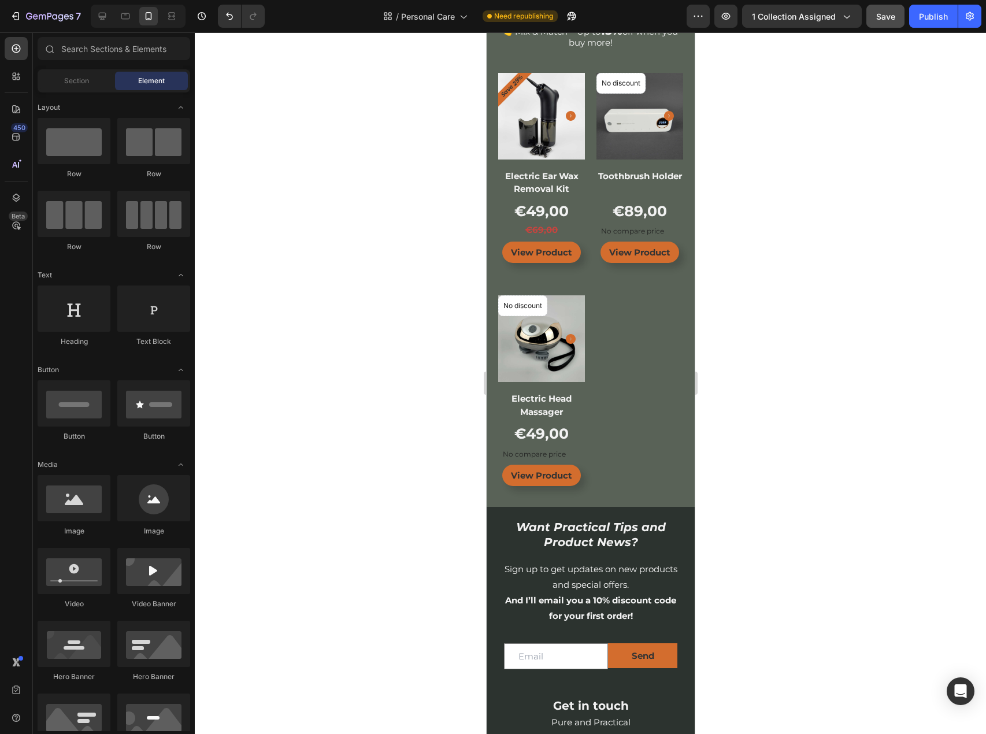
click at [893, 10] on div "Save" at bounding box center [885, 16] width 19 height 12
click at [909, 12] on button "Publish" at bounding box center [933, 16] width 49 height 23
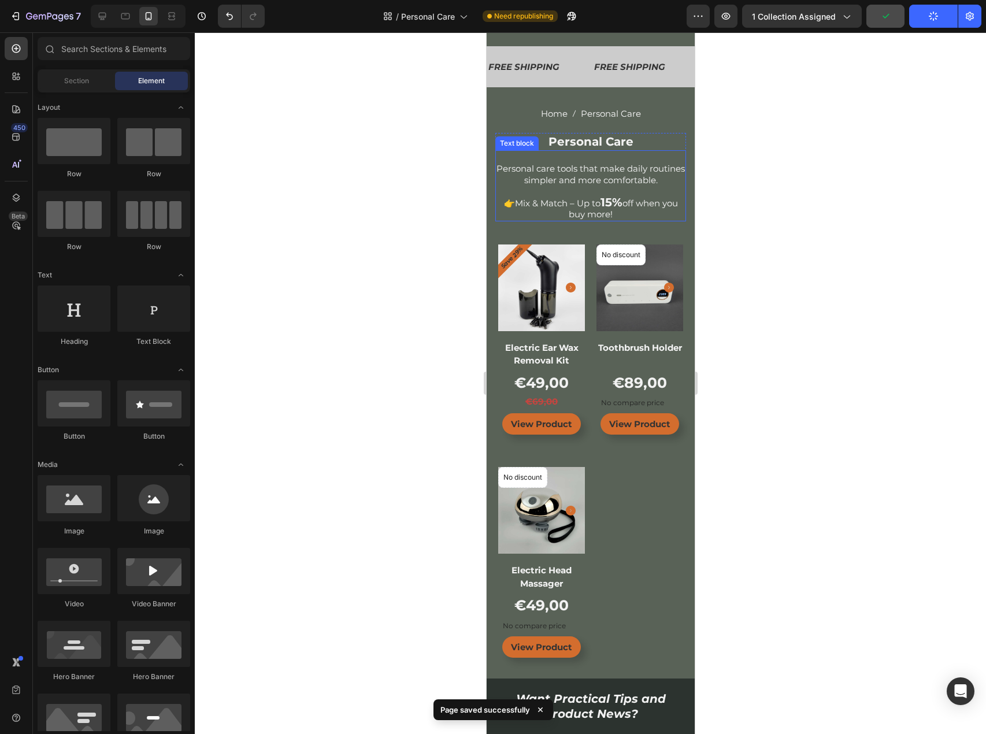
scroll to position [27, 0]
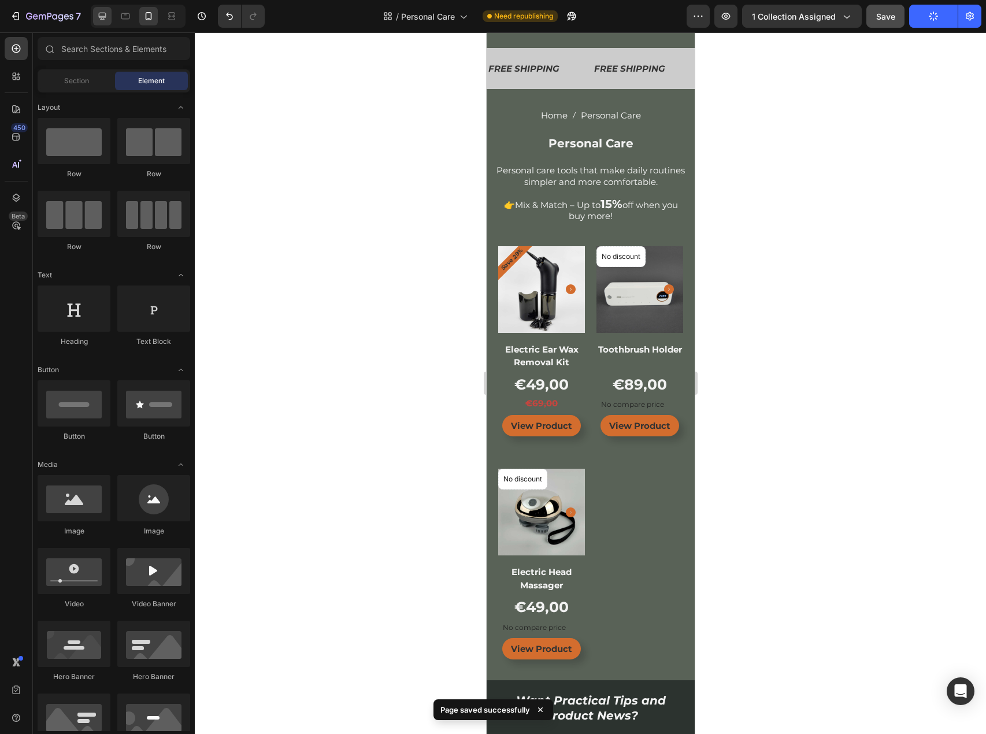
click at [104, 20] on icon at bounding box center [103, 17] width 8 height 8
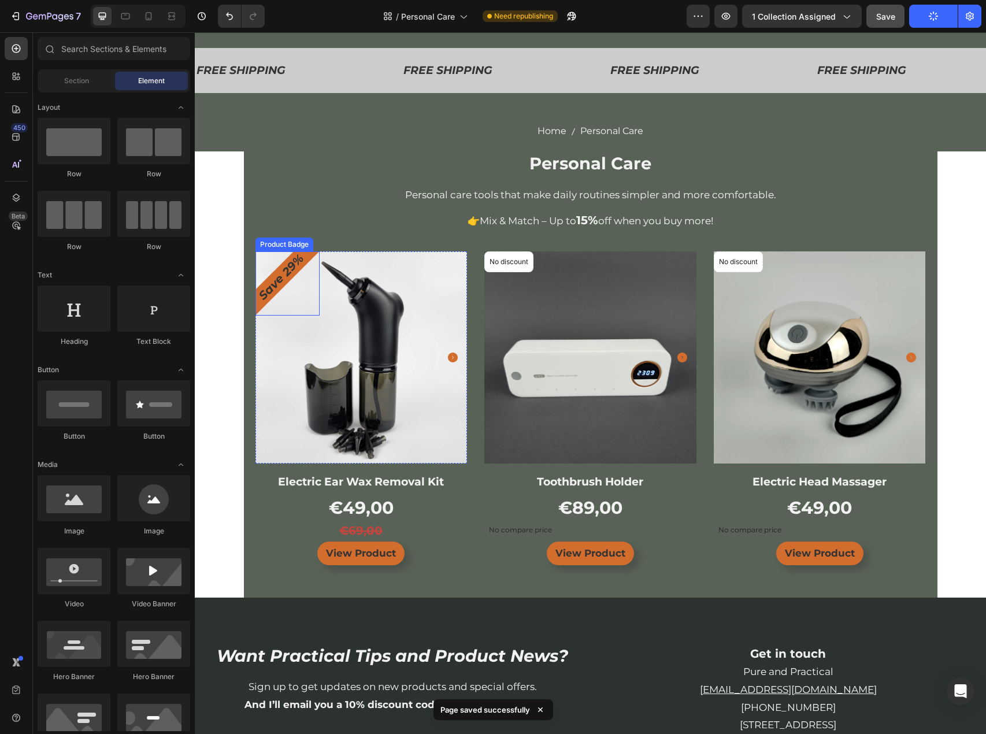
click at [278, 269] on pre "Save 29%" at bounding box center [281, 277] width 60 height 60
click at [226, 294] on div "FREE SHIPPING Text FREE SHIPPING Text FREE SHIPPING Text FREE SHIPPING Text FRE…" at bounding box center [590, 496] width 791 height 935
click at [362, 534] on div "Product View More" at bounding box center [354, 534] width 68 height 10
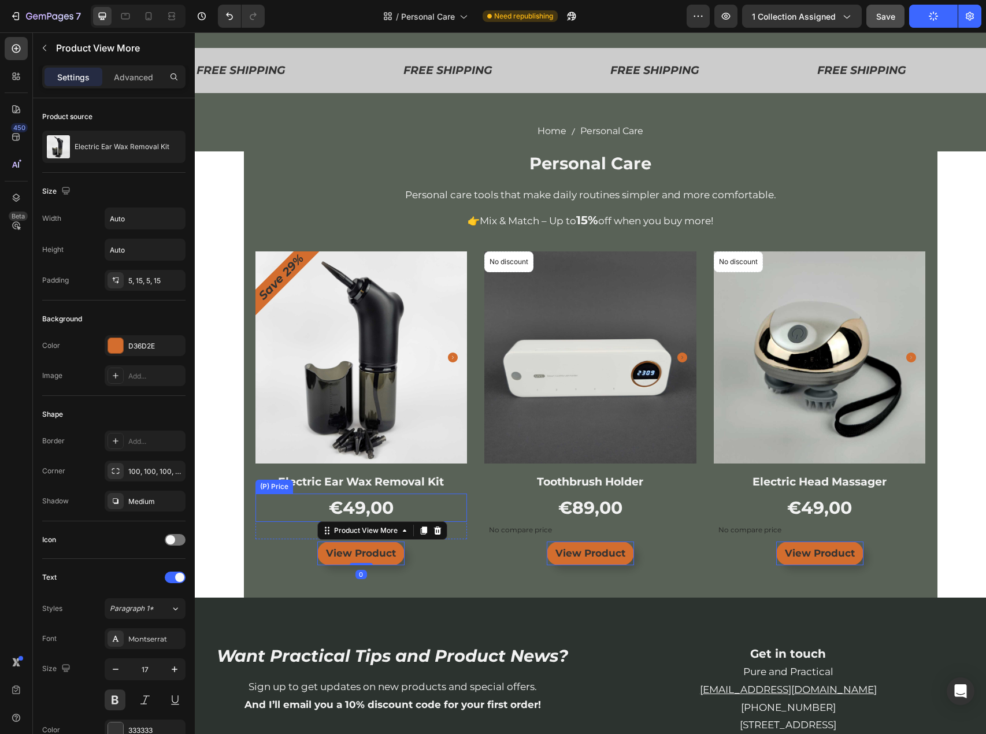
click at [451, 506] on div "€49,00" at bounding box center [361, 507] width 212 height 28
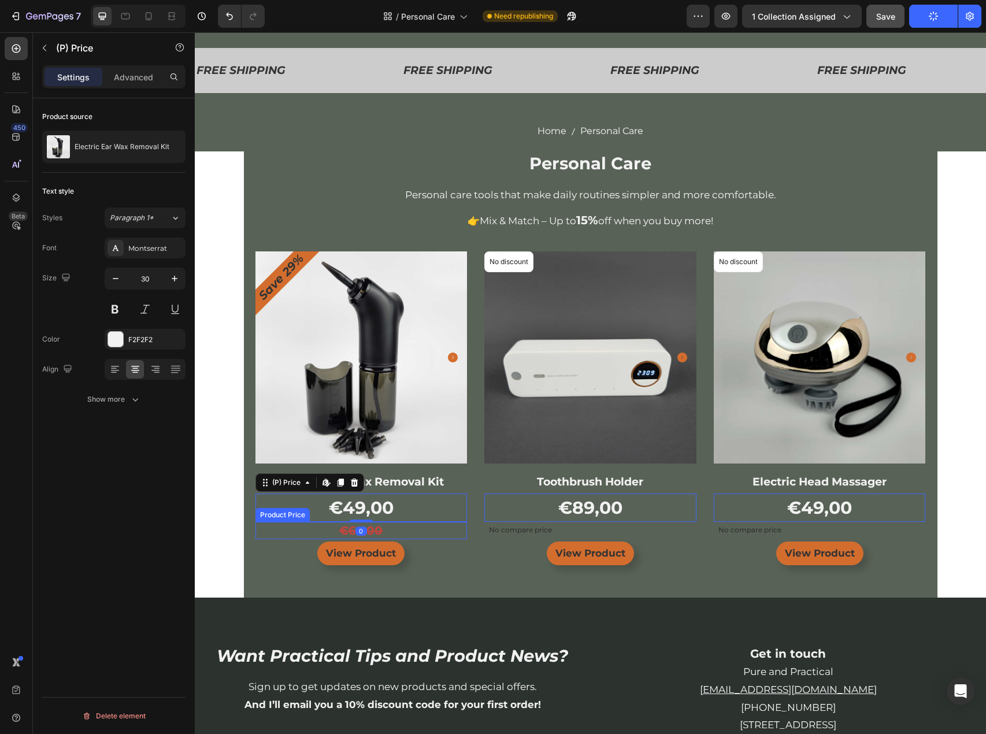
click at [374, 530] on div "€69,00" at bounding box center [361, 530] width 212 height 17
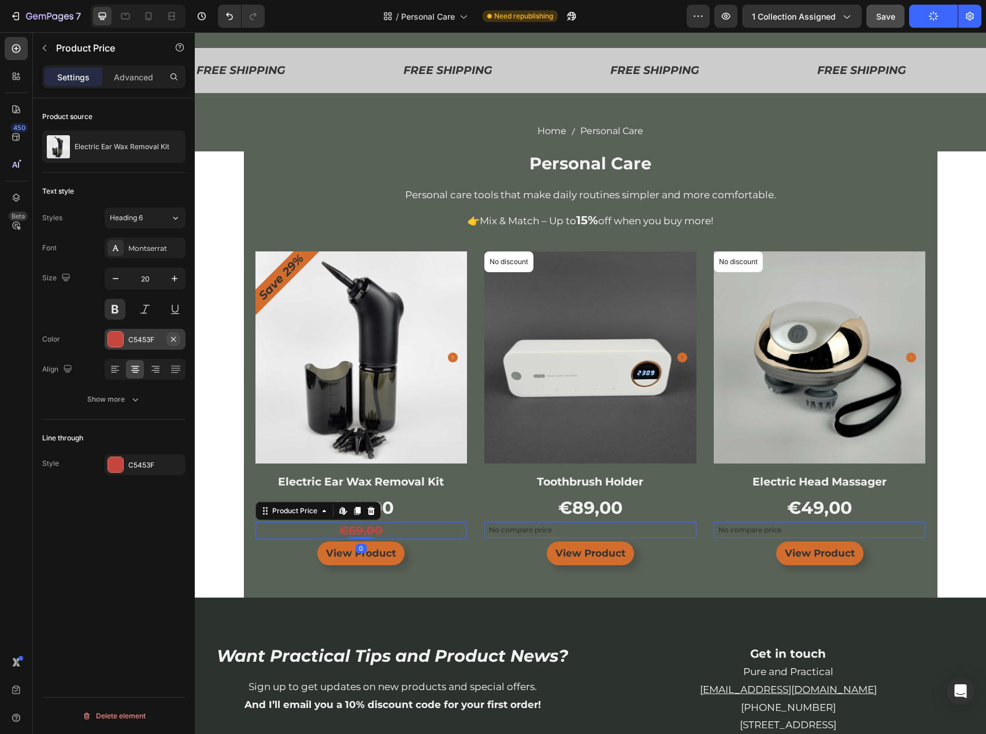
click at [168, 337] on button "button" at bounding box center [173, 339] width 14 height 14
click at [135, 335] on div "Add..." at bounding box center [155, 340] width 54 height 10
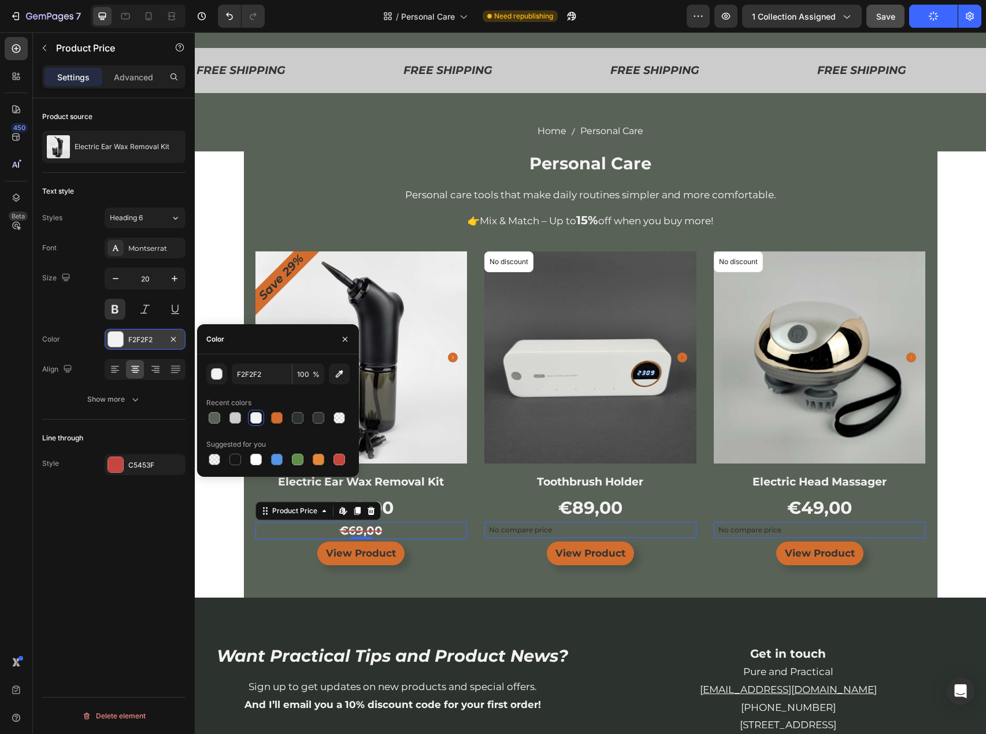
click at [257, 412] on div at bounding box center [256, 418] width 12 height 12
click at [143, 475] on div "Line through Style C5453F" at bounding box center [113, 451] width 143 height 65
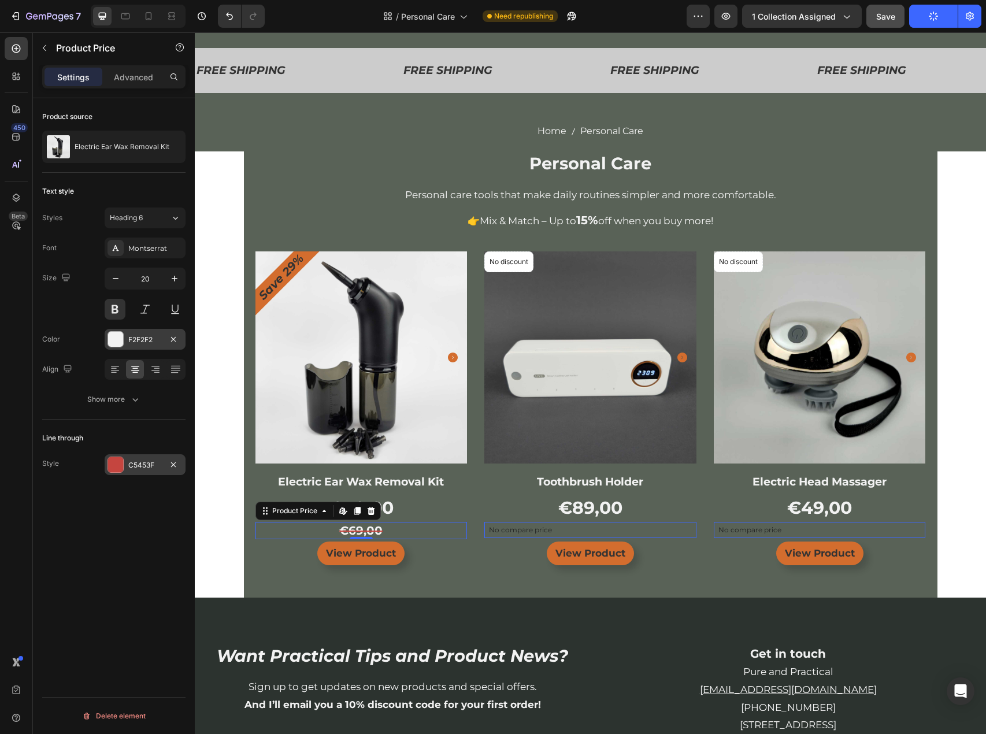
click at [148, 470] on div "C5453F" at bounding box center [145, 465] width 34 height 10
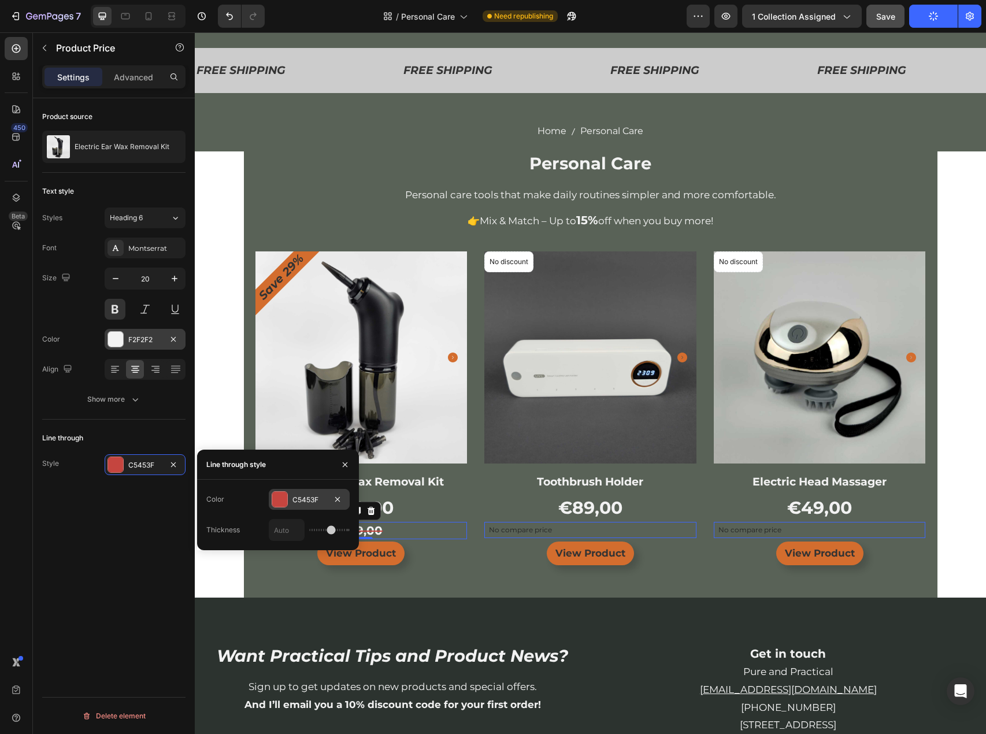
click at [299, 503] on div "C5453F" at bounding box center [309, 500] width 34 height 10
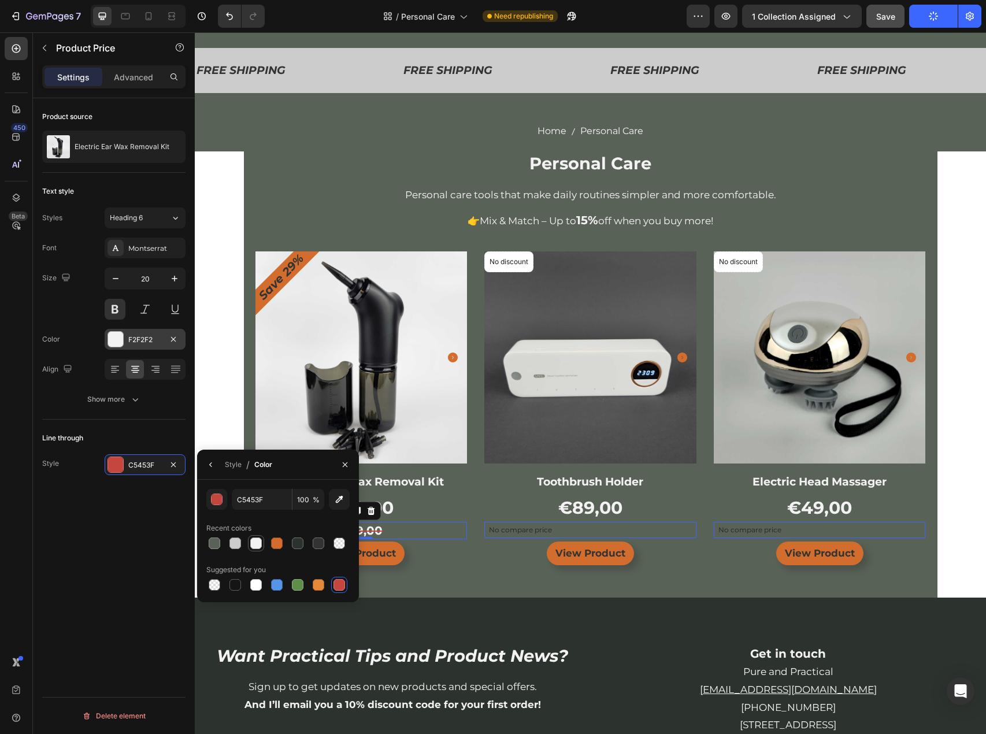
click at [252, 541] on div at bounding box center [256, 543] width 12 height 12
type input "F2F2F2"
click at [431, 571] on div "Product Images & Gallery Save 29% Product Badge Row Electric Ear Wax Removal Ki…" at bounding box center [361, 412] width 212 height 323
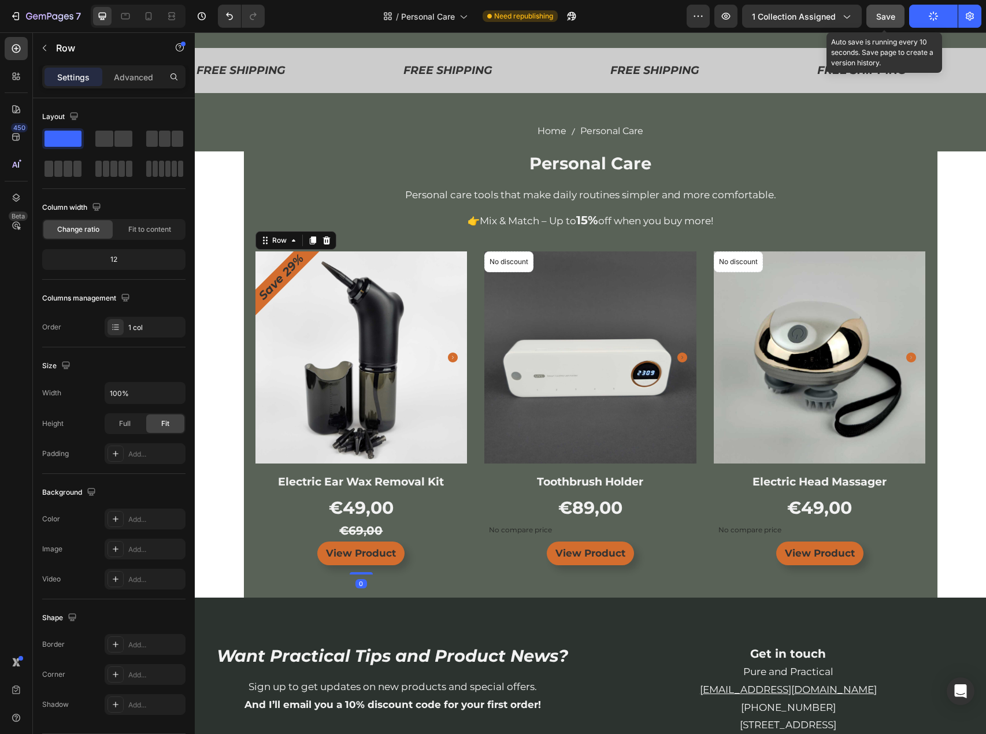
click at [894, 16] on span "Save" at bounding box center [885, 17] width 19 height 10
click at [925, 14] on button "Publish" at bounding box center [933, 16] width 49 height 23
click at [656, 13] on div "/ Personal Care Need republishing" at bounding box center [480, 16] width 413 height 23
click at [933, 15] on icon "button" at bounding box center [933, 16] width 11 height 11
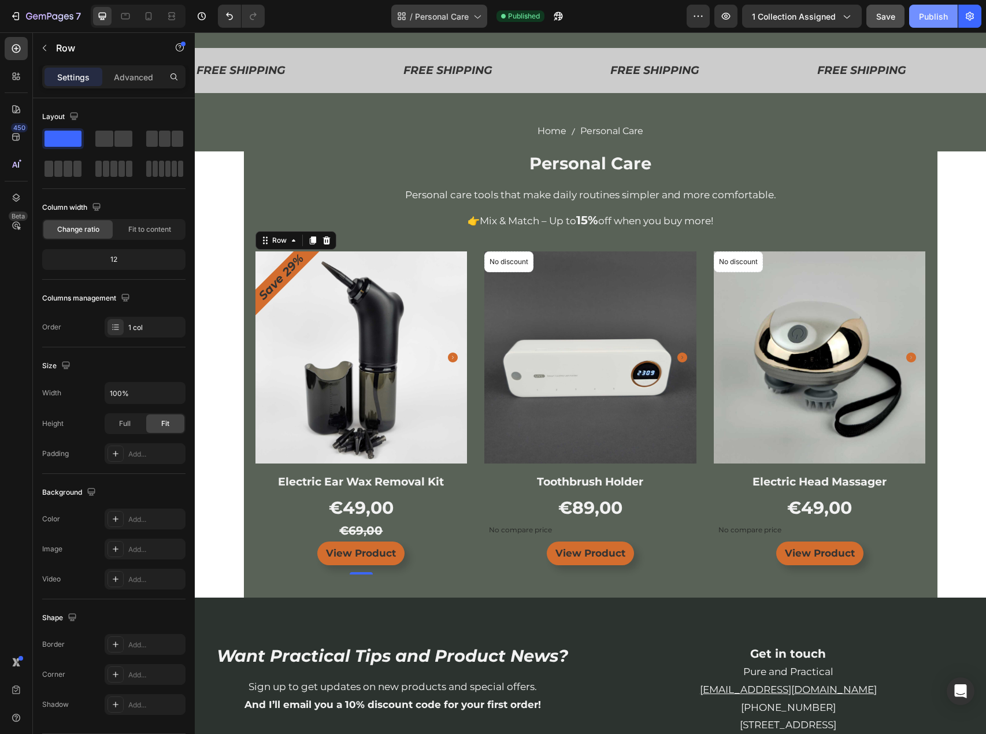
click at [473, 7] on div "/ Personal Care" at bounding box center [439, 16] width 96 height 23
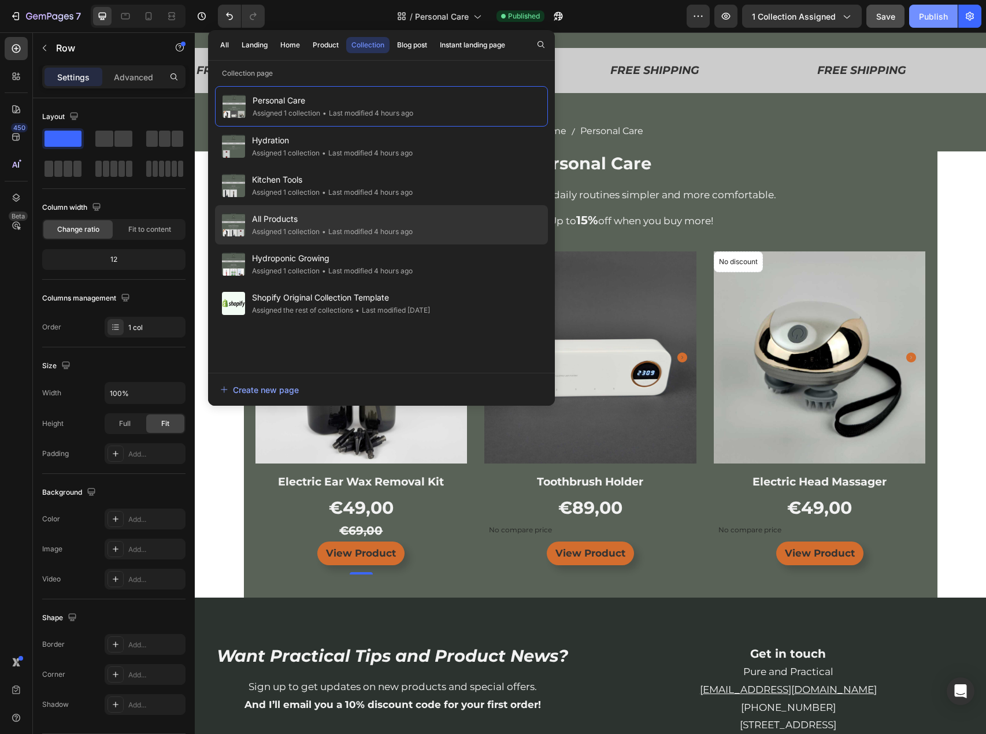
click at [299, 224] on span "All Products" at bounding box center [332, 219] width 161 height 14
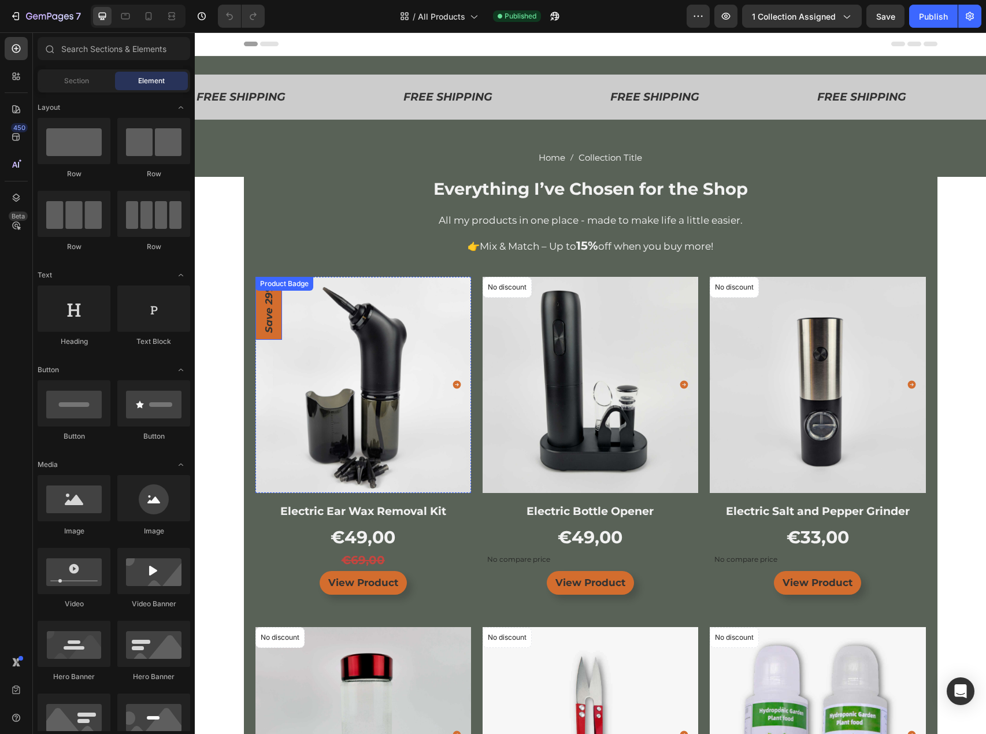
click at [265, 317] on pre "Save 29%" at bounding box center [268, 308] width 27 height 63
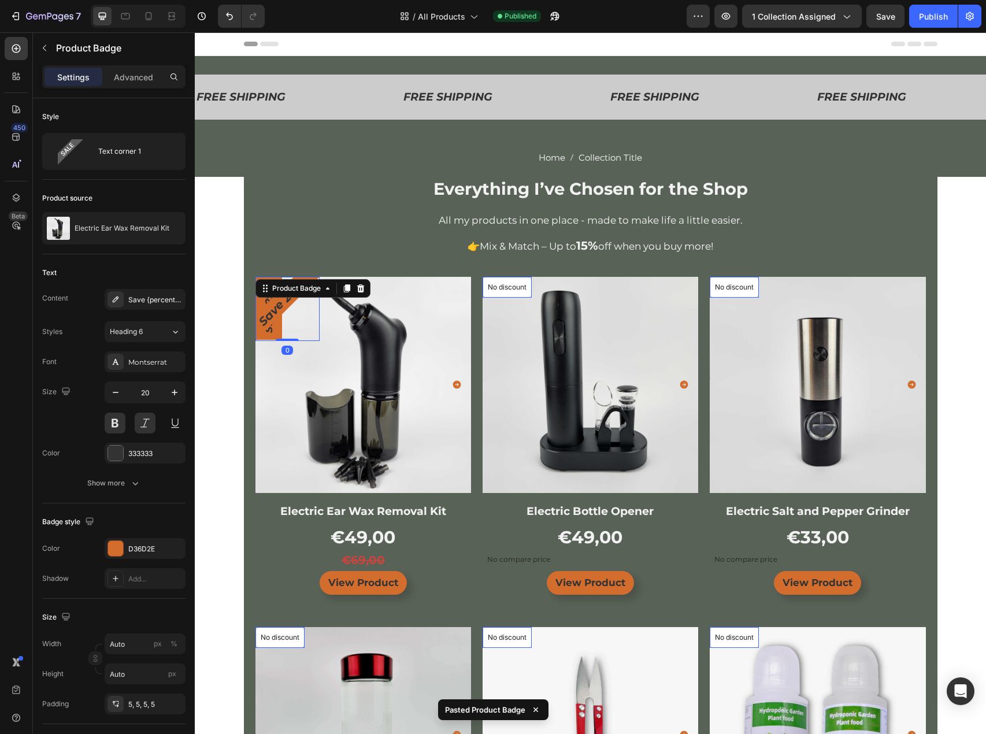
click at [270, 336] on div "Save 29%" at bounding box center [287, 309] width 64 height 64
click at [356, 292] on icon at bounding box center [360, 288] width 9 height 9
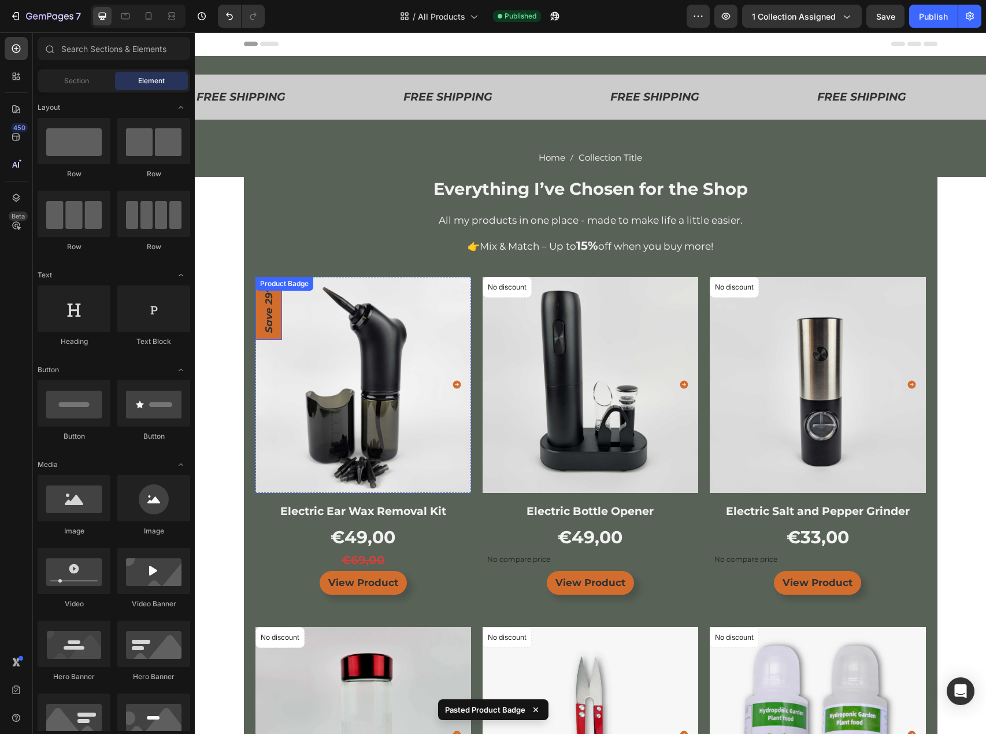
click at [272, 315] on pre "Save 29%" at bounding box center [268, 308] width 27 height 63
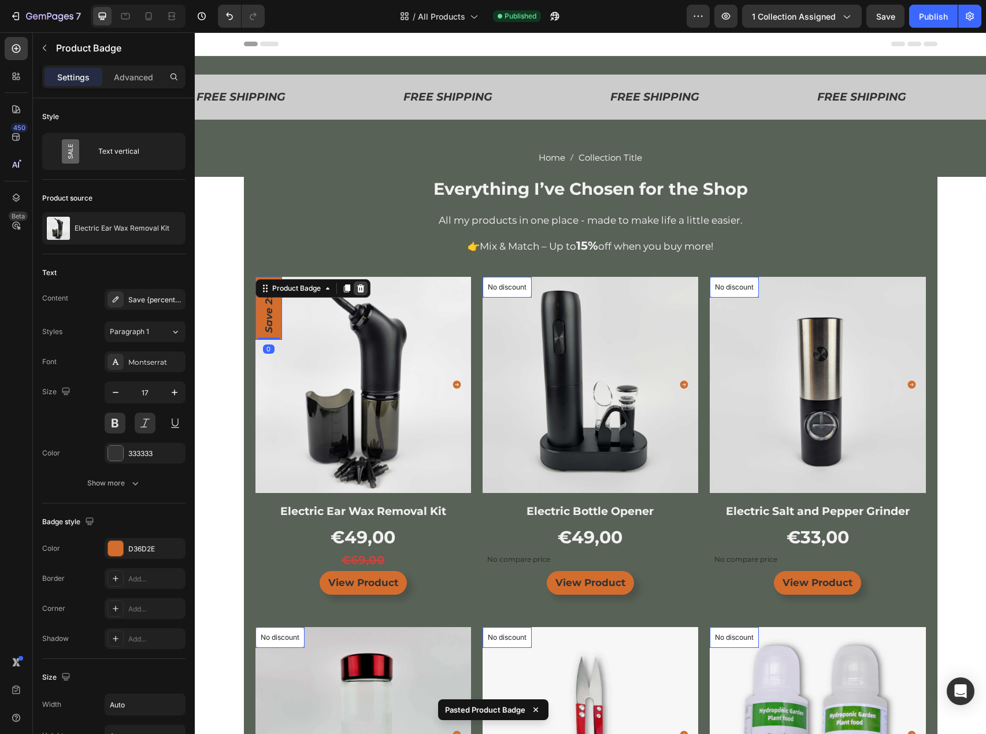
click at [356, 289] on icon at bounding box center [360, 288] width 8 height 8
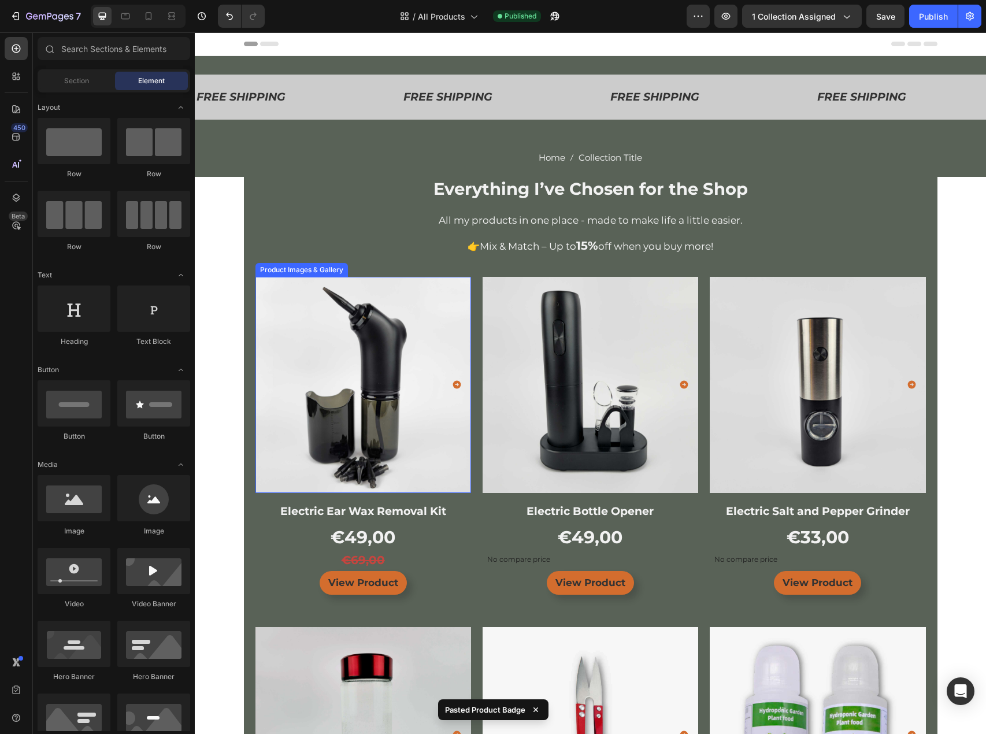
click at [263, 328] on img at bounding box center [363, 385] width 216 height 216
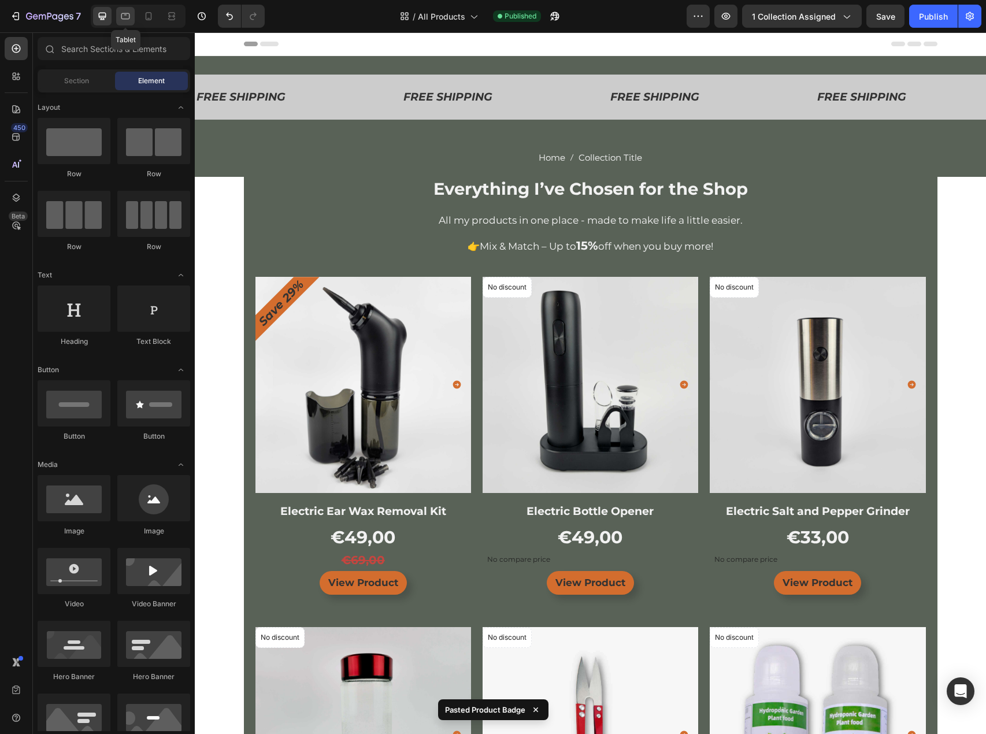
click at [127, 24] on div at bounding box center [125, 16] width 18 height 18
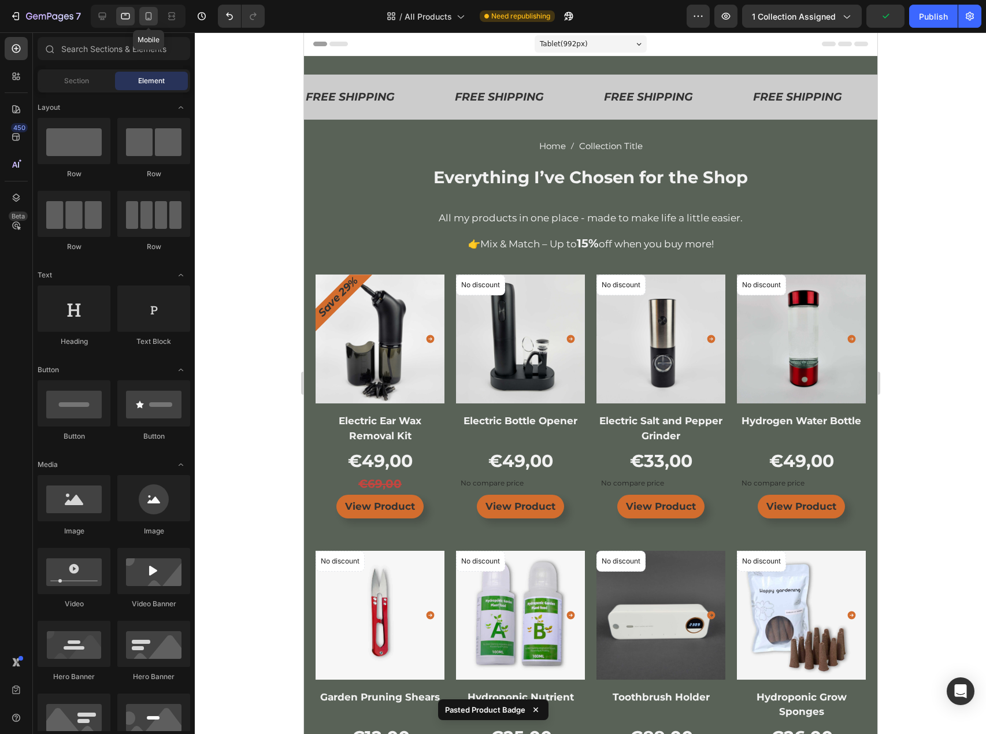
click at [148, 18] on icon at bounding box center [149, 16] width 6 height 8
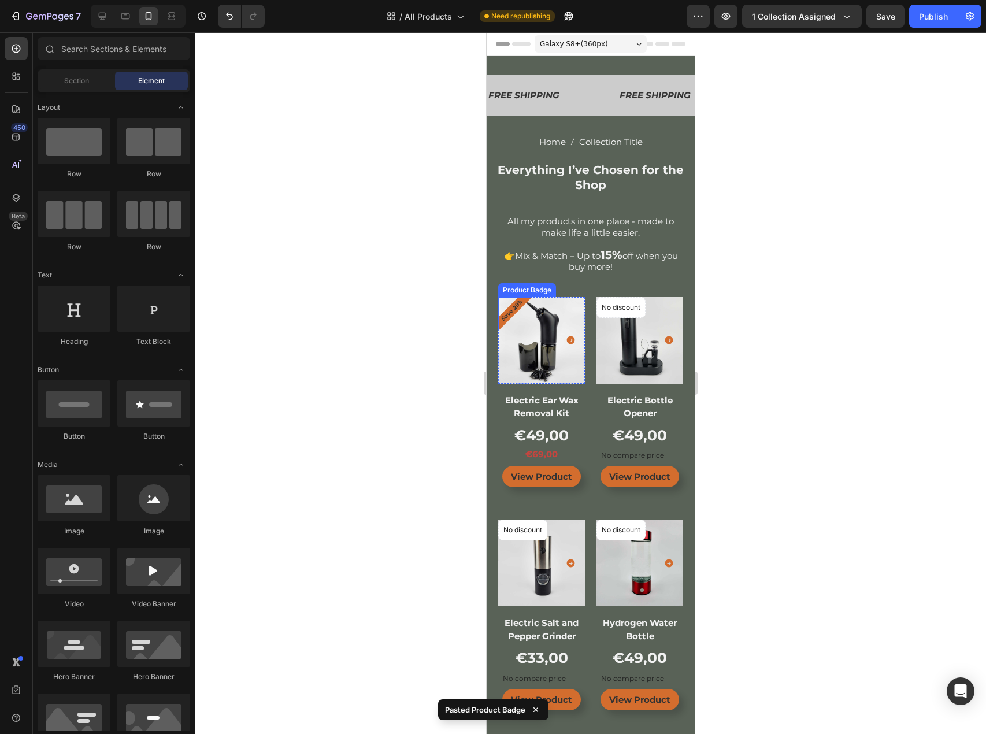
click at [508, 317] on pre "Save 29%" at bounding box center [512, 310] width 34 height 34
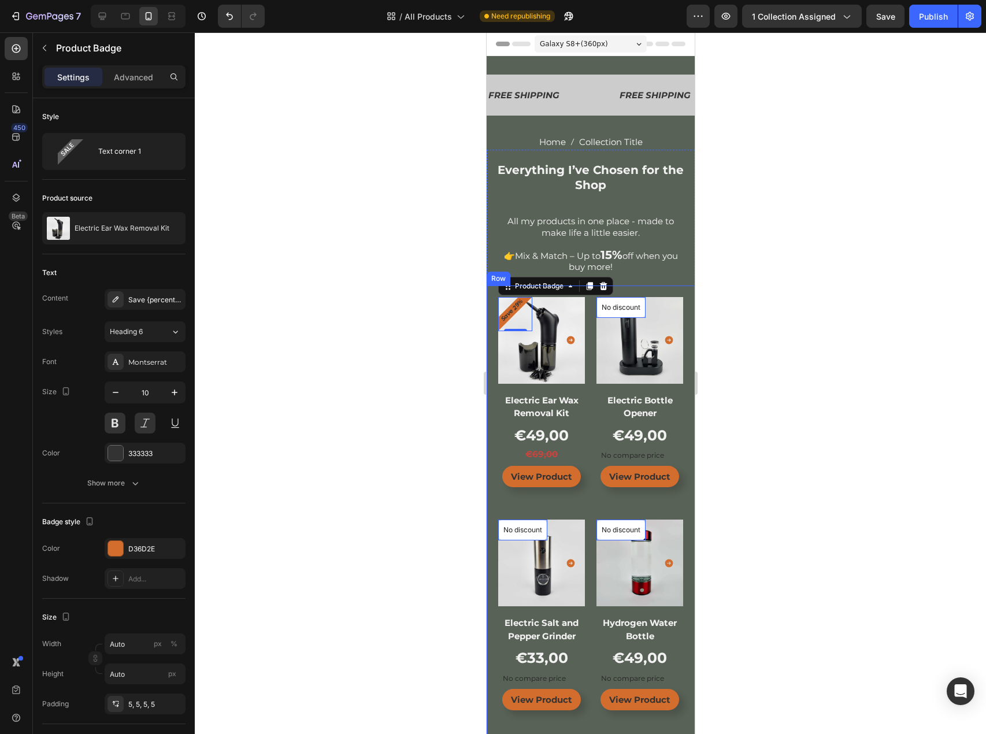
click at [437, 304] on div at bounding box center [590, 382] width 791 height 701
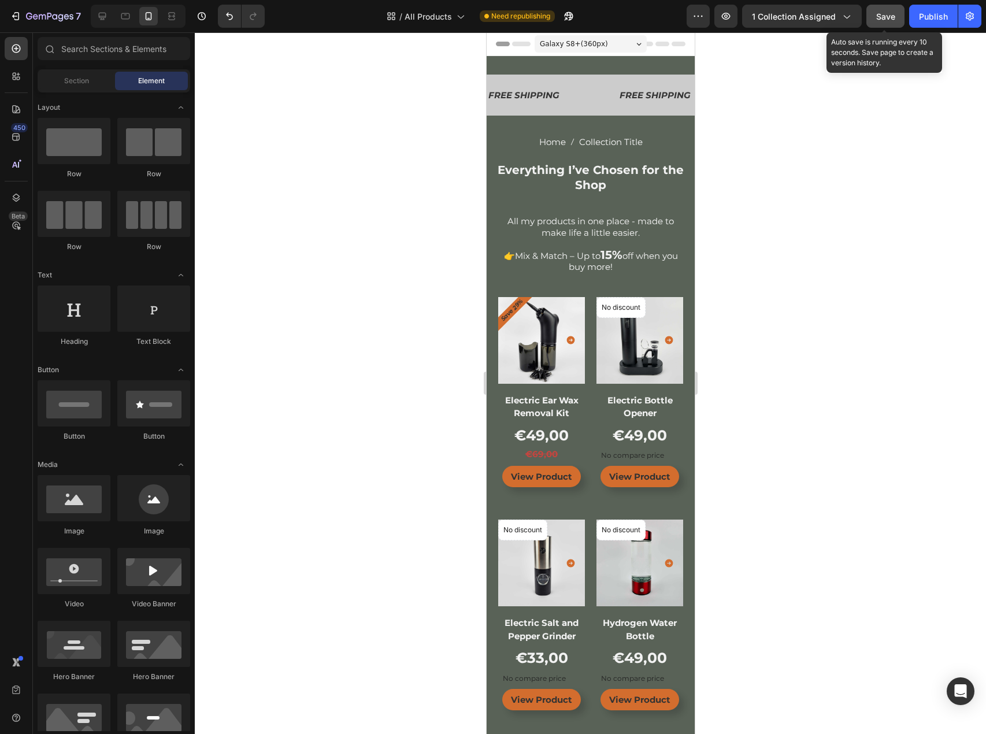
click at [885, 18] on span "Save" at bounding box center [885, 17] width 19 height 10
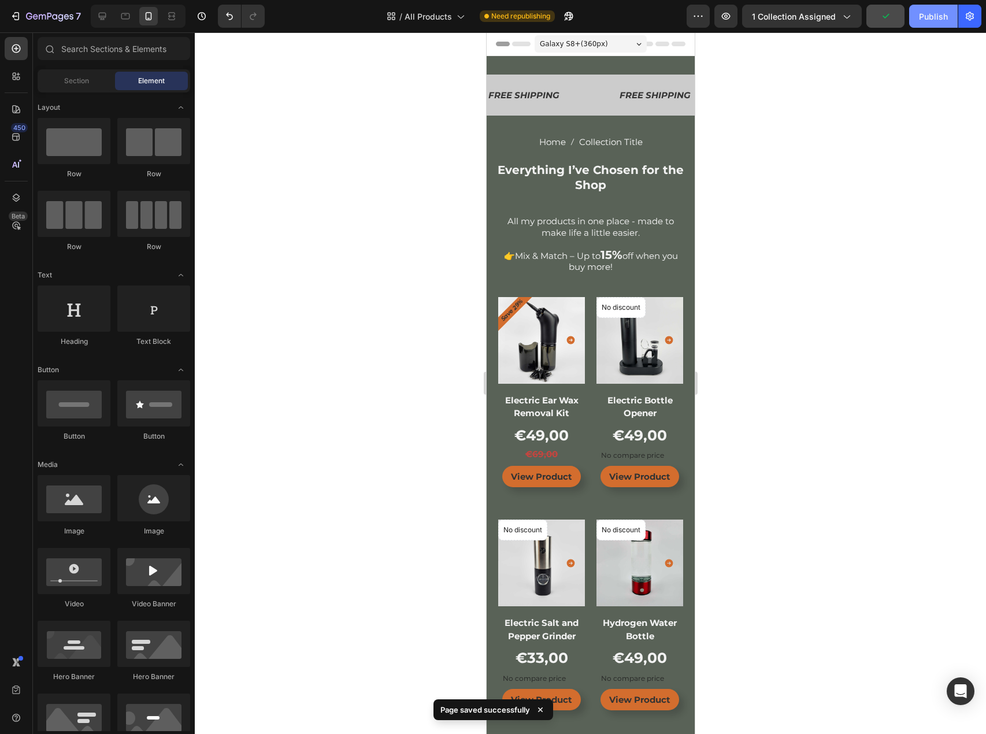
click at [935, 12] on div "Publish" at bounding box center [933, 16] width 29 height 12
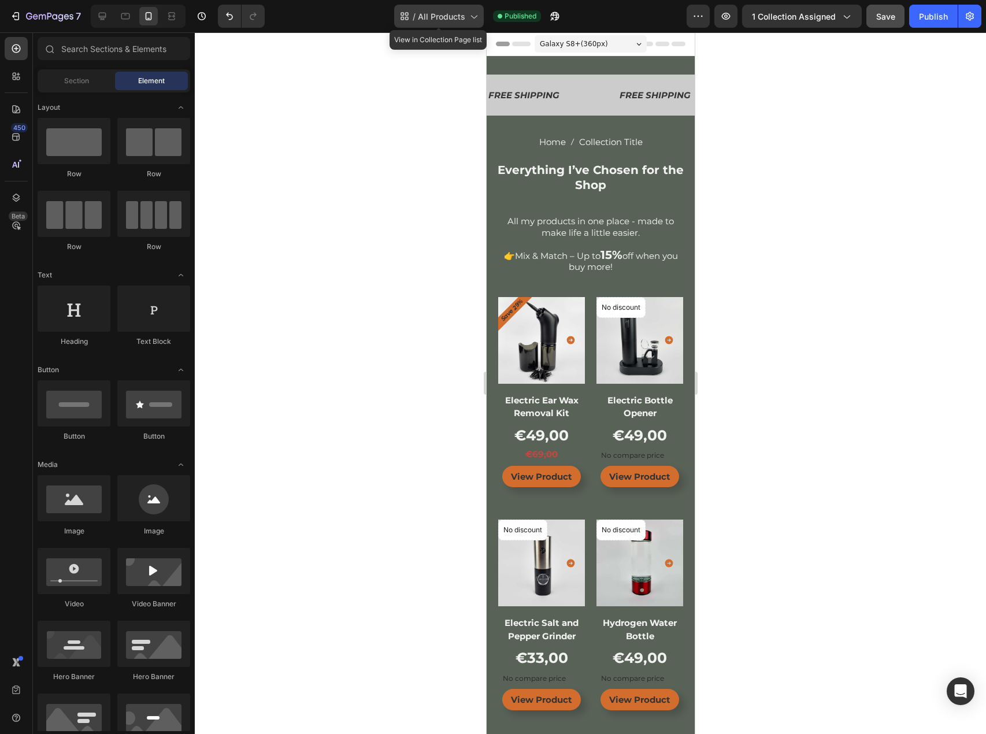
click at [462, 14] on span "All Products" at bounding box center [441, 16] width 47 height 12
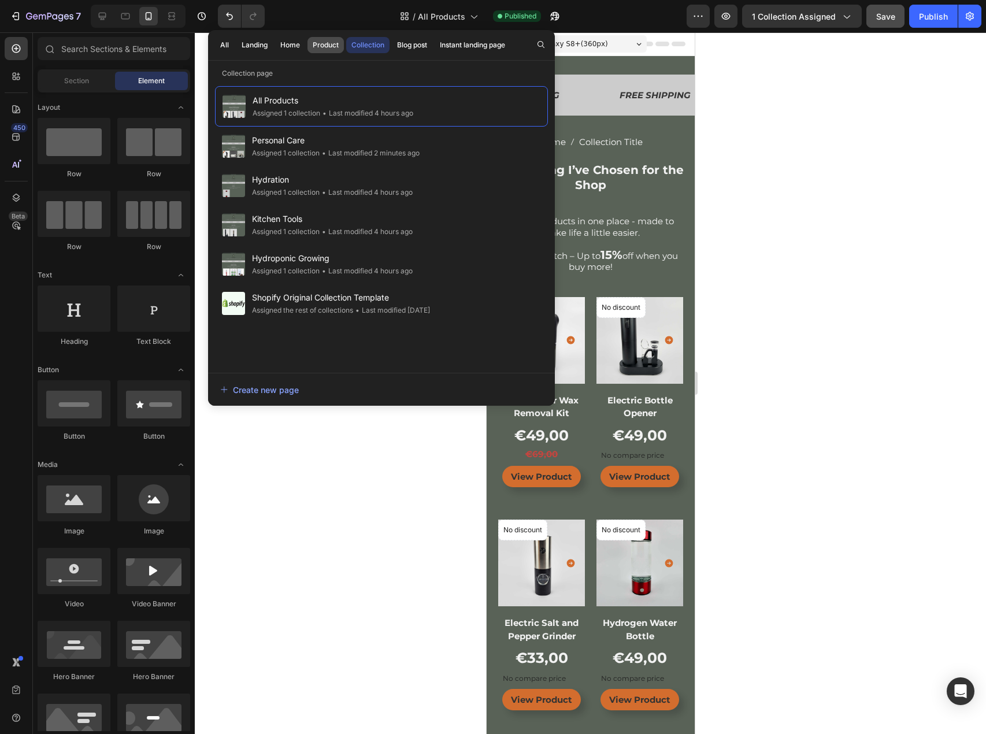
click at [313, 44] on button "Product" at bounding box center [325, 45] width 36 height 16
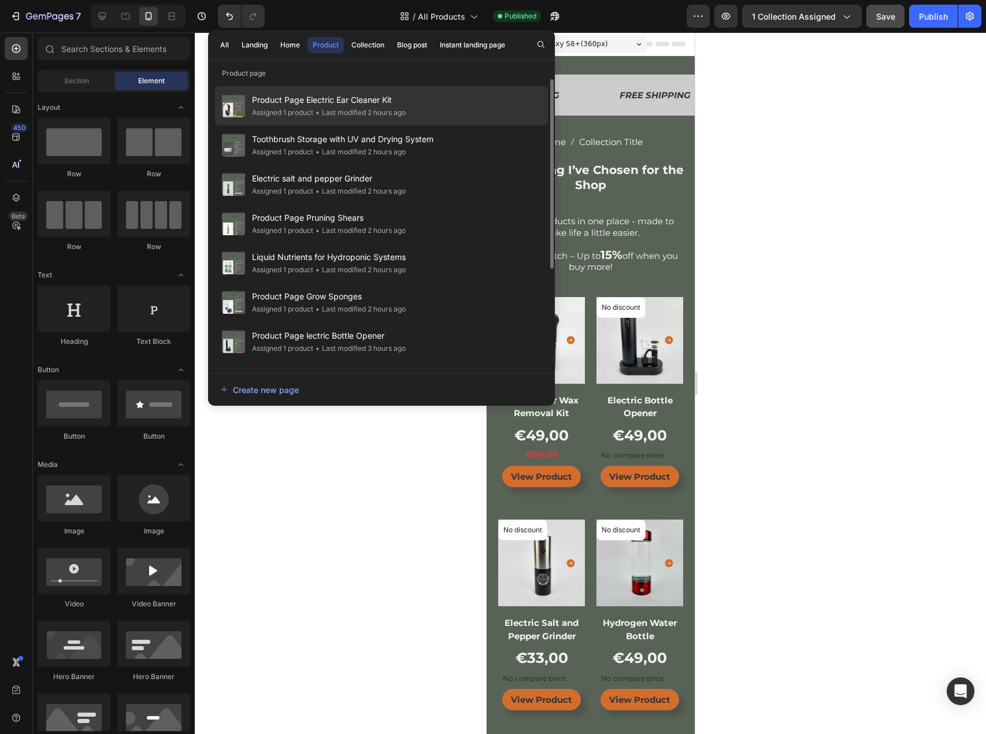
click at [318, 99] on span "Product Page Electric Ear Cleaner Kit" at bounding box center [329, 100] width 154 height 14
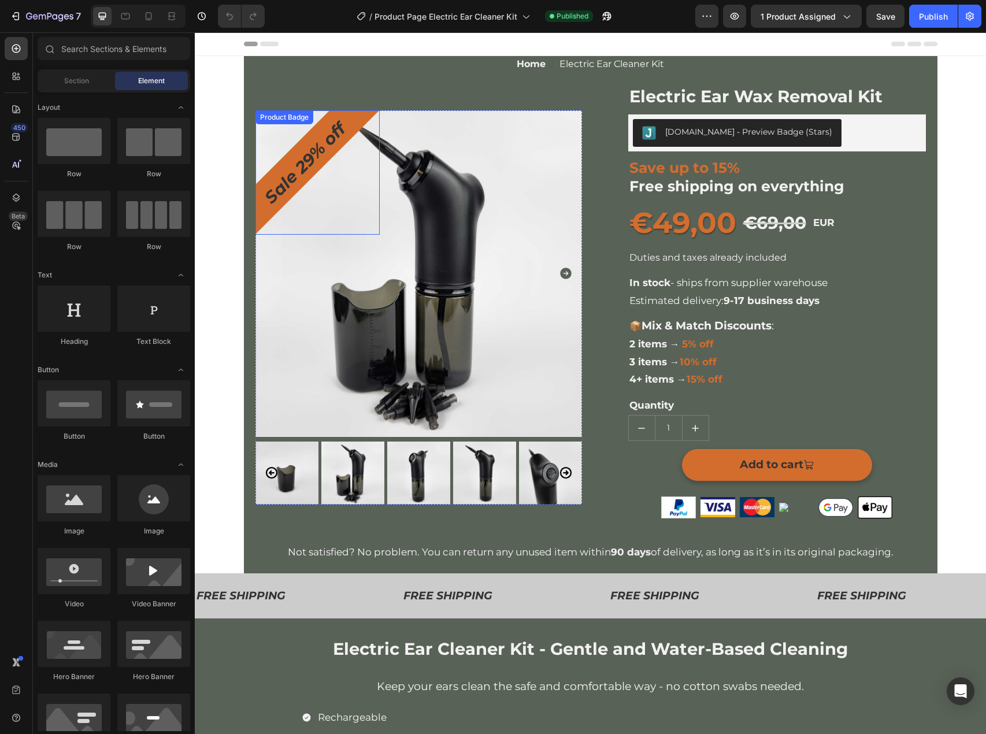
click at [260, 218] on div "Sale 29% off" at bounding box center [317, 172] width 124 height 124
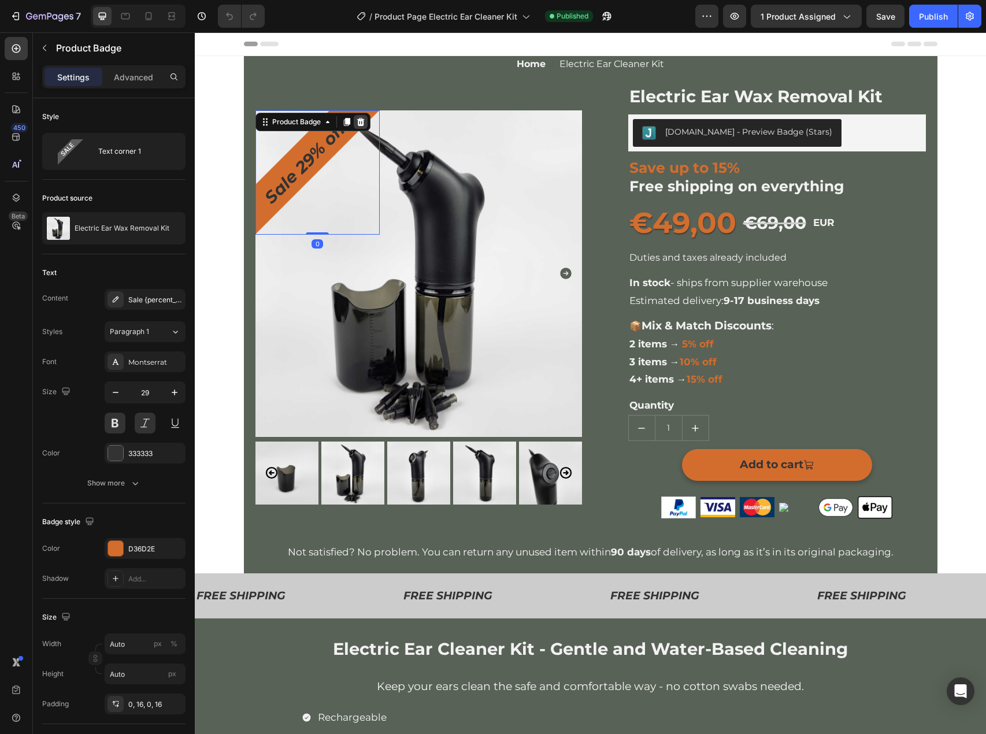
click at [356, 121] on icon at bounding box center [360, 122] width 8 height 8
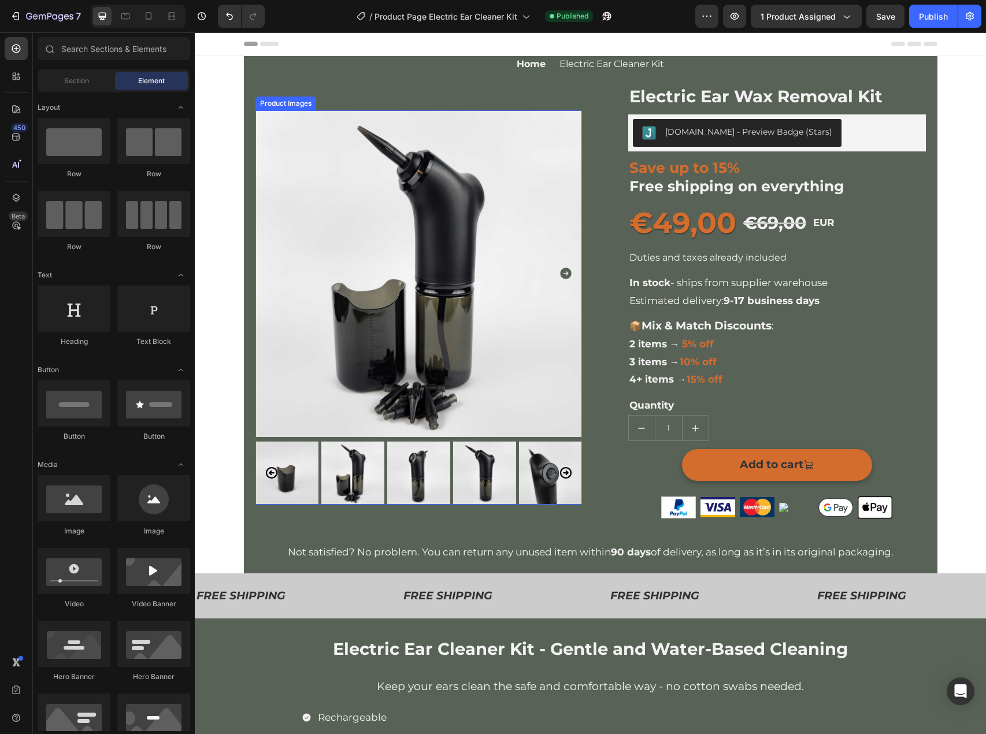
click at [273, 173] on img at bounding box center [418, 273] width 326 height 326
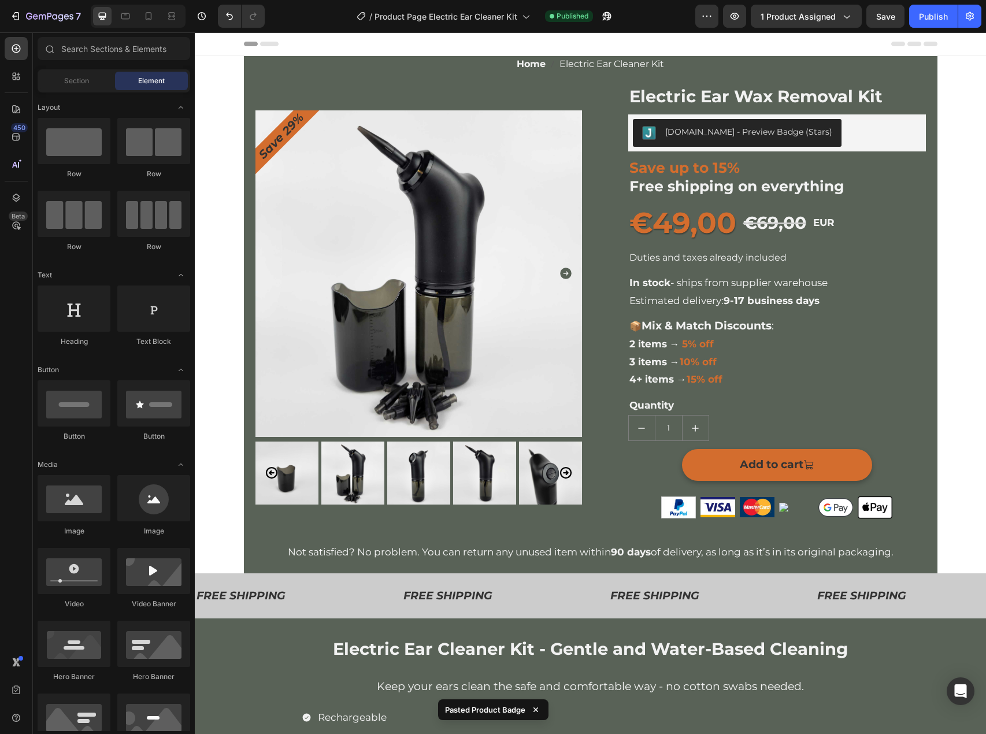
click at [270, 141] on pre "Save 29%" at bounding box center [281, 136] width 60 height 60
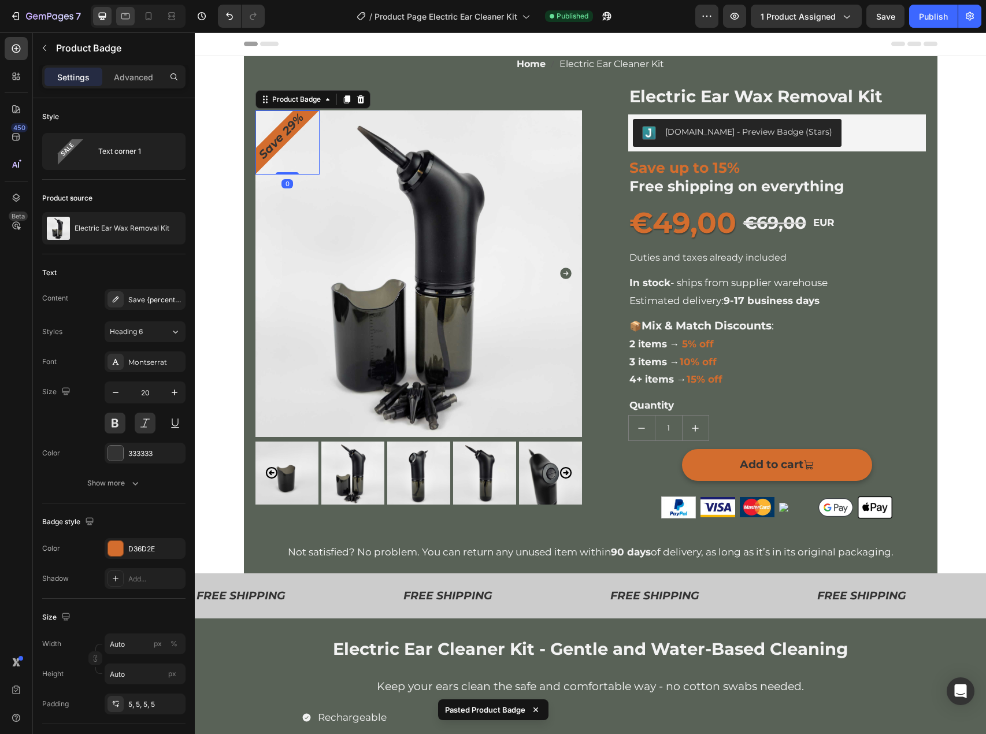
click at [120, 16] on icon at bounding box center [126, 16] width 12 height 12
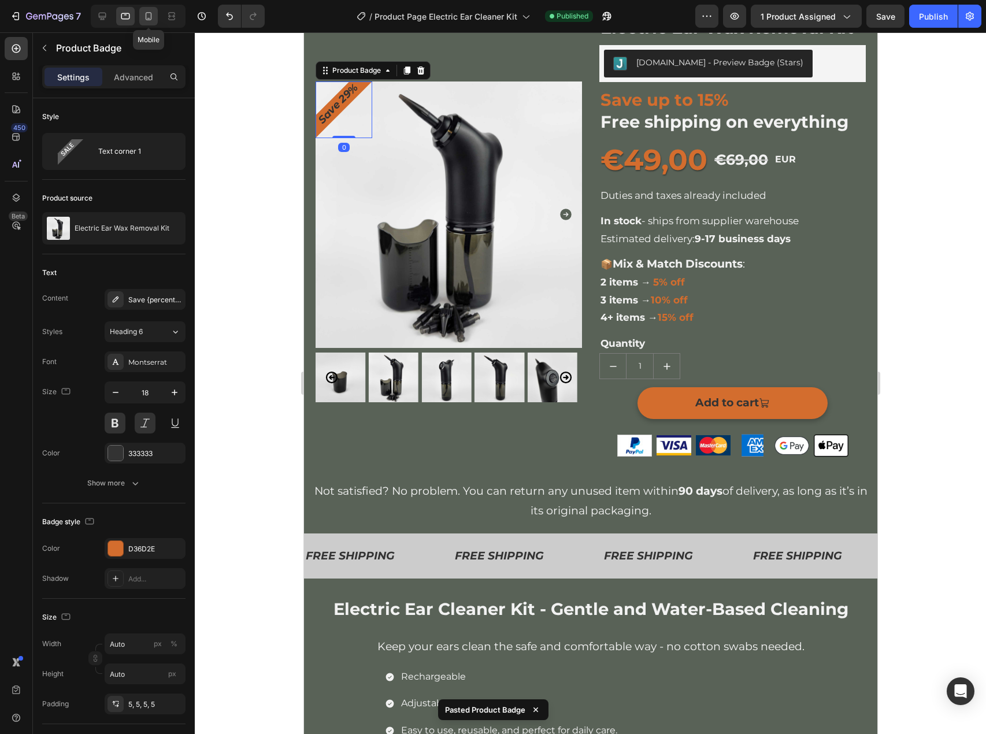
click at [151, 15] on icon at bounding box center [149, 16] width 6 height 8
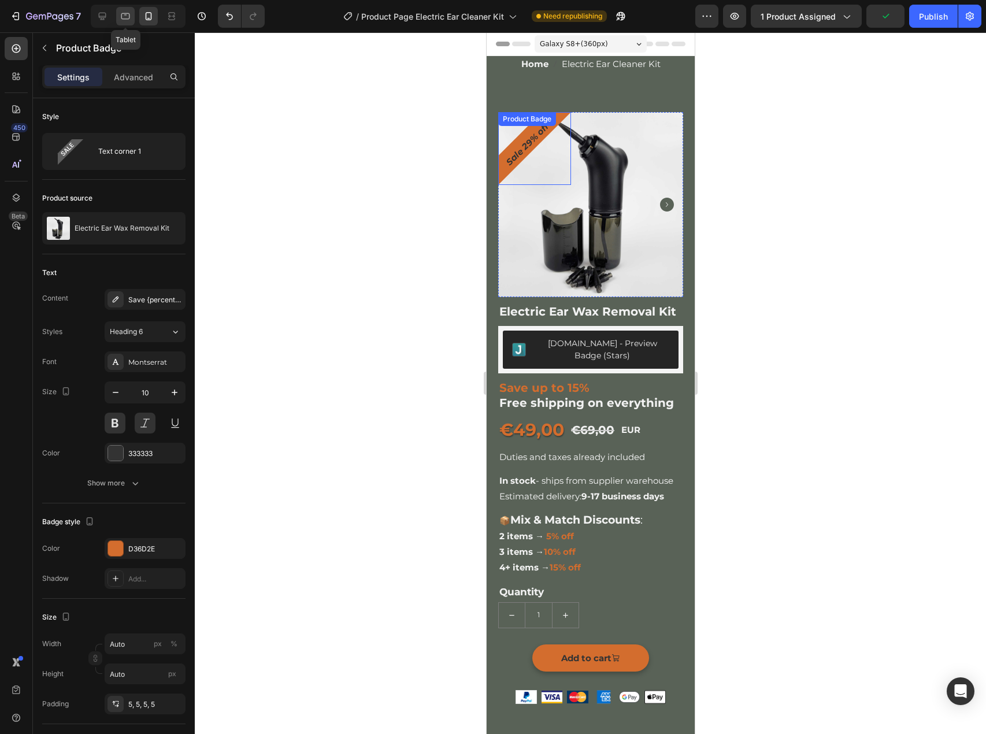
click at [128, 14] on icon at bounding box center [125, 16] width 9 height 6
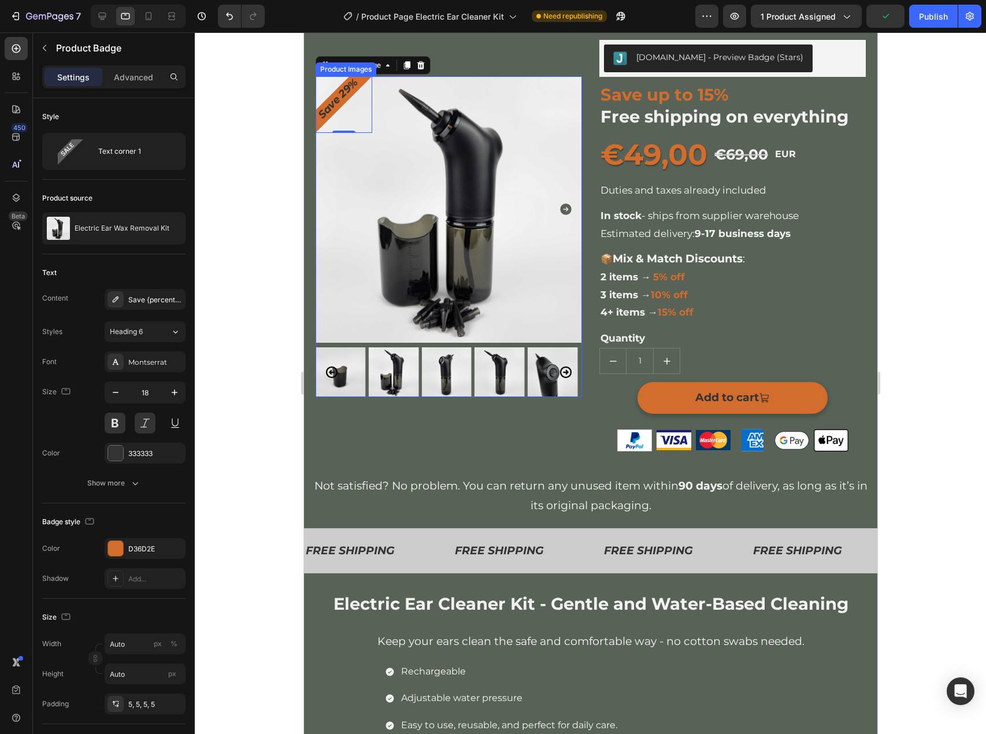
scroll to position [81, 0]
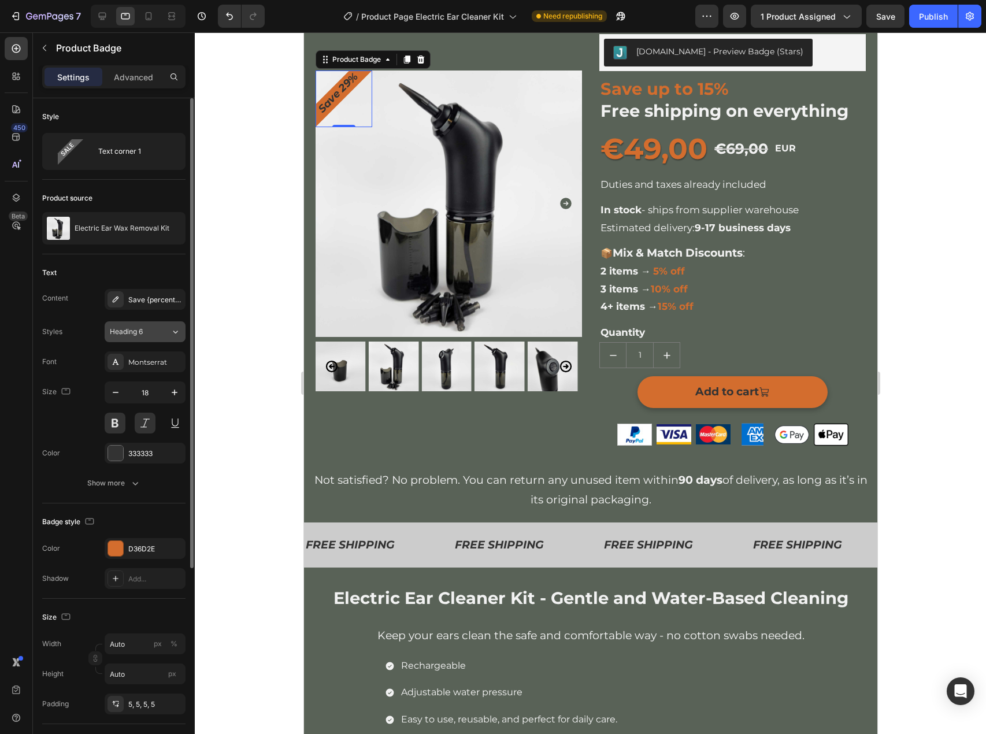
click at [172, 337] on icon at bounding box center [175, 332] width 10 height 12
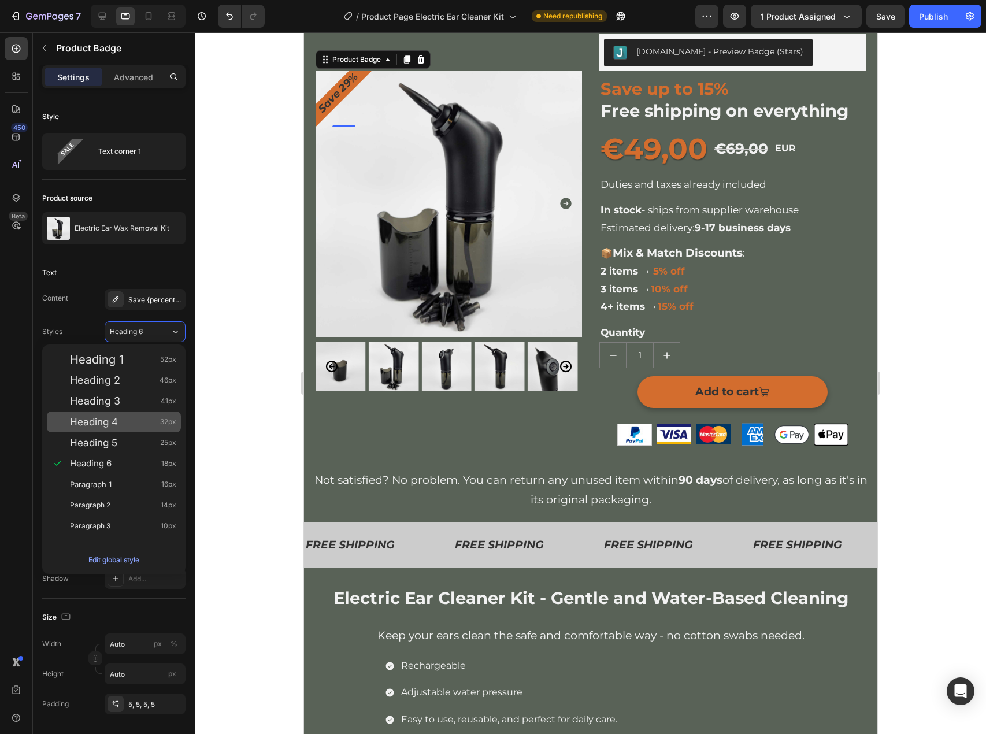
click at [117, 420] on span "Heading 4" at bounding box center [94, 422] width 48 height 12
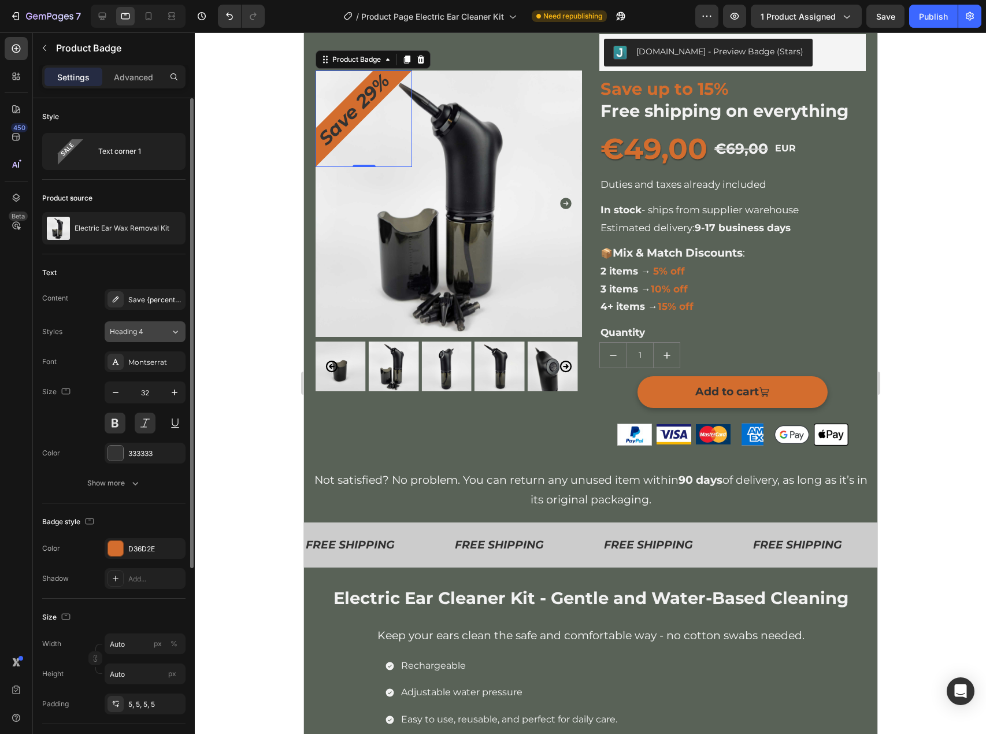
click at [174, 336] on icon at bounding box center [175, 332] width 10 height 12
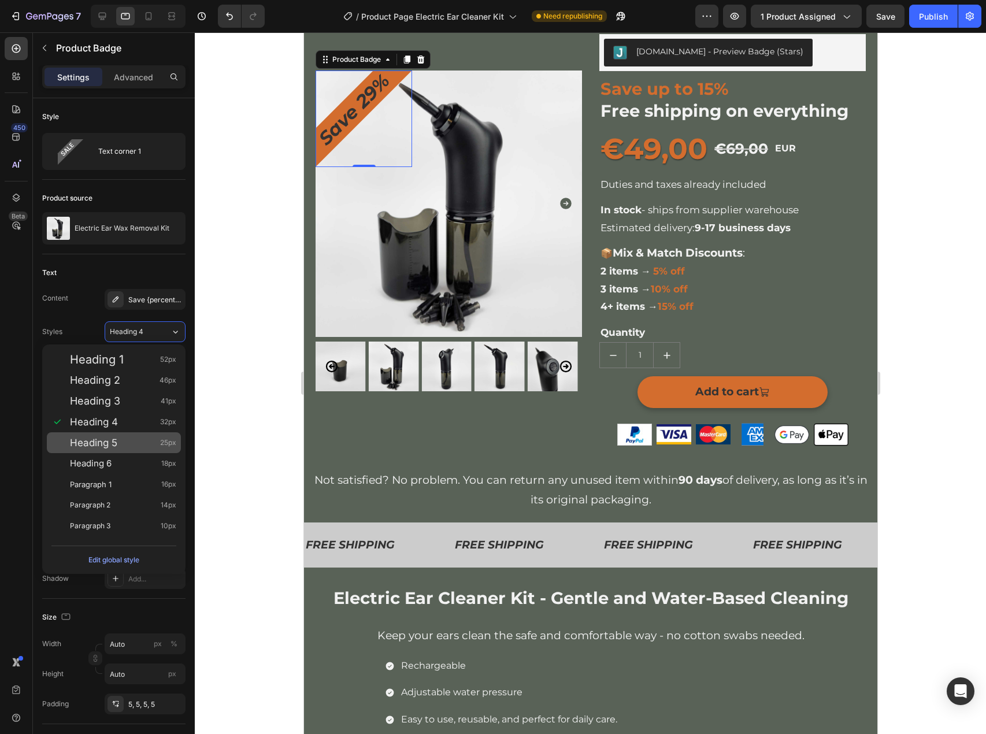
click at [118, 441] on div "Heading 5 25px" at bounding box center [123, 443] width 106 height 12
type input "25"
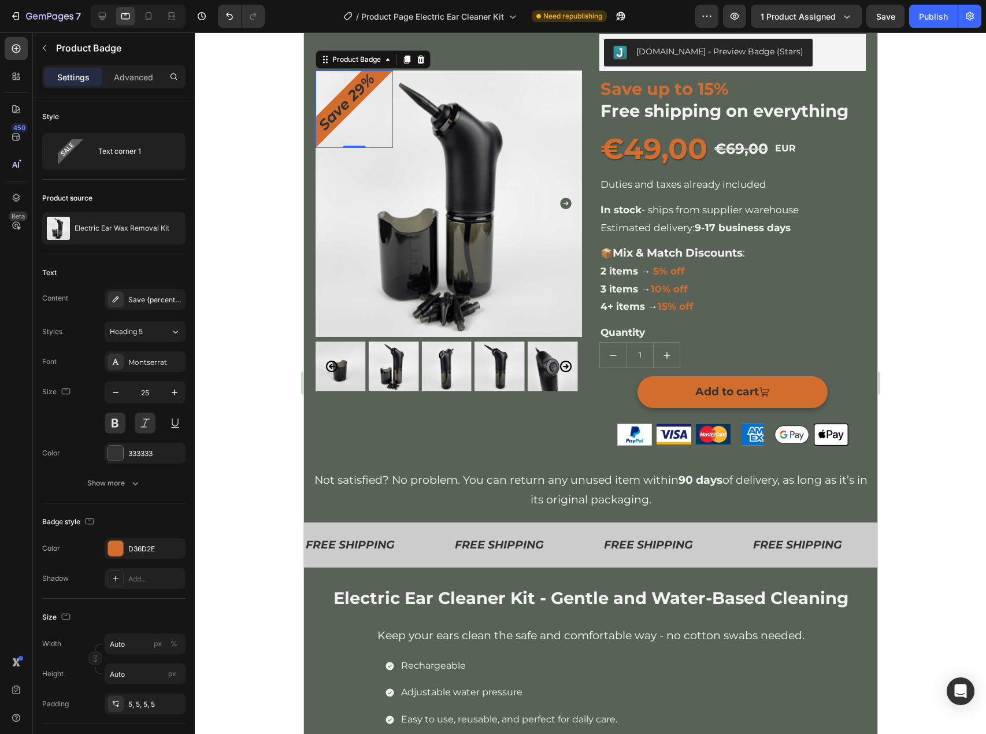
click at [253, 298] on div at bounding box center [590, 382] width 791 height 701
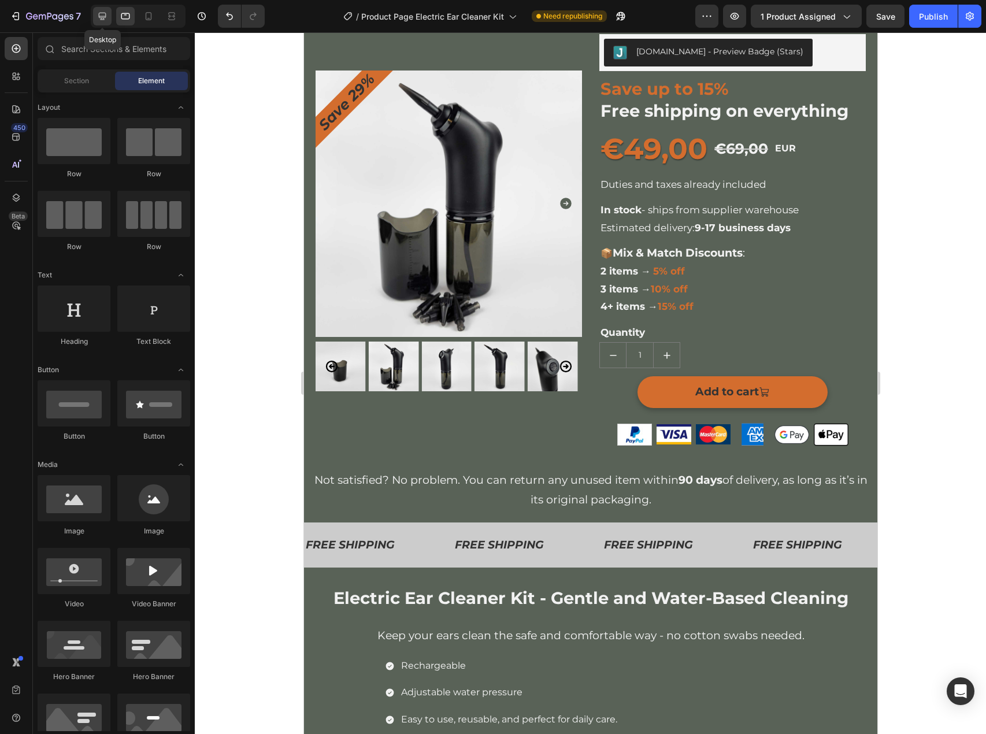
click at [102, 15] on icon at bounding box center [102, 16] width 12 height 12
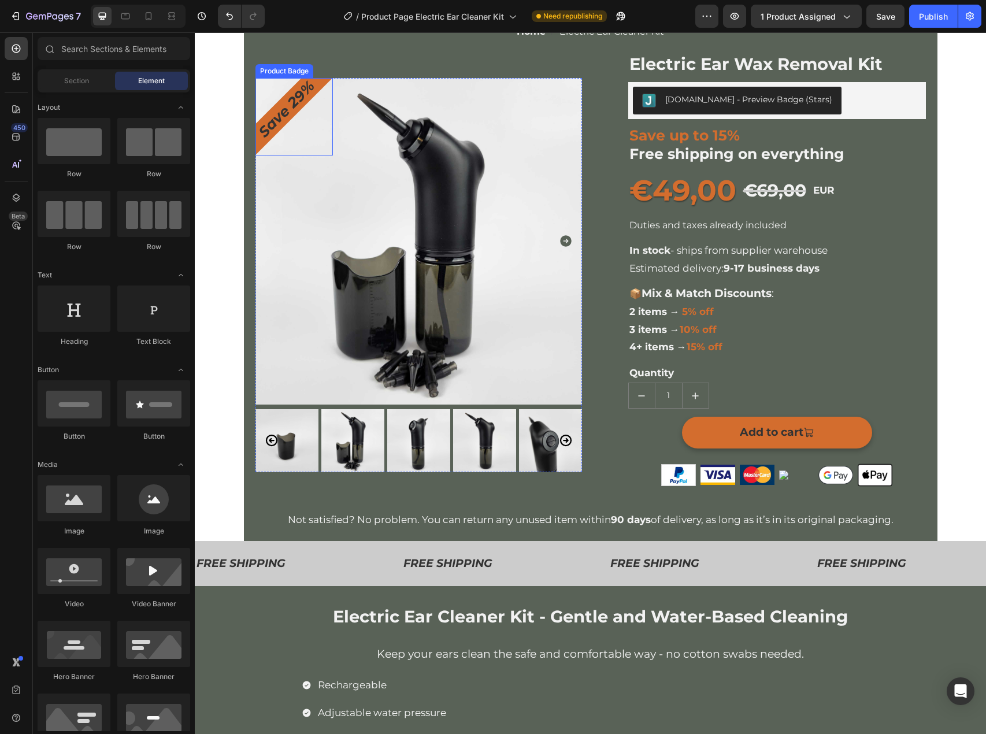
click at [285, 102] on pre "Save 29%" at bounding box center [286, 109] width 72 height 72
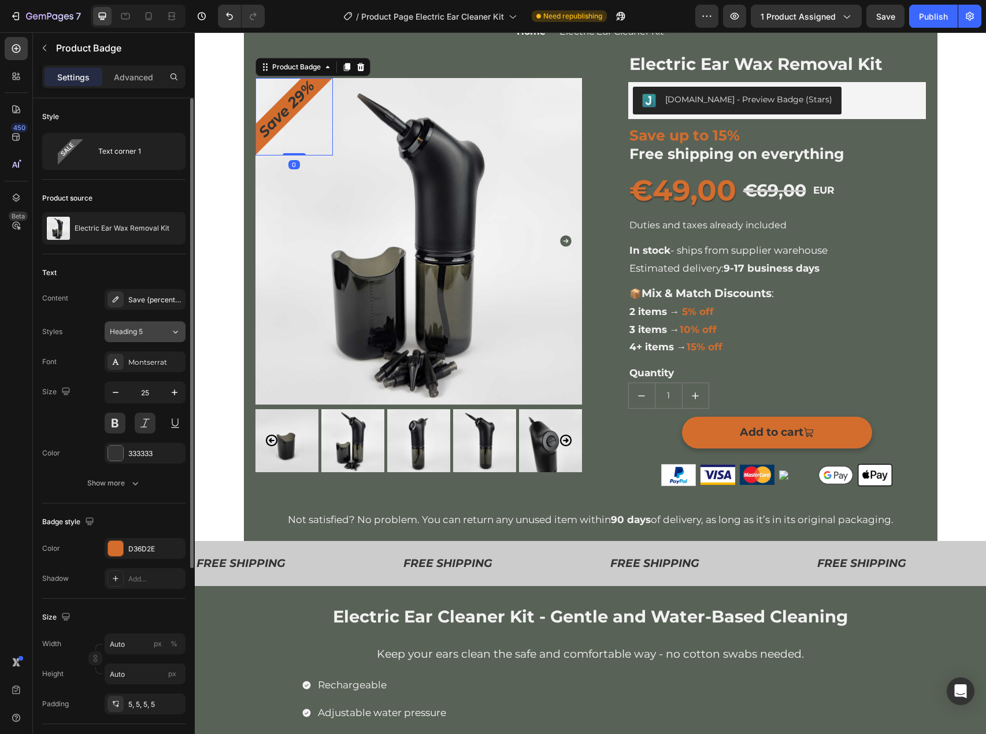
click at [169, 337] on button "Heading 5" at bounding box center [145, 331] width 81 height 21
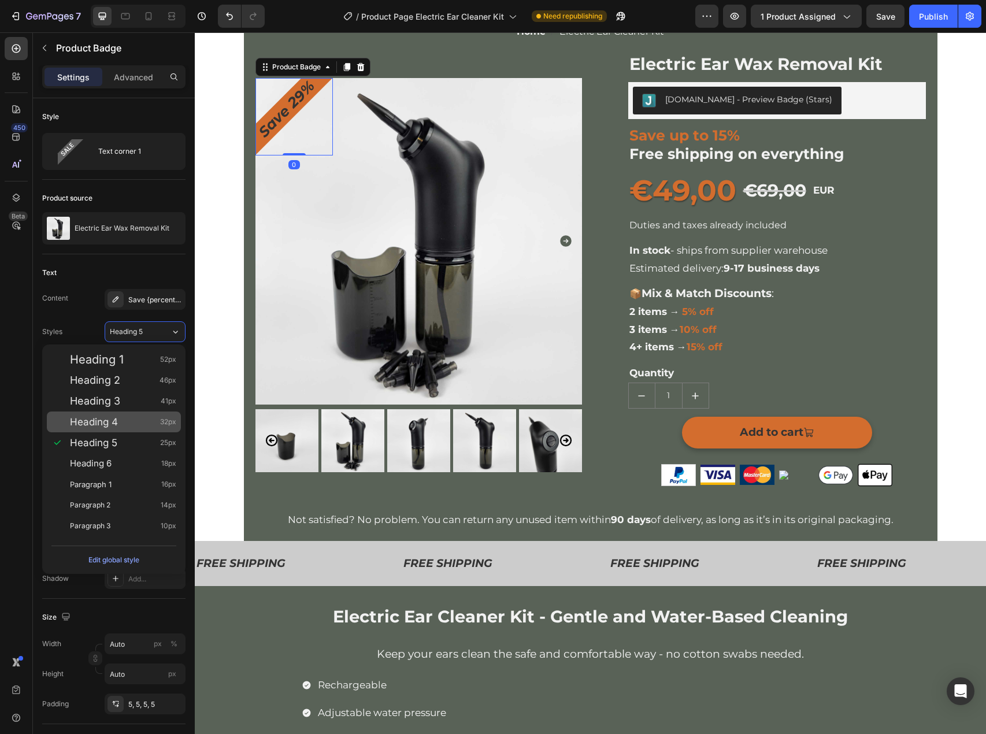
click at [118, 426] on span "Heading 4" at bounding box center [94, 422] width 48 height 12
type input "32"
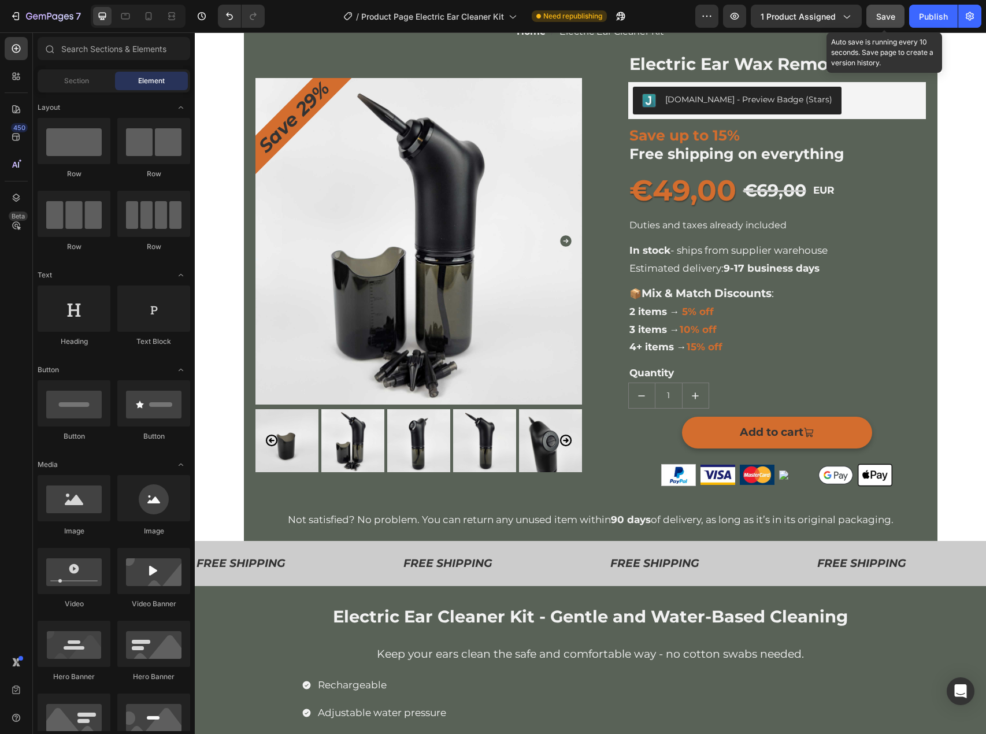
click at [896, 17] on button "Save" at bounding box center [885, 16] width 38 height 23
click at [913, 14] on button "Publish" at bounding box center [933, 16] width 49 height 23
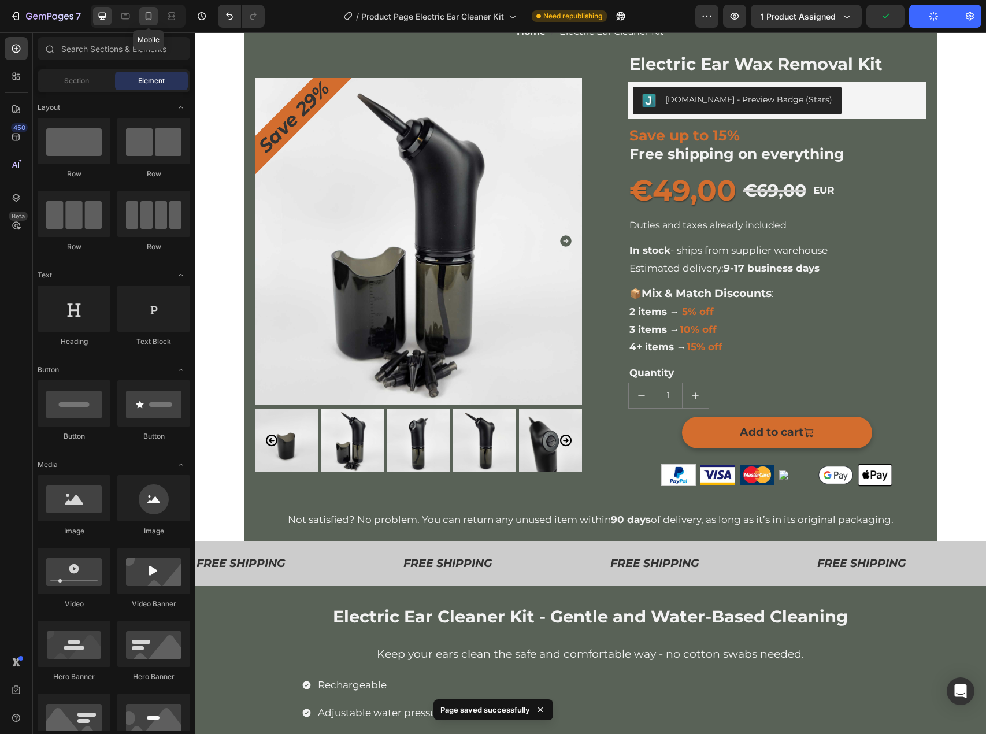
click at [148, 18] on icon at bounding box center [149, 16] width 6 height 8
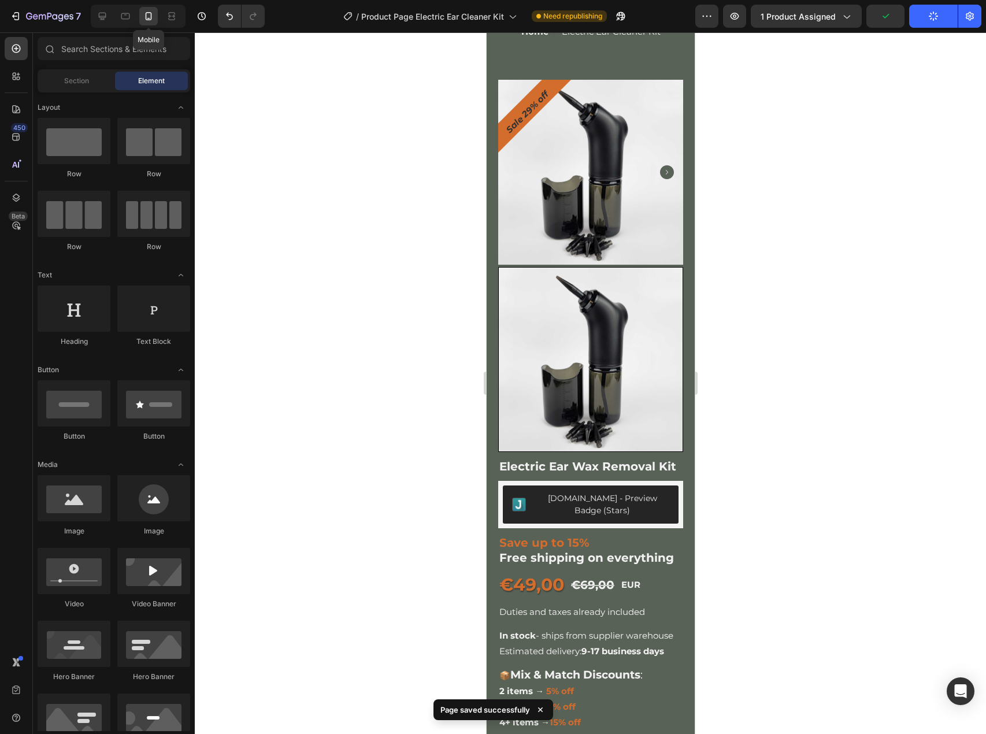
scroll to position [62, 0]
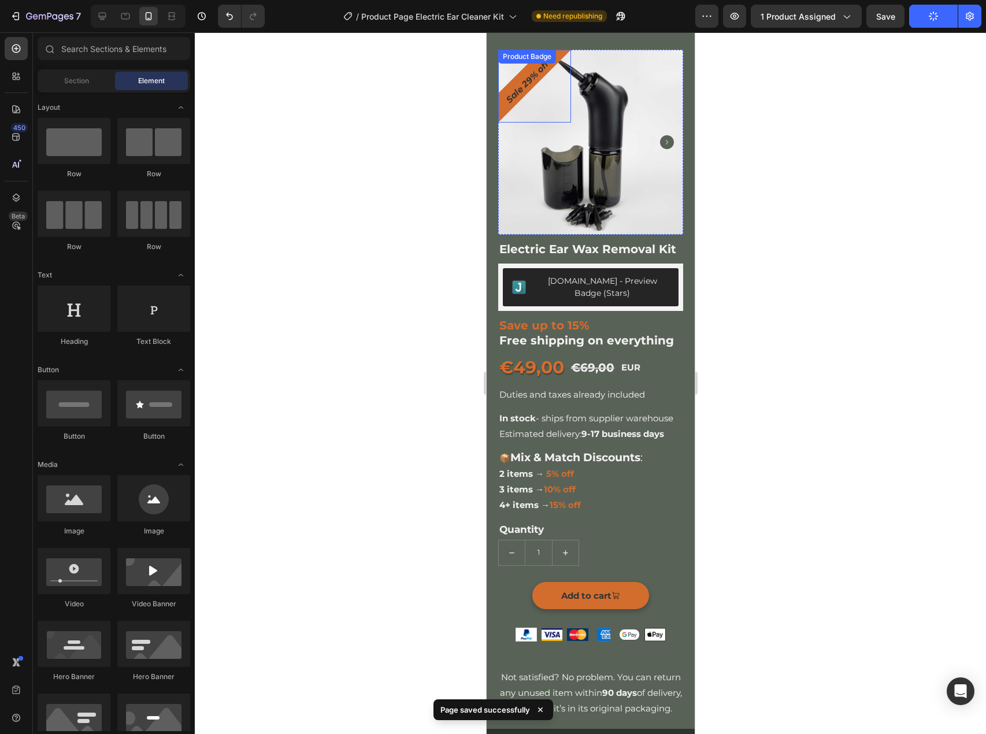
click at [502, 88] on div "Sale 29% off" at bounding box center [533, 86] width 73 height 73
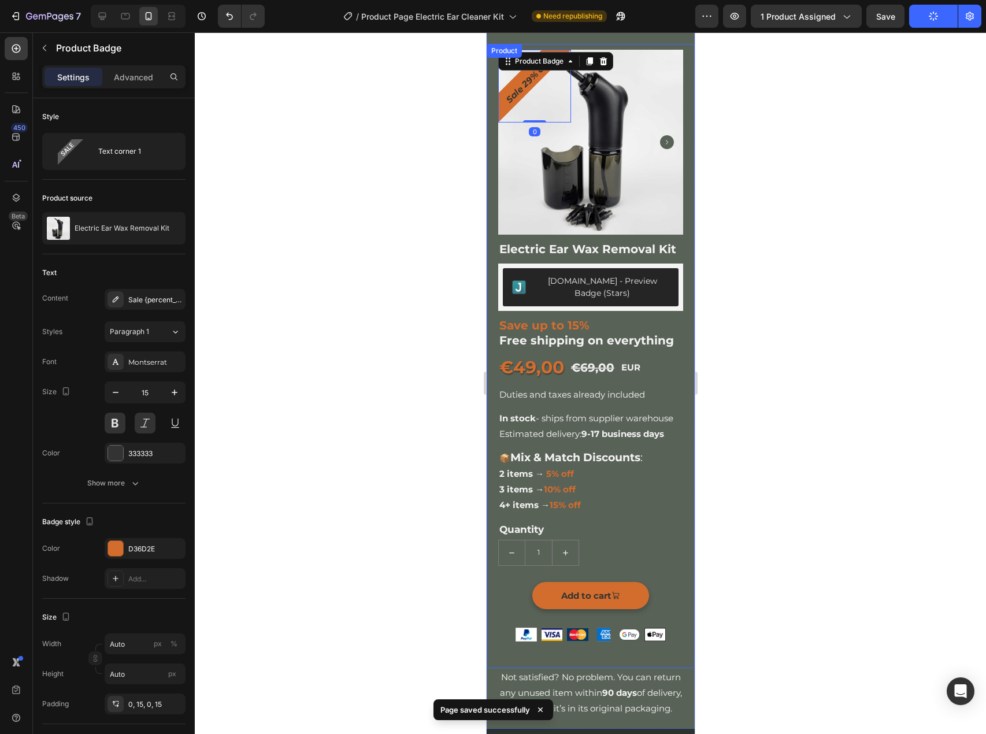
click at [396, 88] on div at bounding box center [590, 382] width 791 height 701
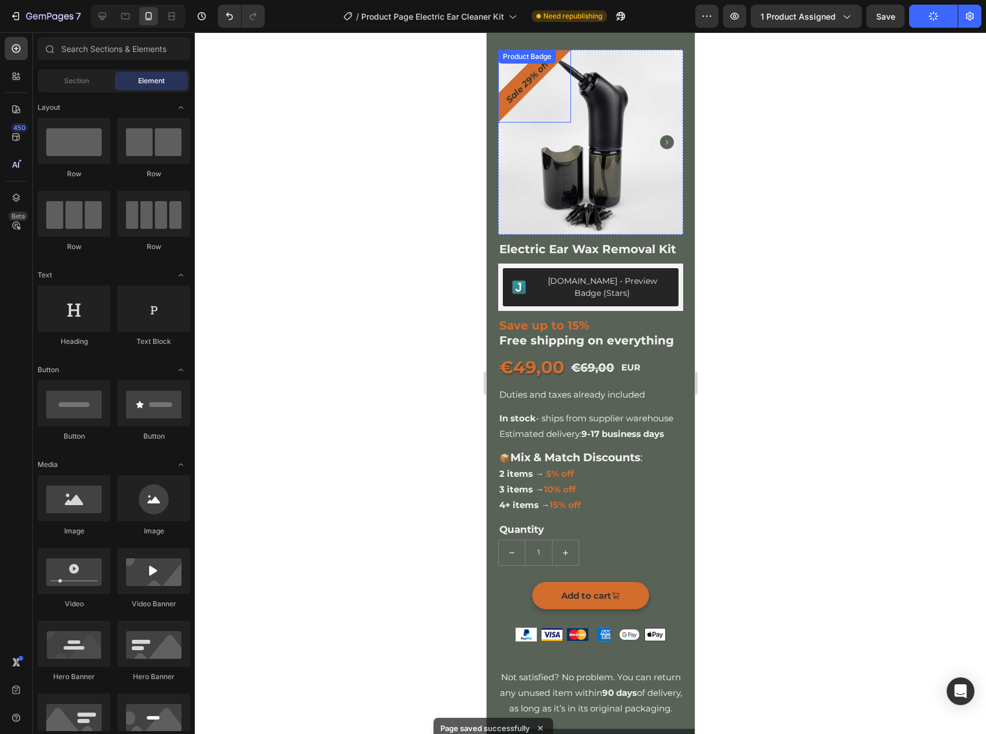
click at [507, 106] on pre "Sale 29% off" at bounding box center [526, 81] width 62 height 62
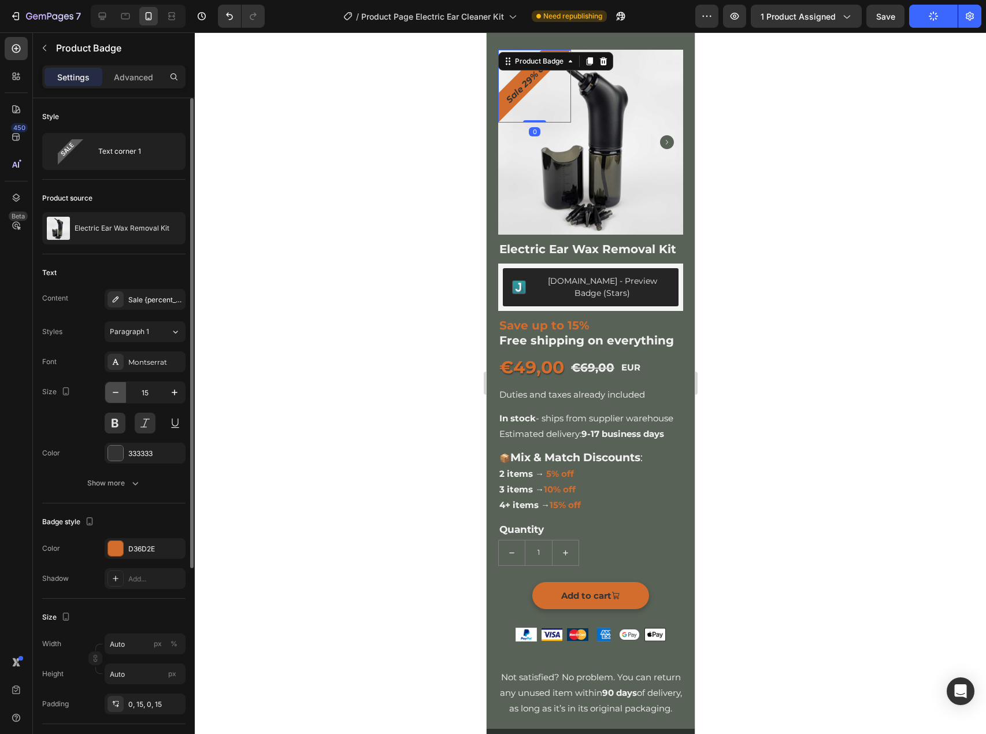
click at [113, 387] on icon "button" at bounding box center [116, 393] width 12 height 12
type input "12"
click at [274, 316] on div at bounding box center [590, 382] width 791 height 701
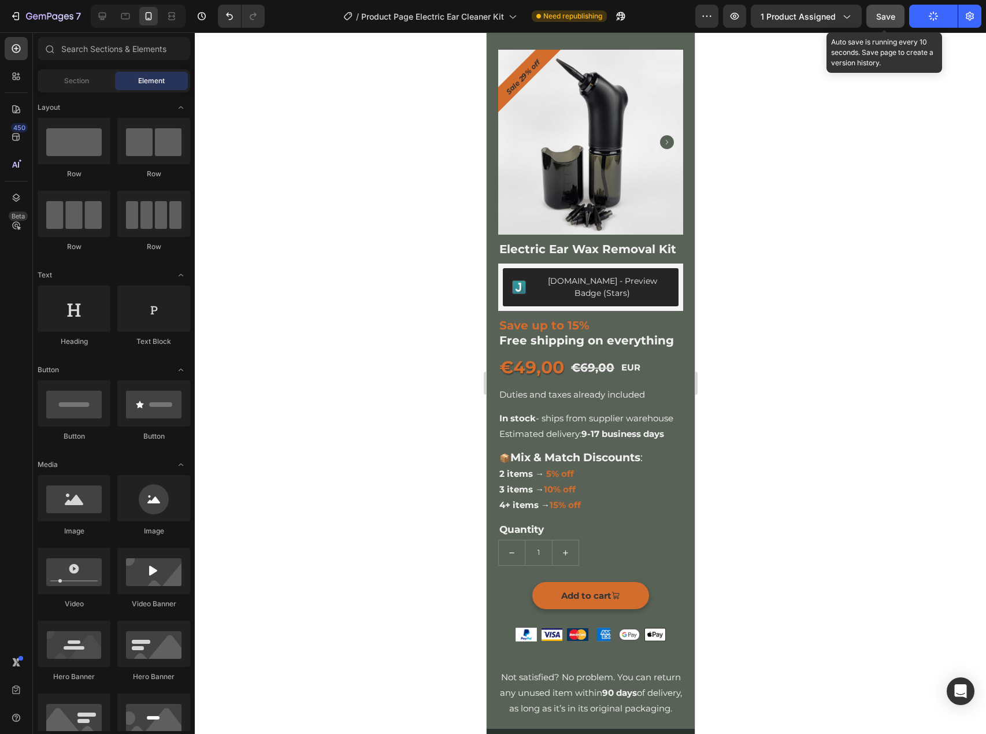
click at [902, 17] on button "Save" at bounding box center [885, 16] width 38 height 23
click at [915, 17] on button "Publish" at bounding box center [933, 16] width 49 height 23
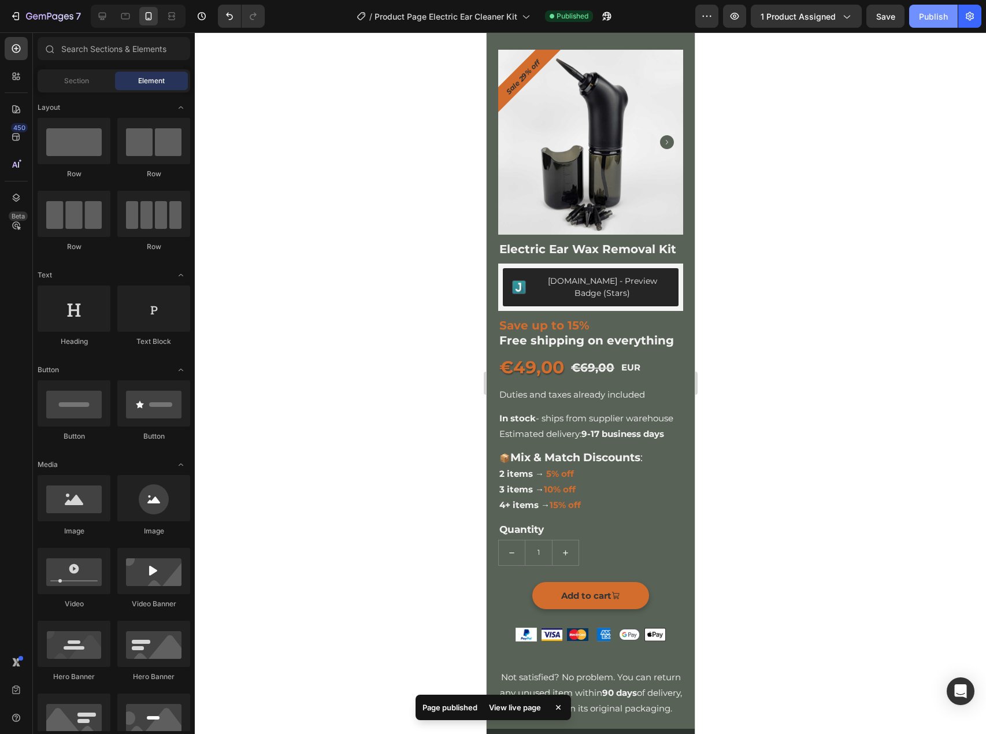
click at [928, 17] on div "Publish" at bounding box center [933, 16] width 29 height 12
click at [497, 25] on div "/ Product Page Electric Ear Cleaner Kit" at bounding box center [443, 16] width 185 height 23
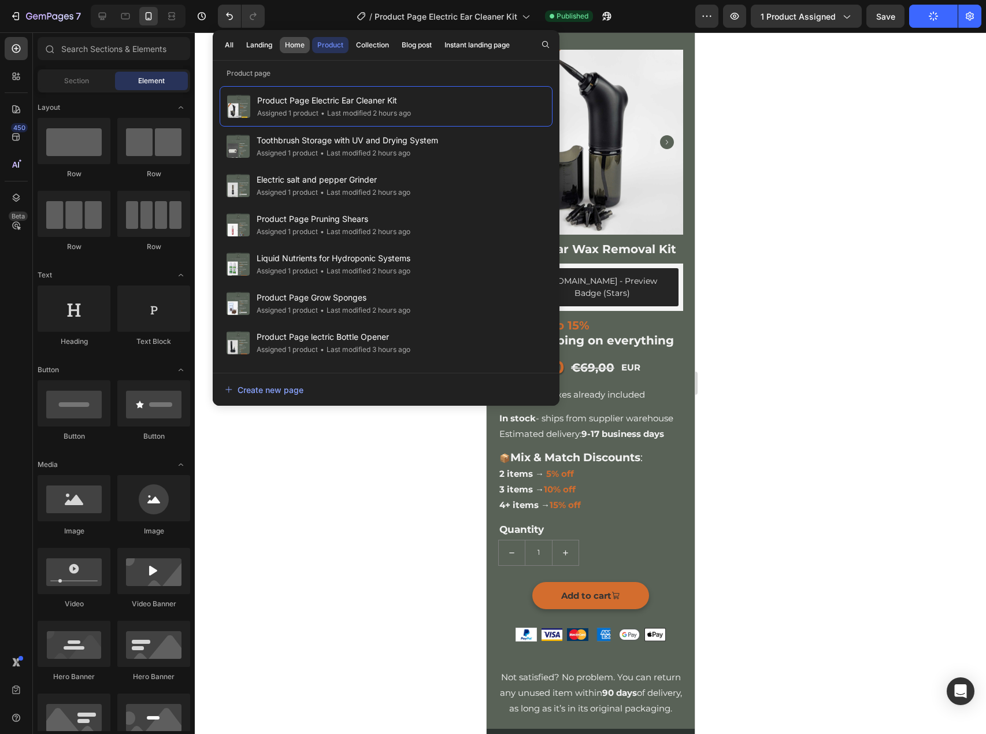
click at [295, 44] on div "Home" at bounding box center [295, 45] width 20 height 10
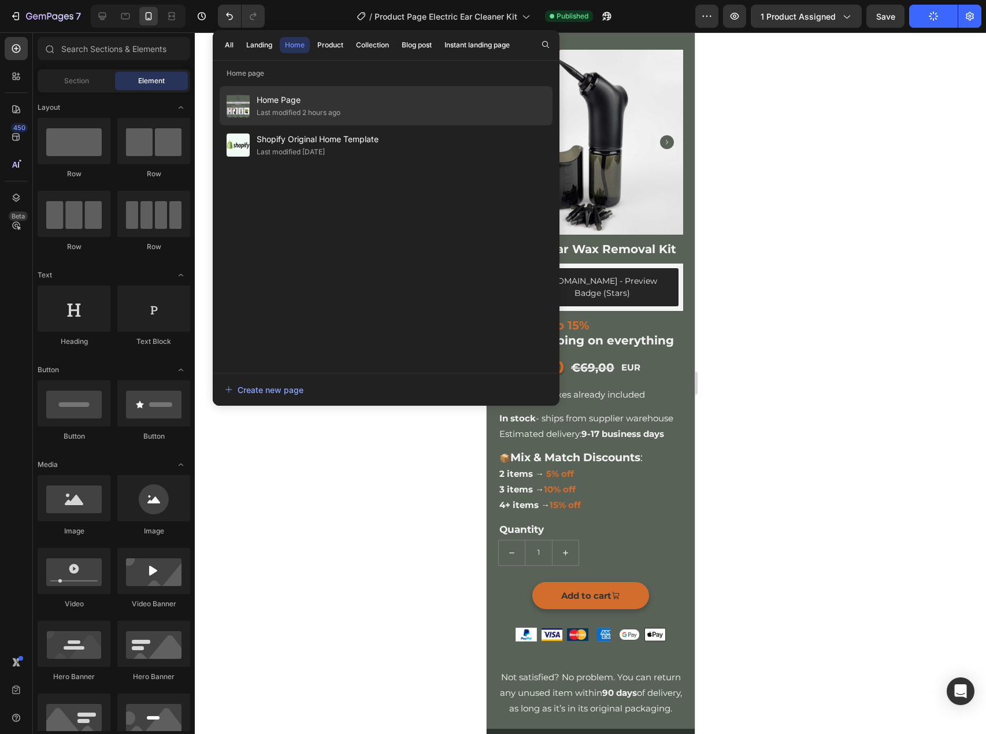
click at [278, 99] on span "Home Page" at bounding box center [299, 100] width 84 height 14
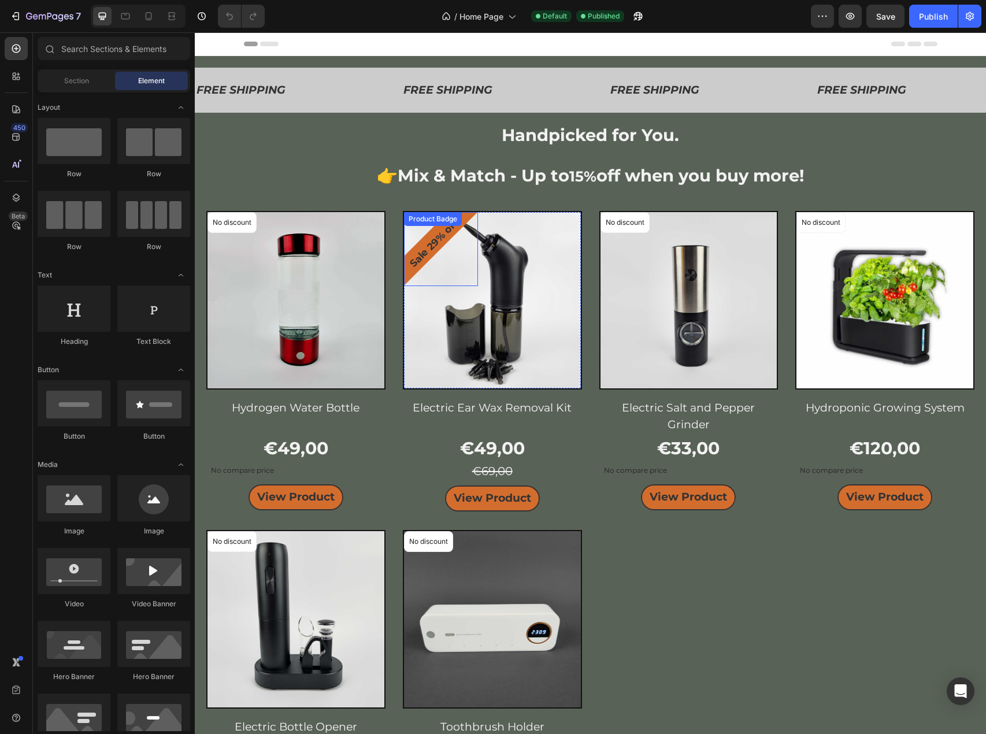
click at [419, 248] on pre "Sale 29% off" at bounding box center [433, 243] width 65 height 65
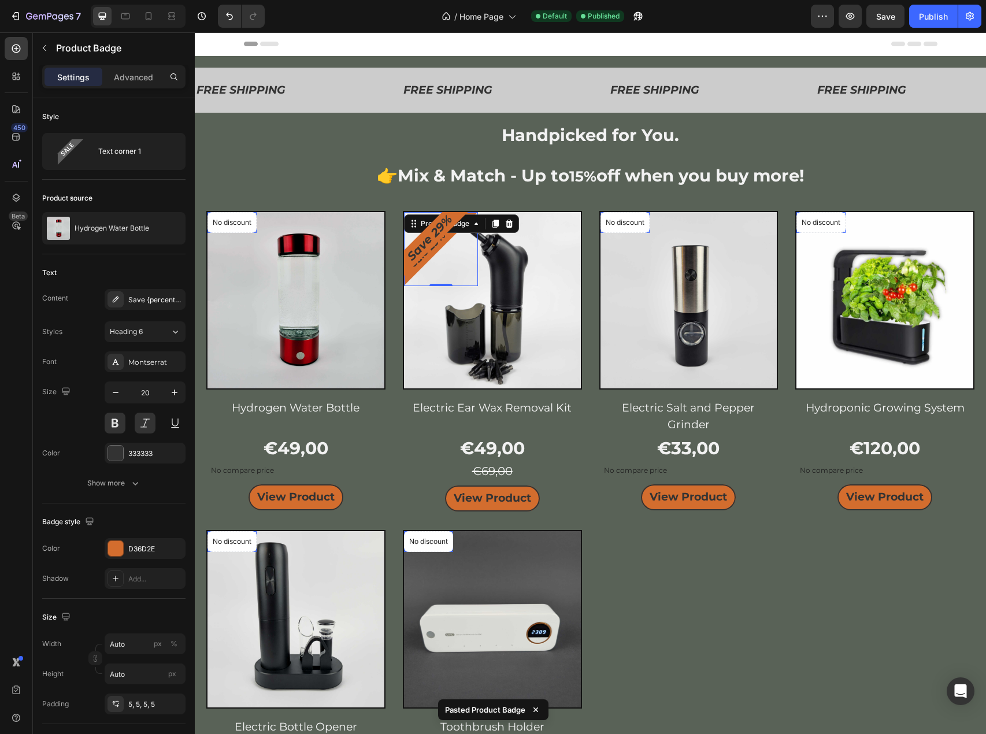
click at [408, 283] on div "Sale 29% off" at bounding box center [441, 249] width 74 height 74
click at [195, 32] on icon at bounding box center [195, 32] width 0 height 0
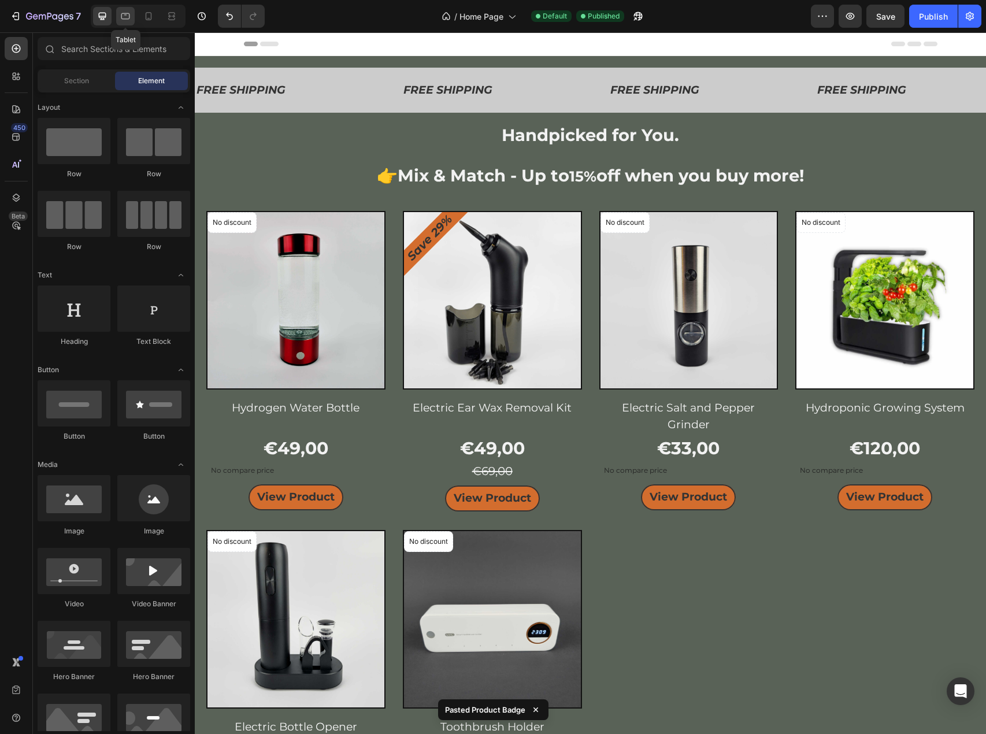
click at [117, 21] on div at bounding box center [125, 16] width 18 height 18
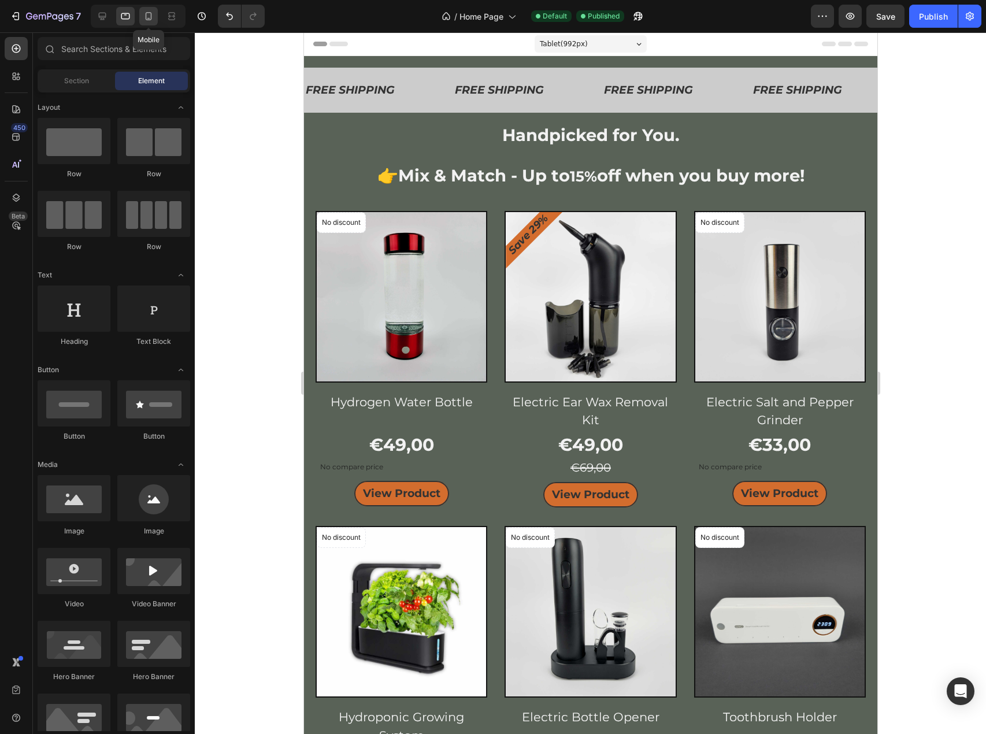
click at [142, 12] on div at bounding box center [148, 16] width 18 height 18
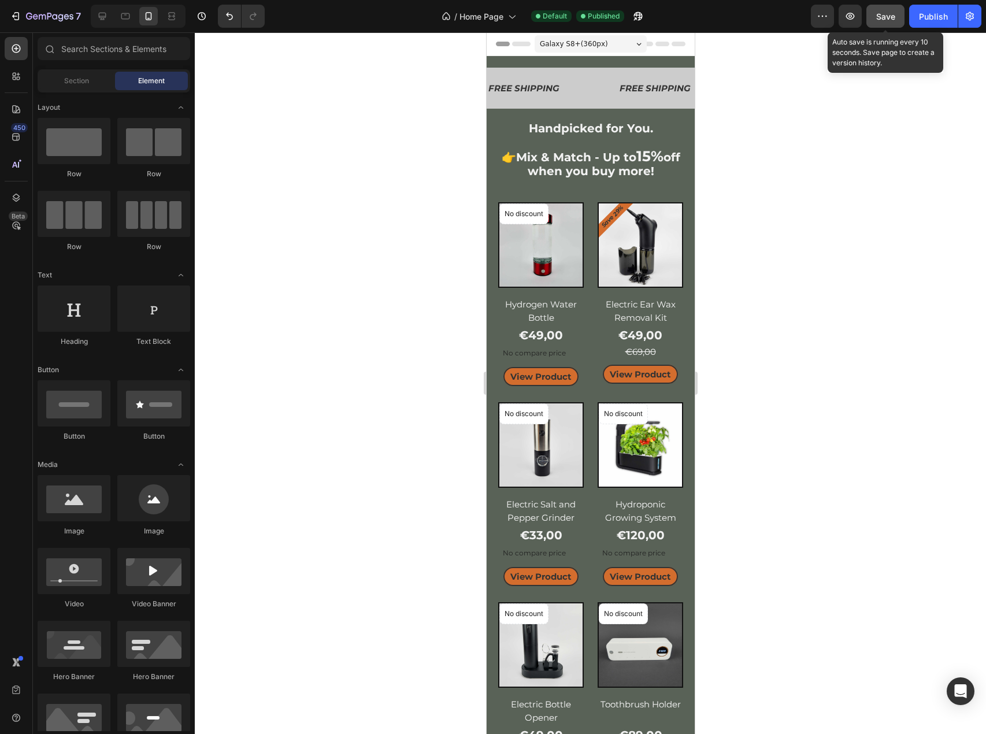
click at [879, 16] on span "Save" at bounding box center [885, 17] width 19 height 10
click at [933, 15] on div "Publish" at bounding box center [933, 16] width 29 height 12
click at [105, 15] on icon at bounding box center [102, 16] width 12 height 12
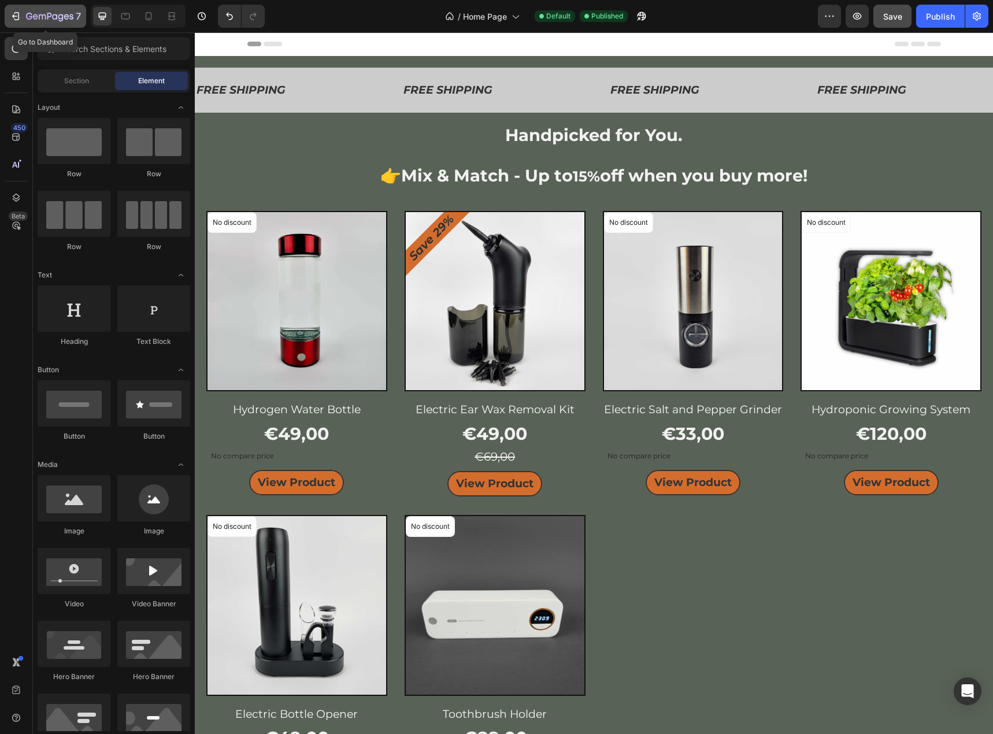
click at [27, 15] on icon "button" at bounding box center [29, 16] width 6 height 7
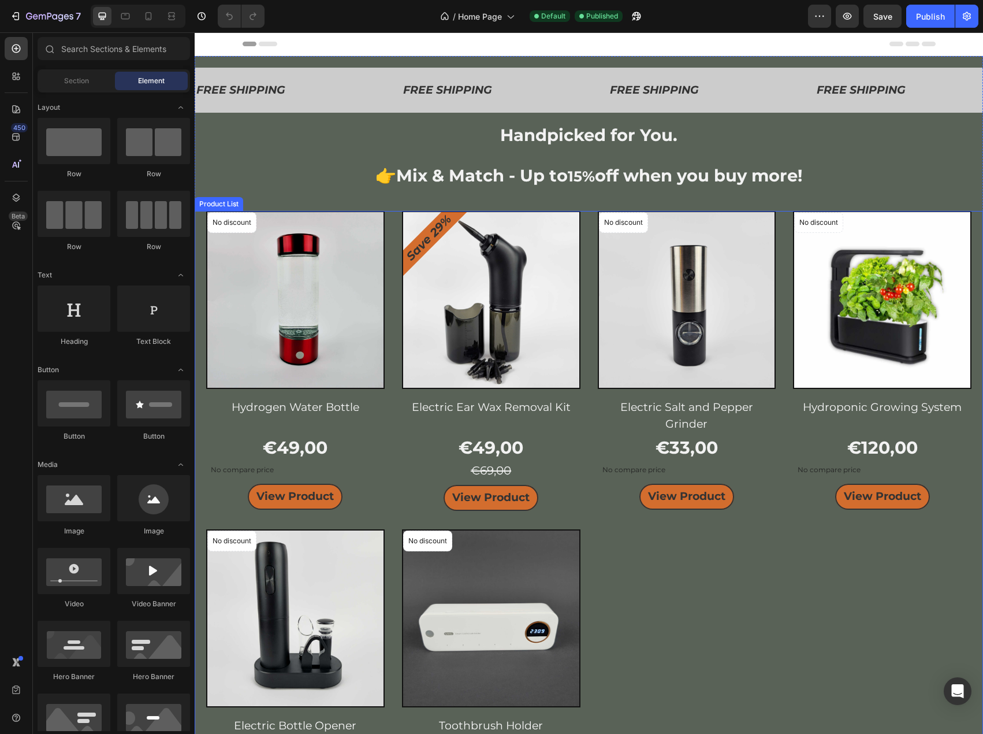
click at [389, 370] on div "No discount Not be displayed when published Product Badge Product Images & Gall…" at bounding box center [589, 511] width 766 height 600
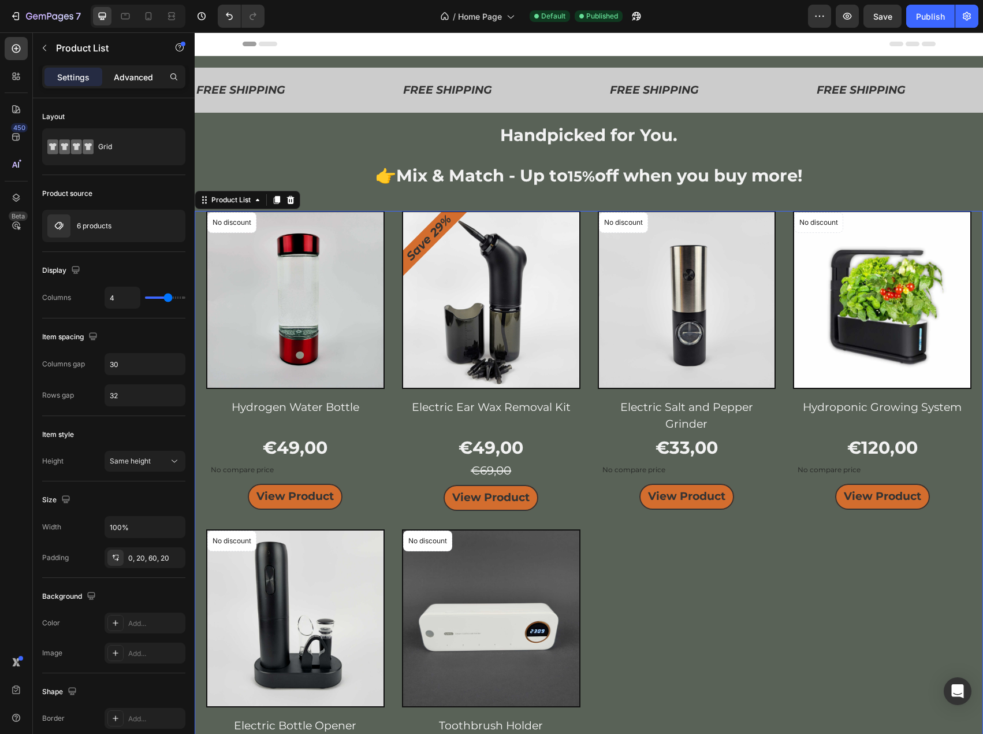
click at [144, 80] on p "Advanced" at bounding box center [133, 77] width 39 height 12
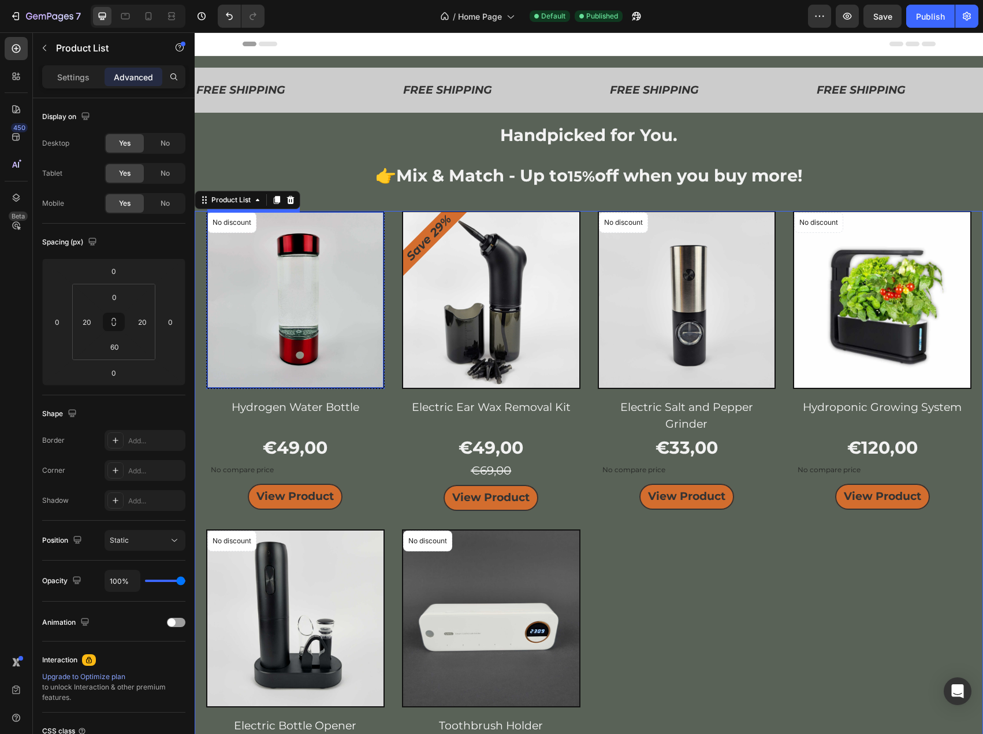
click at [351, 315] on img at bounding box center [295, 300] width 176 height 176
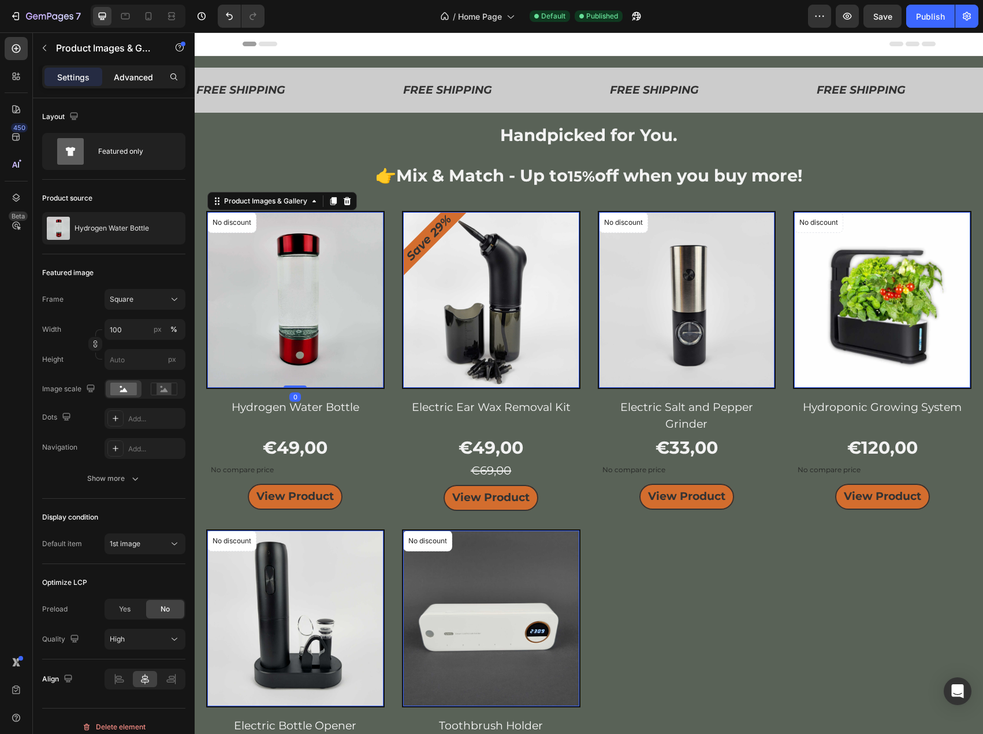
click at [136, 72] on p "Advanced" at bounding box center [133, 77] width 39 height 12
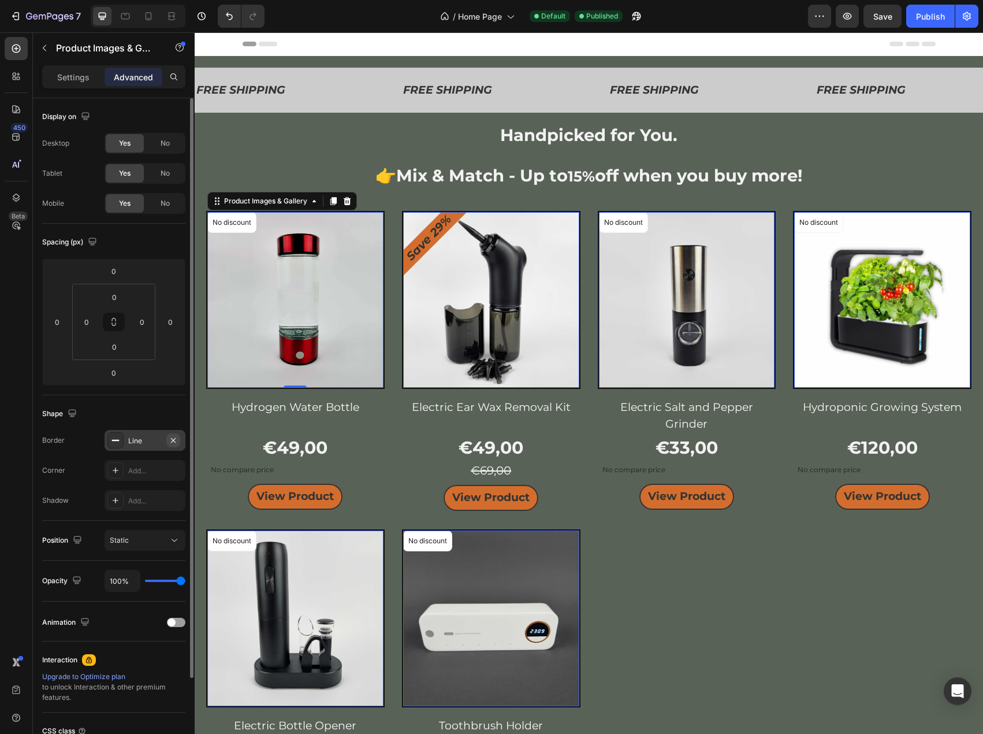
click at [174, 441] on icon "button" at bounding box center [173, 439] width 5 height 5
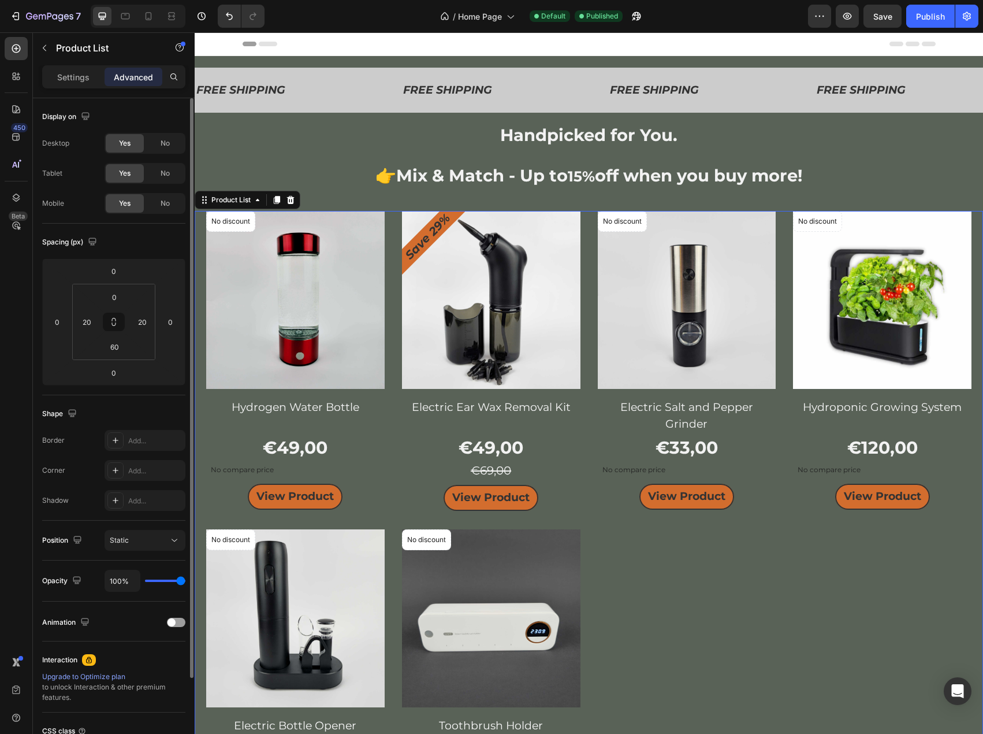
click at [389, 361] on div "No discount Not be displayed when published Product Badge Product Images & Gall…" at bounding box center [589, 511] width 766 height 600
click at [892, 24] on button "Save" at bounding box center [883, 16] width 38 height 23
click at [912, 19] on button "Publish" at bounding box center [931, 16] width 49 height 23
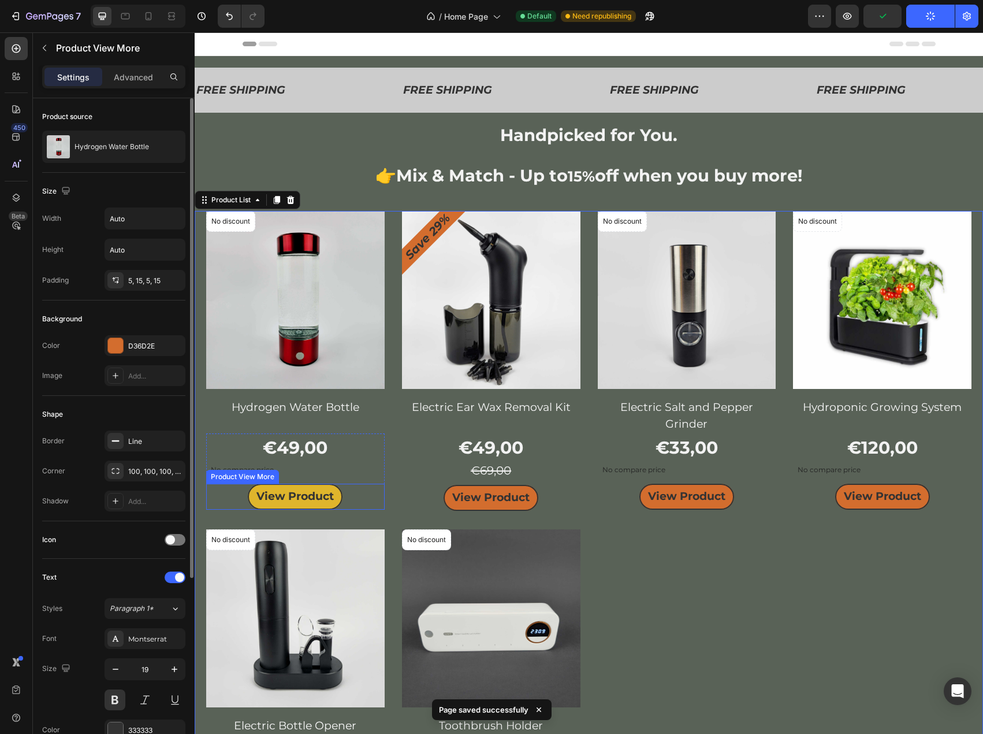
click at [337, 493] on button "View Product" at bounding box center [295, 496] width 95 height 25
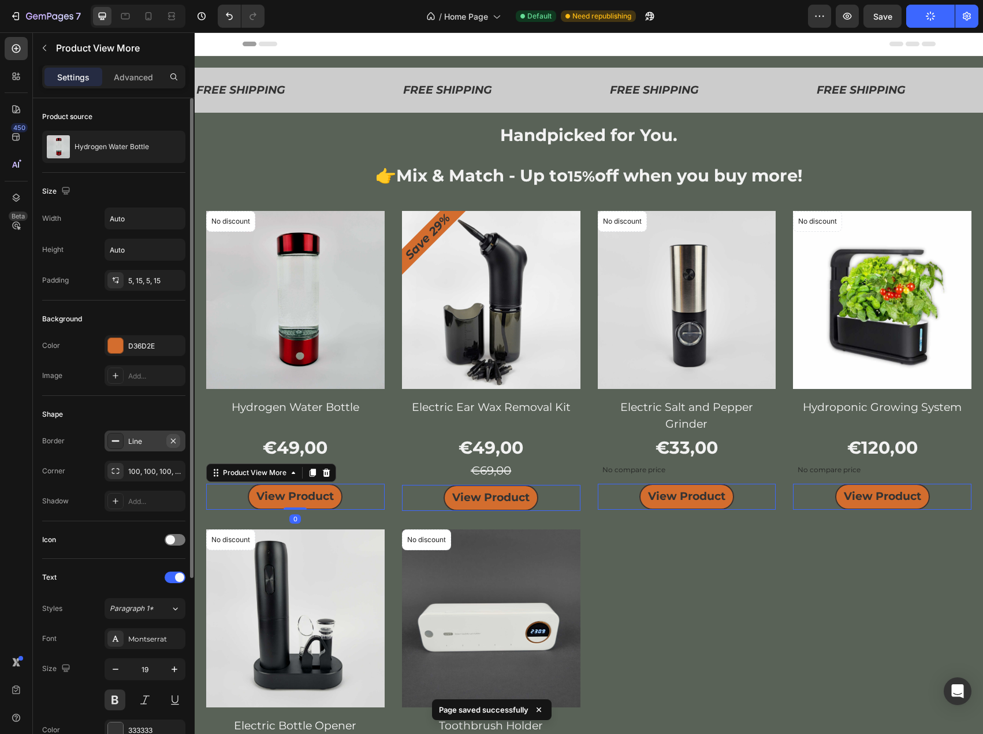
click at [171, 441] on icon "button" at bounding box center [173, 440] width 9 height 9
click at [154, 504] on div "Add..." at bounding box center [155, 501] width 54 height 10
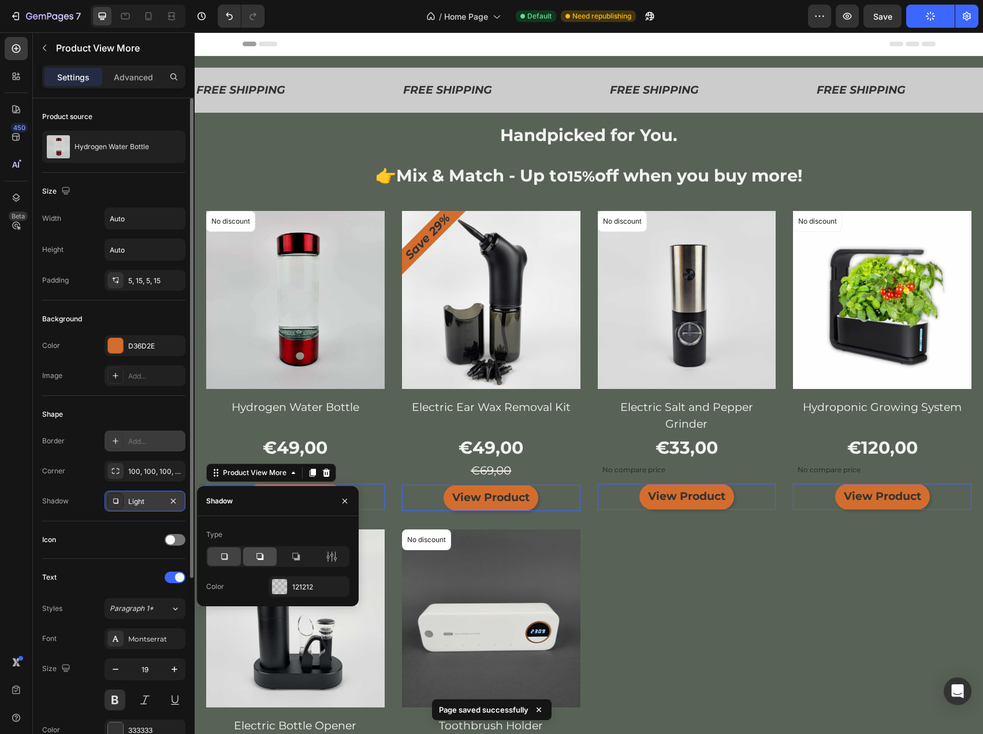
click at [259, 553] on icon at bounding box center [260, 556] width 7 height 7
click at [384, 451] on div "No discount Not be displayed when published Product Badge Product Images & Gall…" at bounding box center [589, 511] width 766 height 600
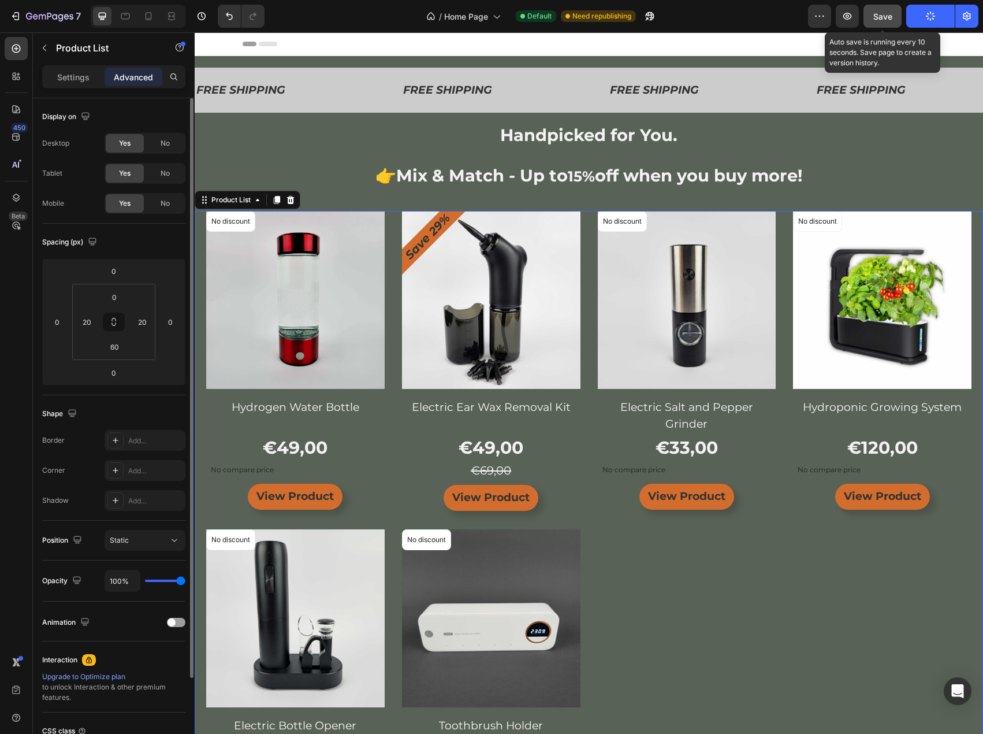
click at [897, 22] on button "Save" at bounding box center [883, 16] width 38 height 23
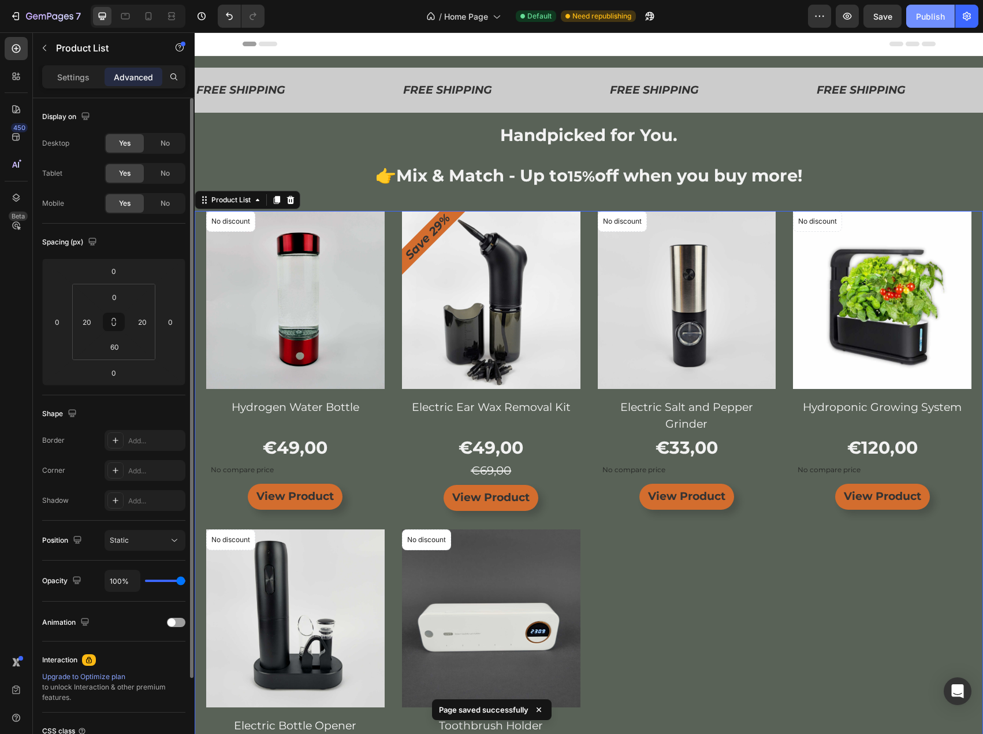
click at [931, 15] on div "Publish" at bounding box center [930, 16] width 29 height 12
